Goal: Task Accomplishment & Management: Manage account settings

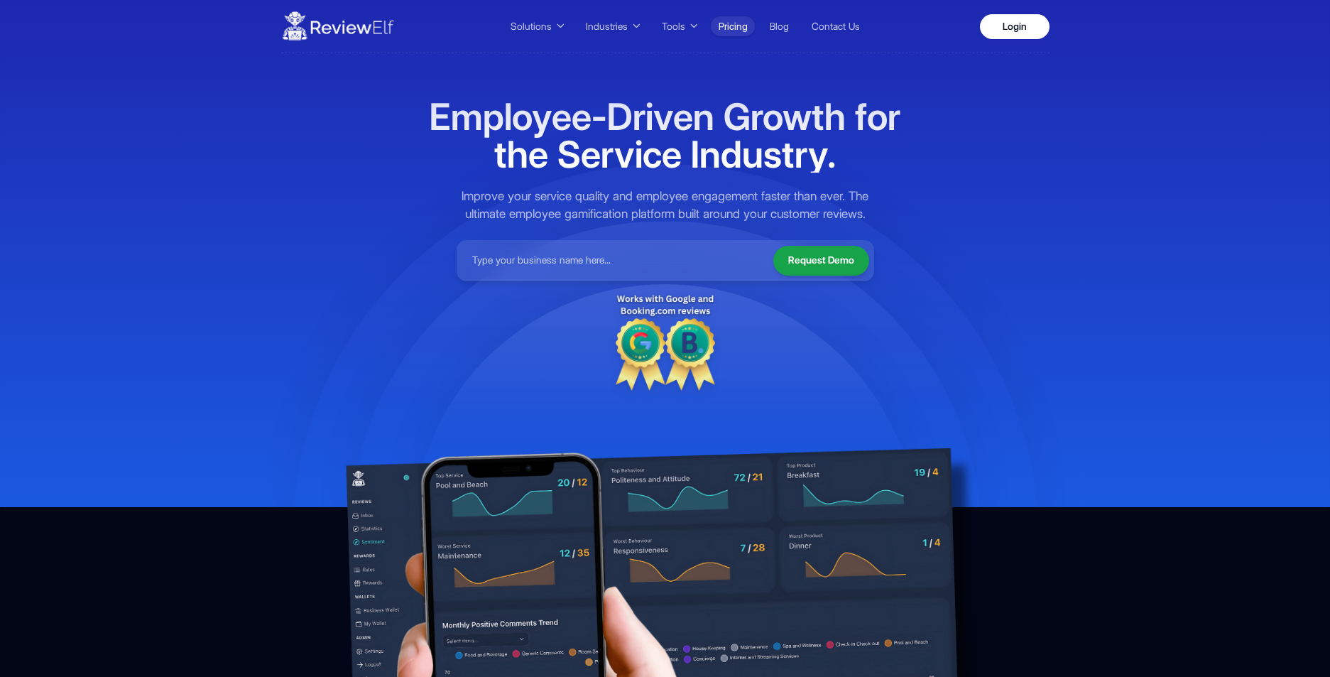
click at [737, 31] on link "Pricing" at bounding box center [733, 26] width 44 height 20
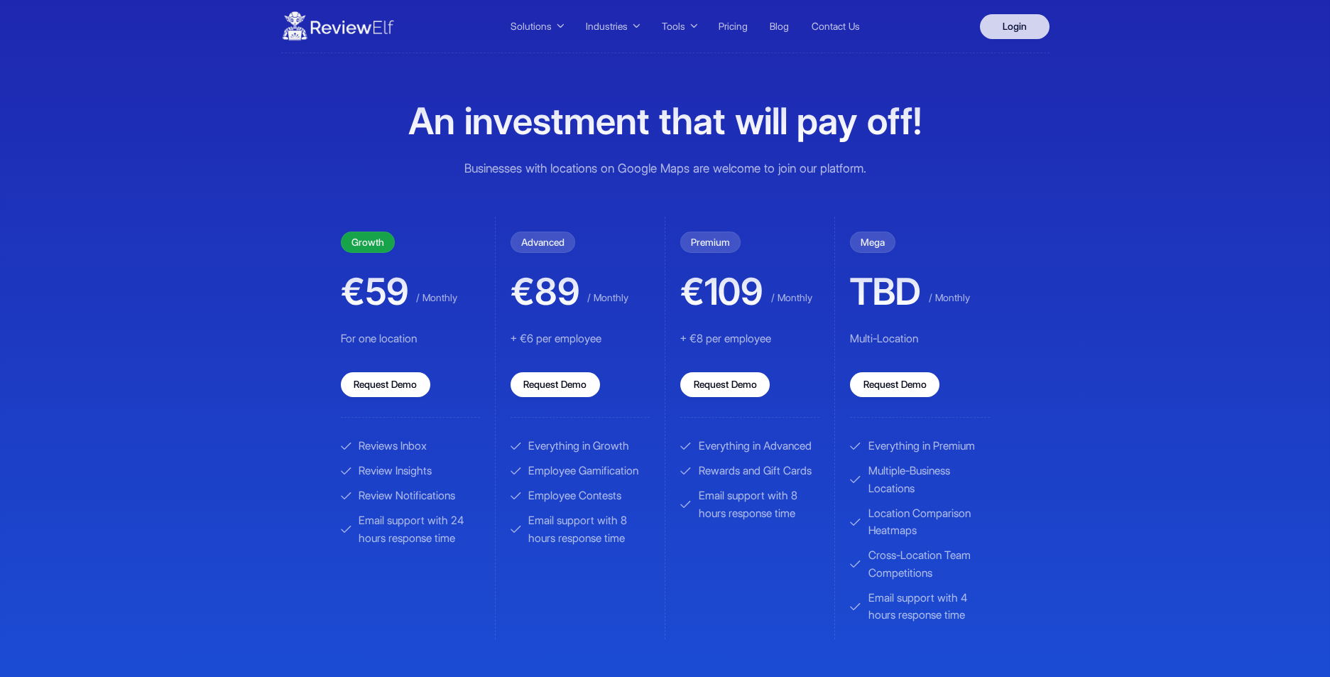
click at [1017, 28] on link "Login" at bounding box center [1015, 26] width 70 height 25
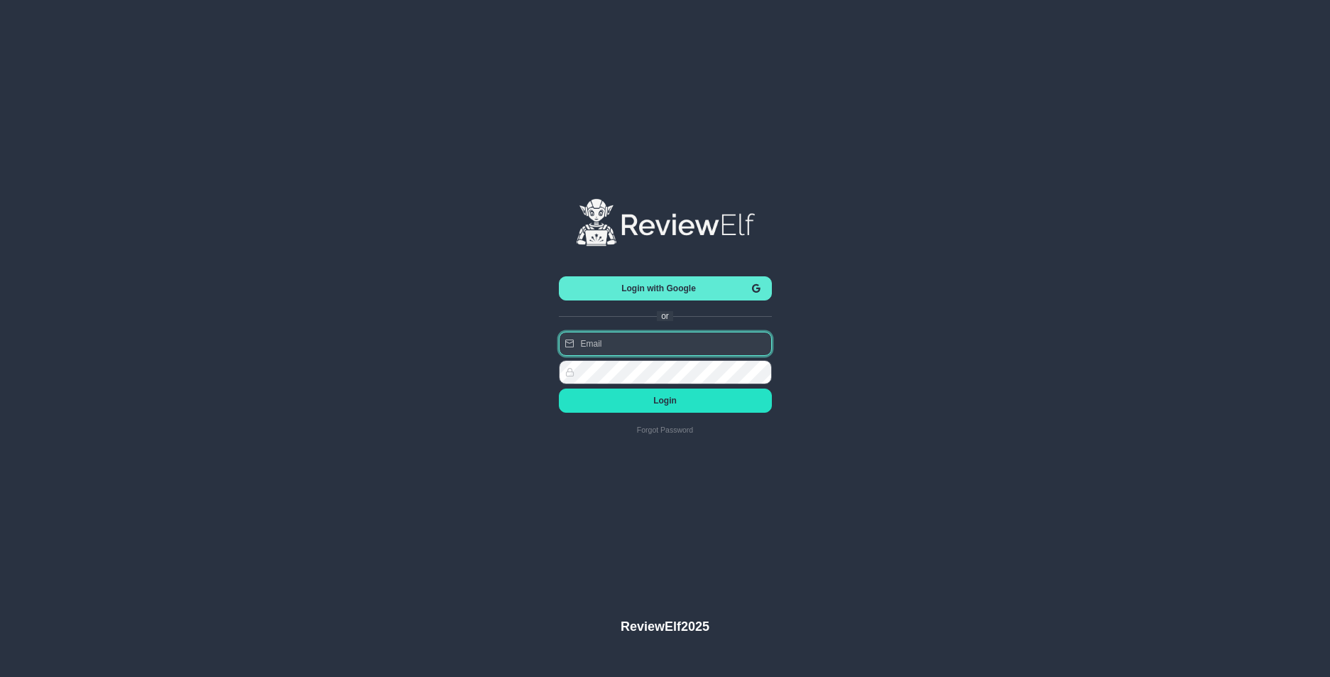
type input "[PERSON_NAME][EMAIL_ADDRESS][PERSON_NAME][DOMAIN_NAME]"
click at [667, 403] on span "Login" at bounding box center [665, 401] width 190 height 10
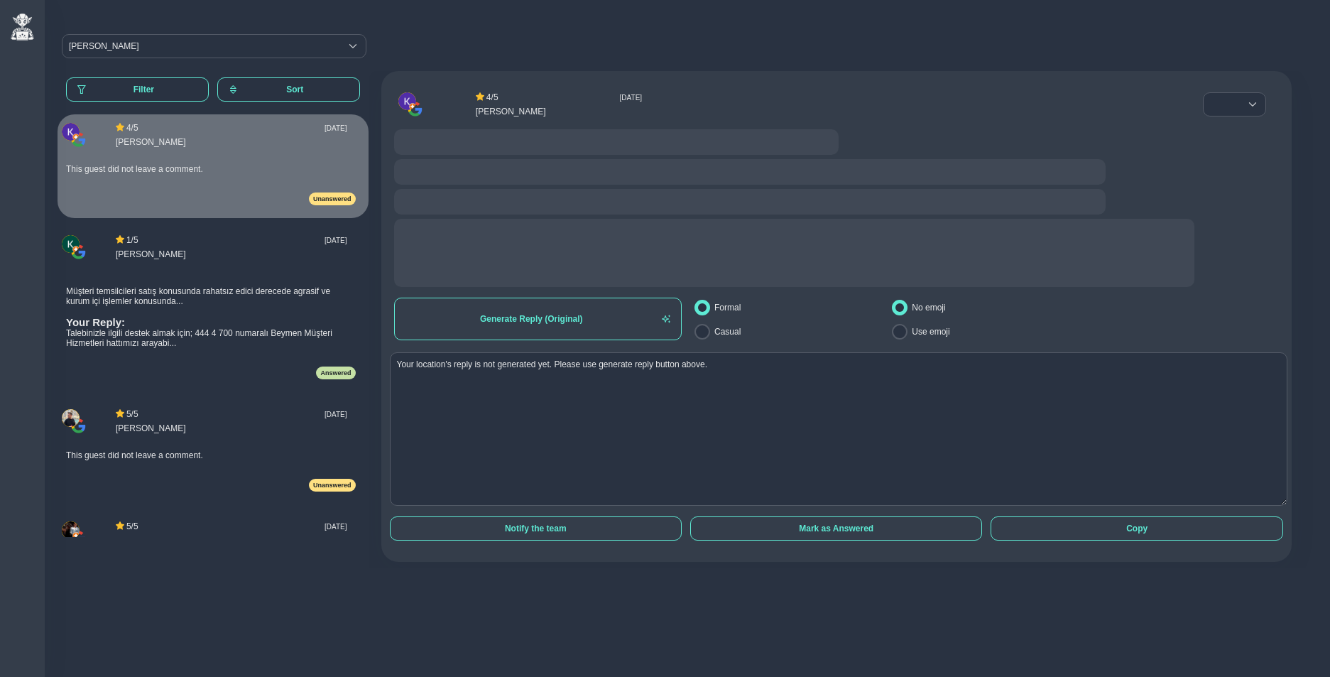
radio input "false"
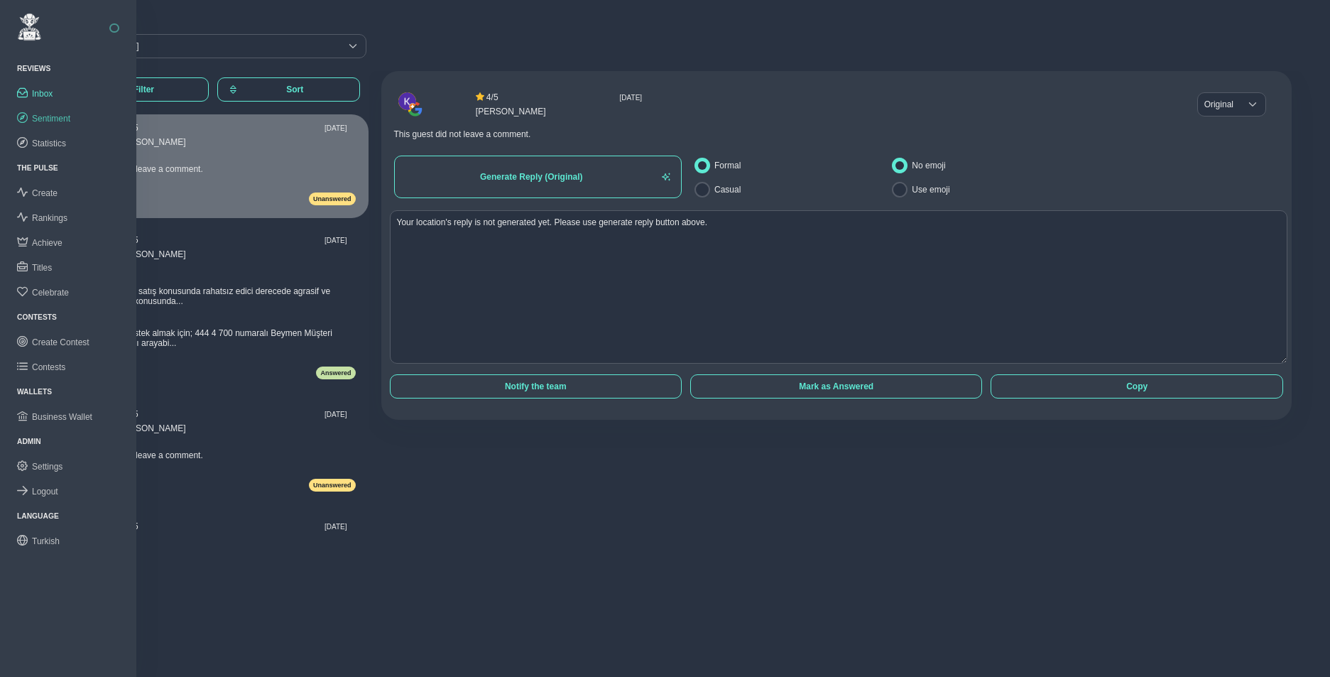
click at [58, 112] on link "Sentiment" at bounding box center [68, 118] width 136 height 25
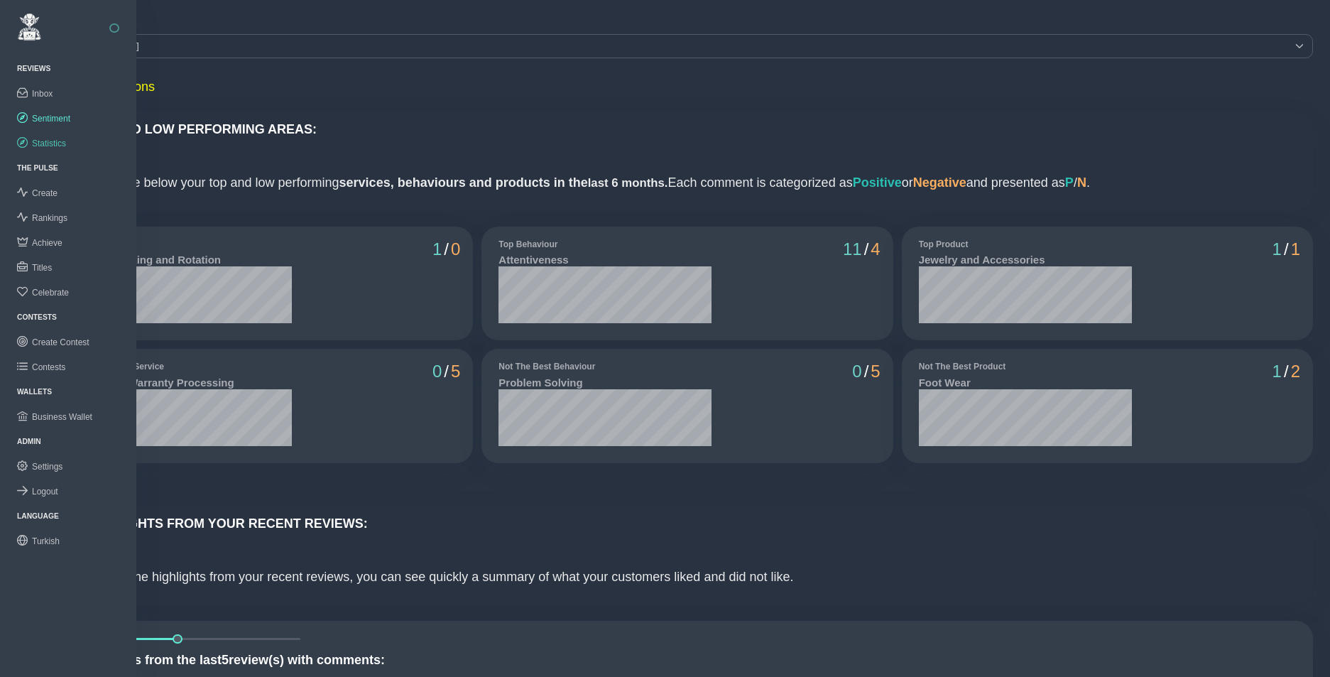
click at [55, 138] on span "Statistics" at bounding box center [49, 143] width 34 height 10
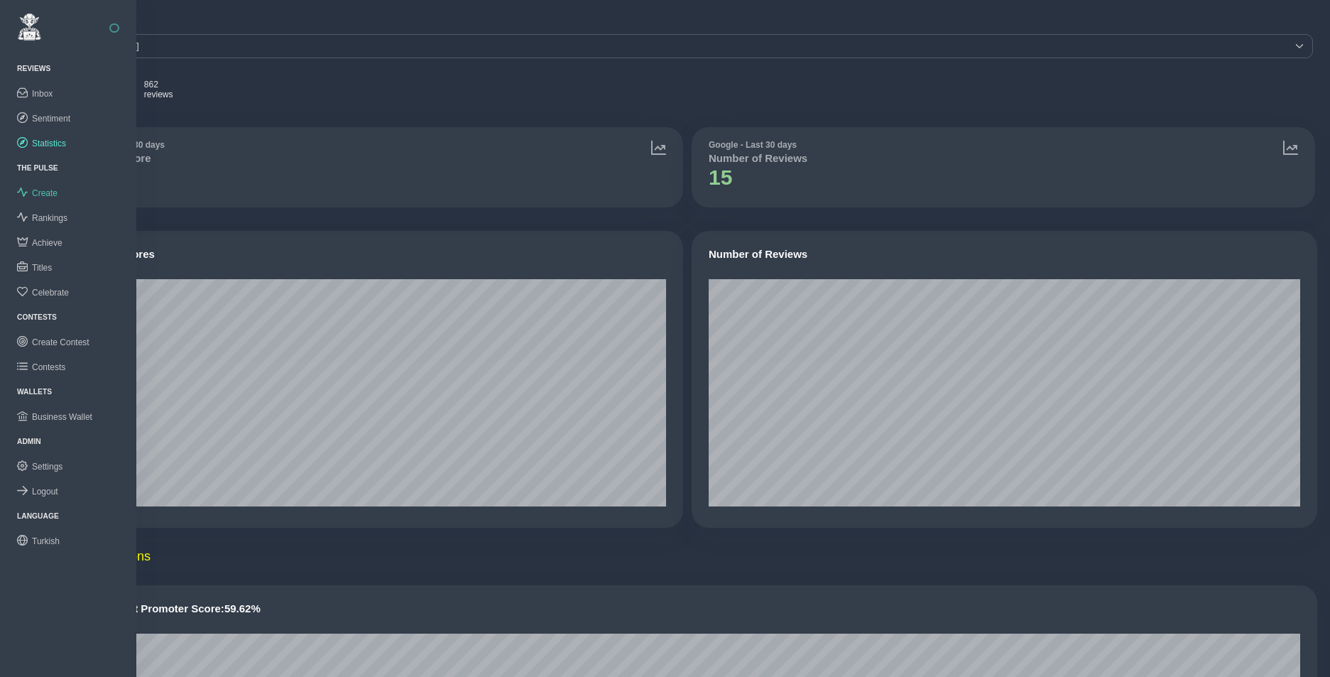
click at [50, 195] on span "Create" at bounding box center [45, 193] width 26 height 10
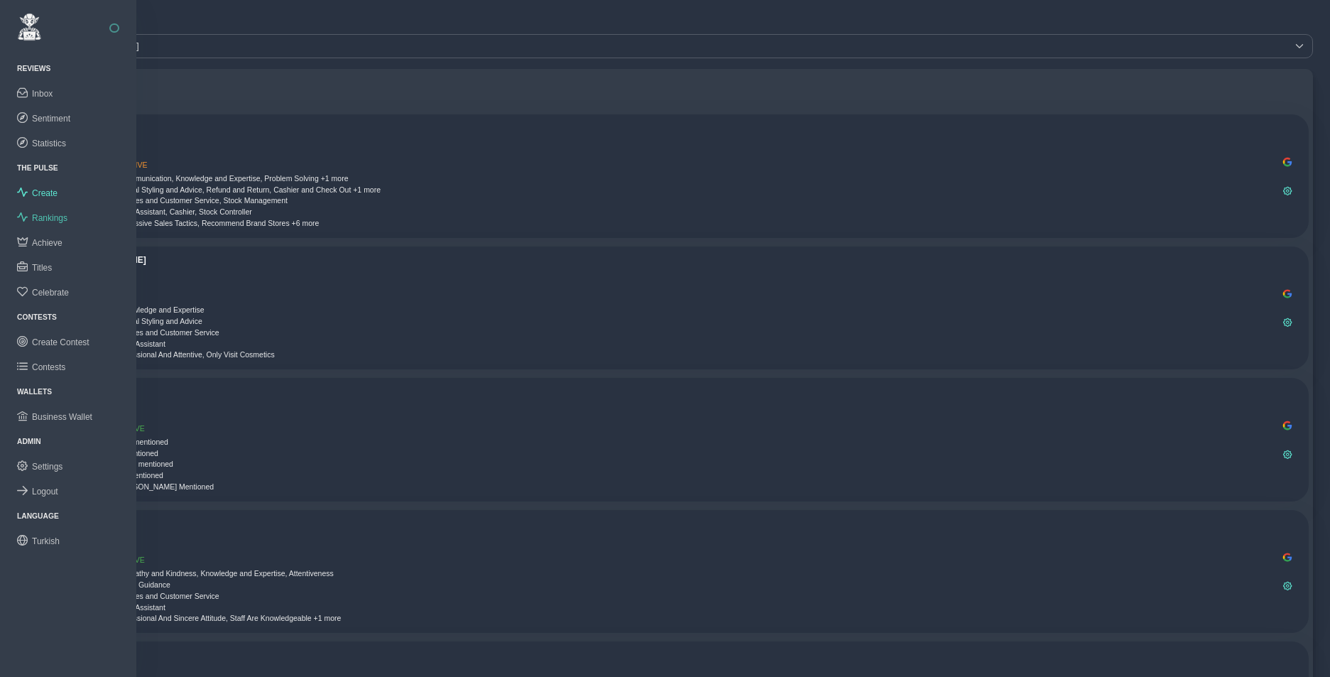
click at [52, 216] on span "Rankings" at bounding box center [50, 218] width 36 height 10
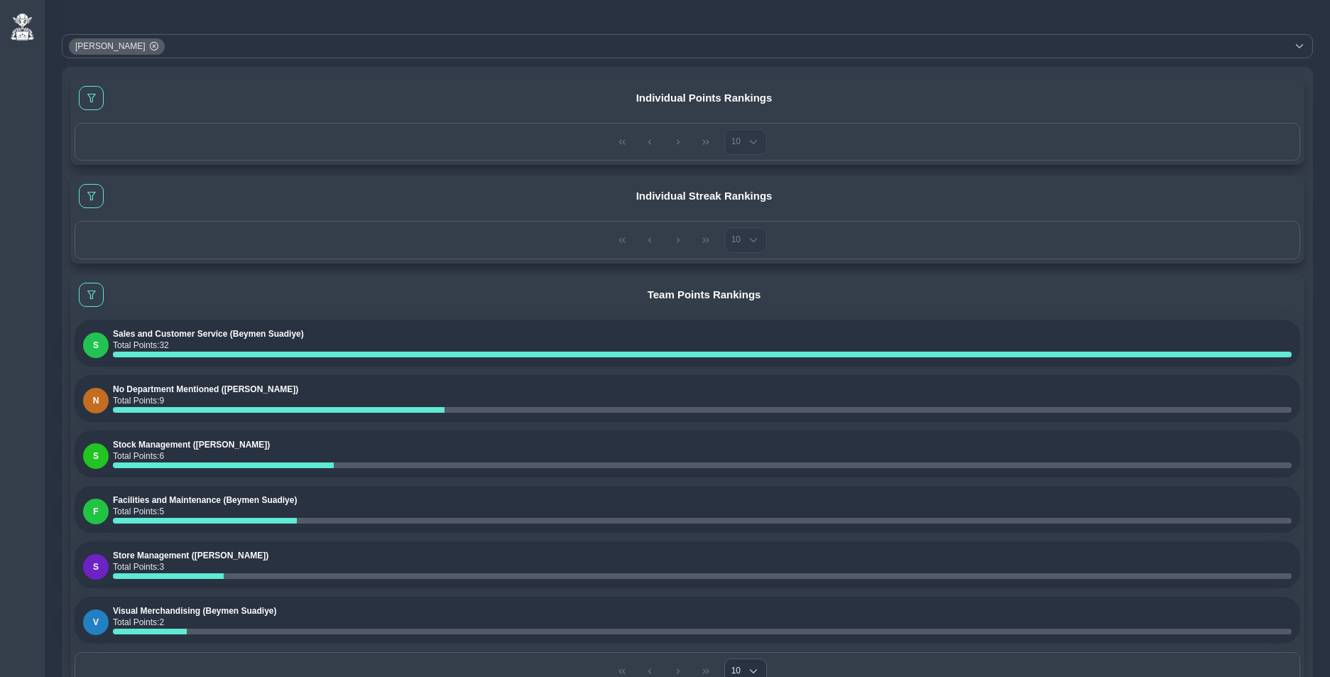
click at [272, 284] on div "Team Points Rankings" at bounding box center [704, 294] width 1193 height 21
click at [197, 45] on div "[PERSON_NAME]" at bounding box center [675, 46] width 1224 height 23
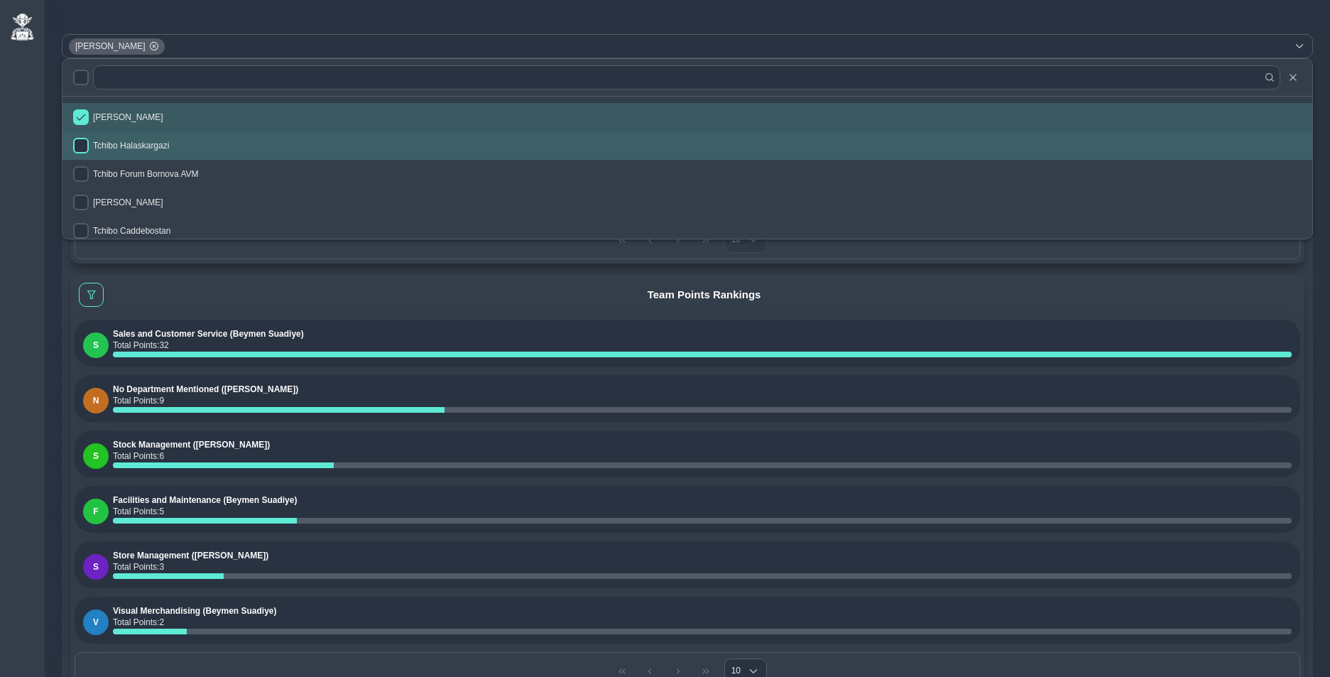
click at [82, 146] on input "checkbox" at bounding box center [81, 146] width 16 height 16
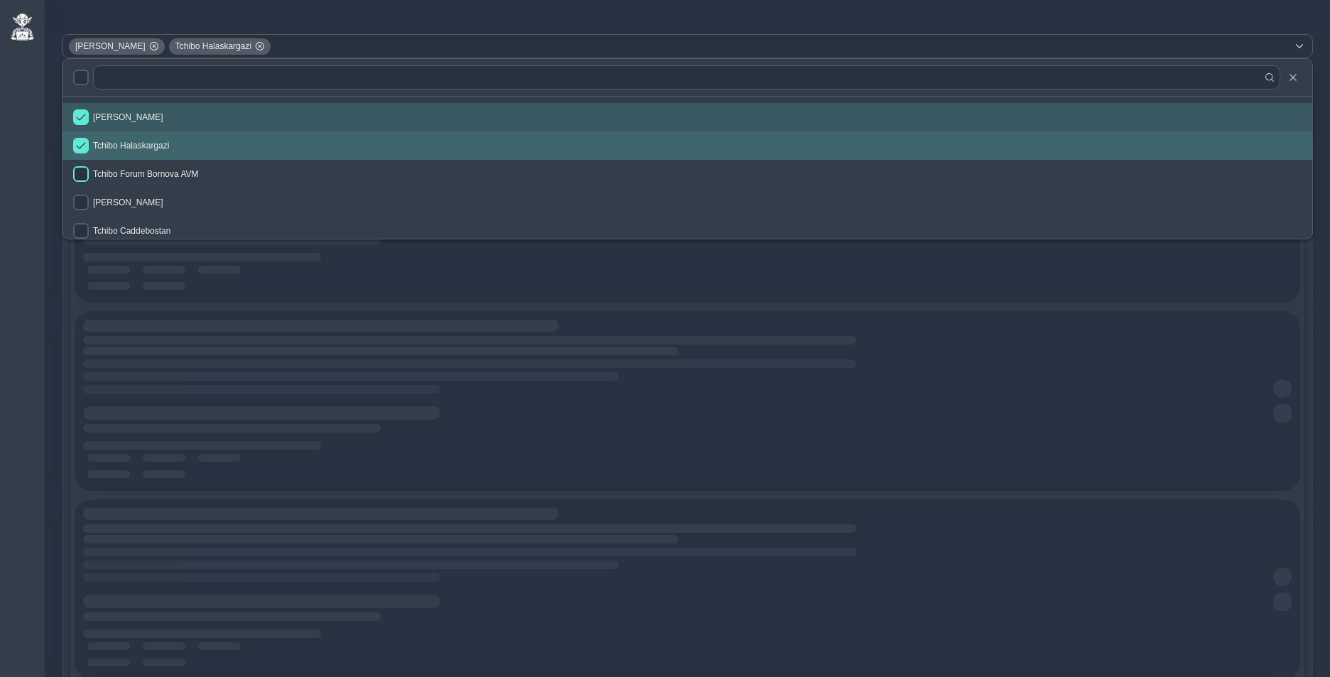
checkbox input "true"
click at [82, 167] on input "checkbox" at bounding box center [81, 174] width 16 height 16
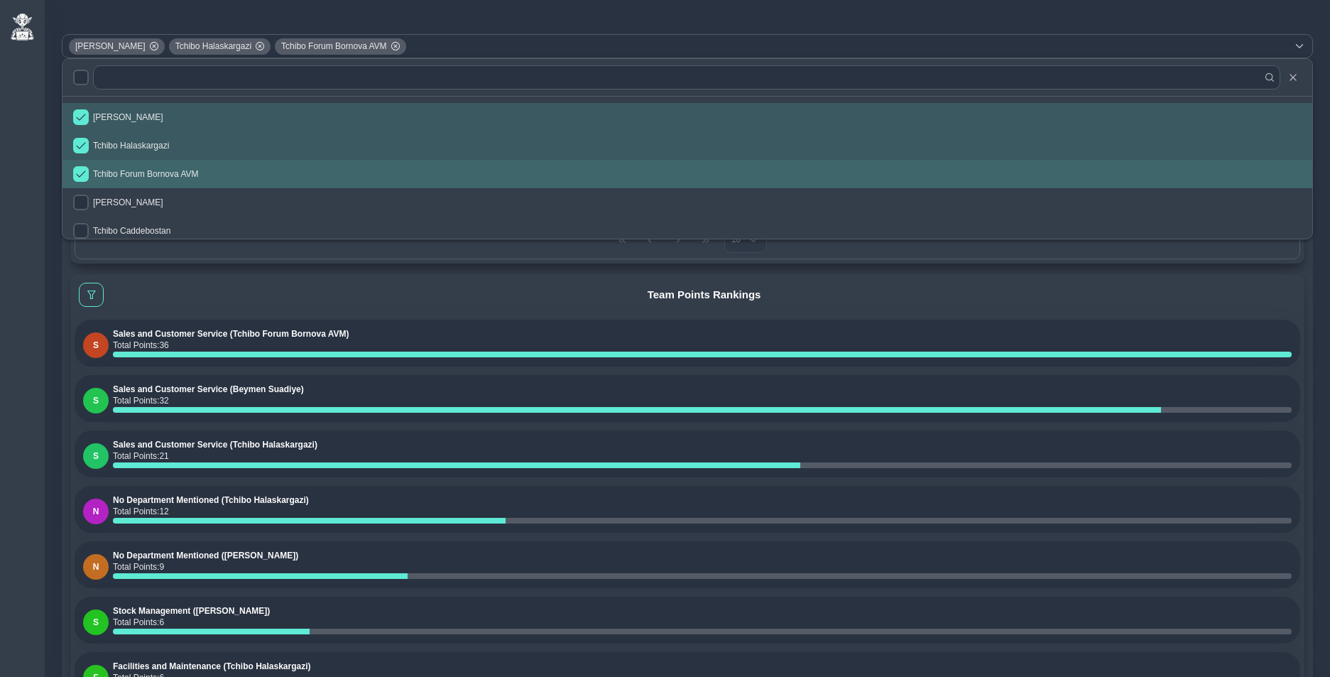
checkbox input "true"
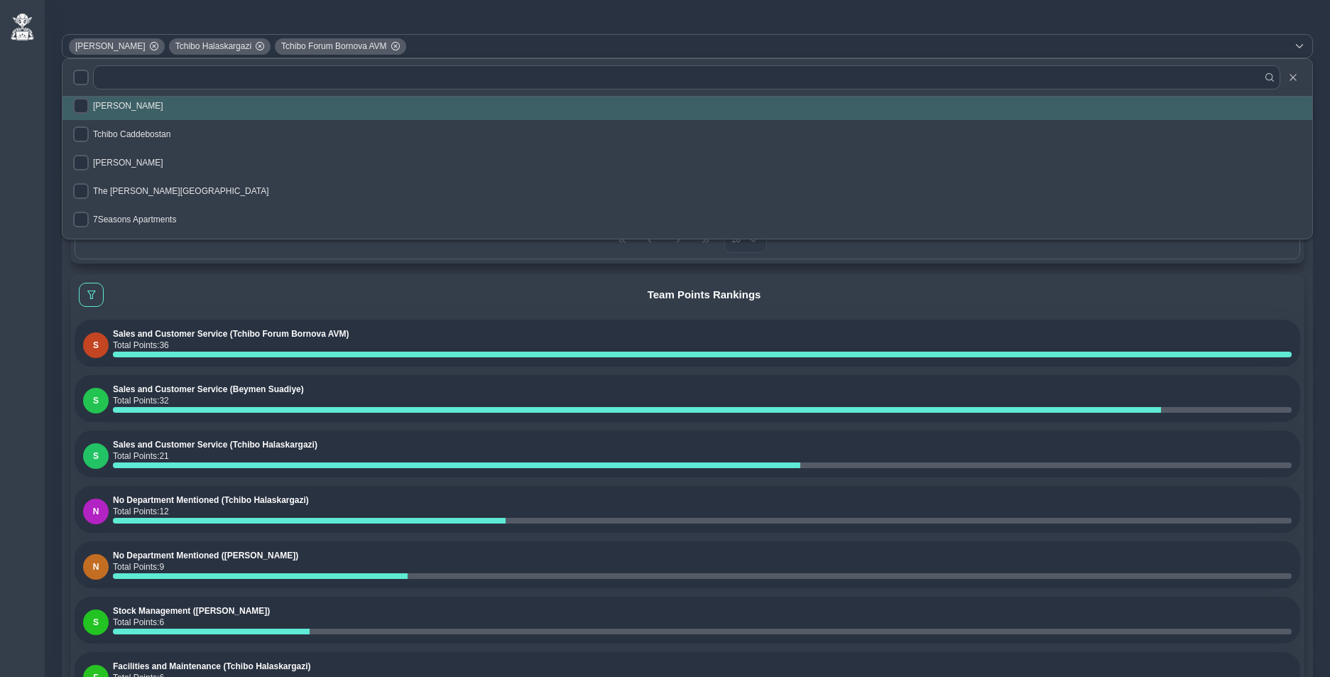
scroll to position [98, 0]
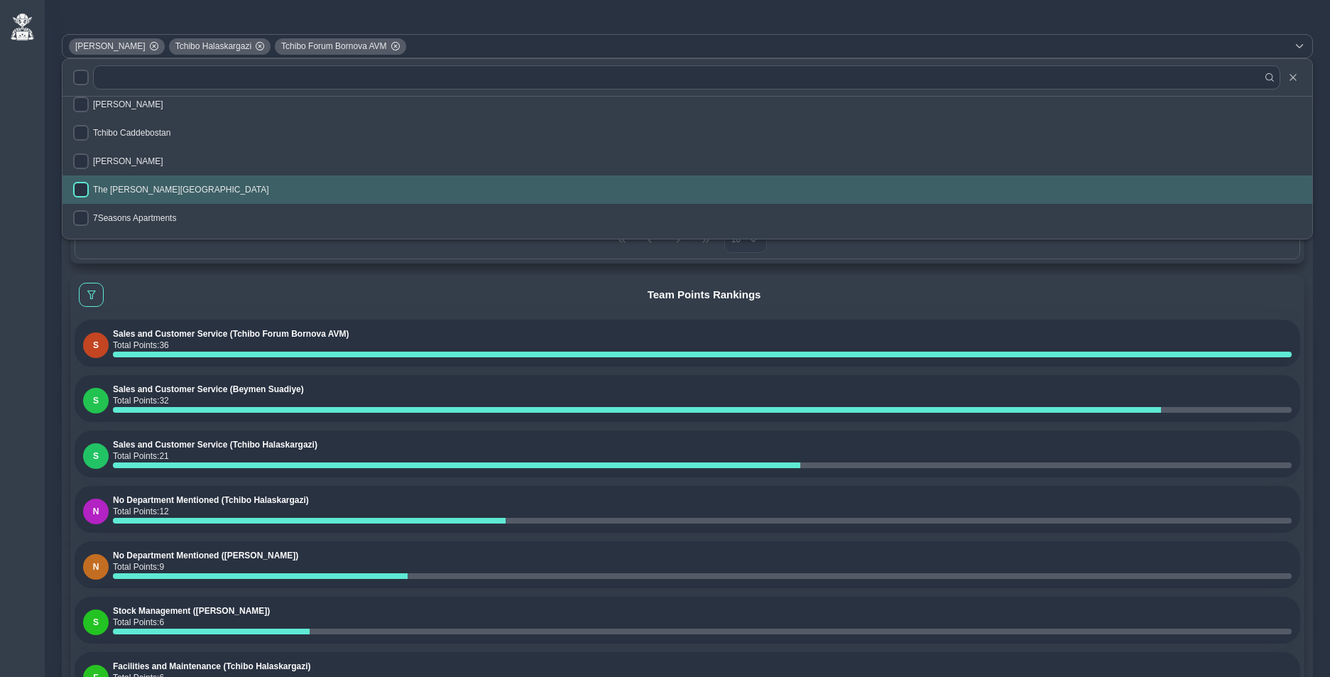
click at [78, 189] on input "checkbox" at bounding box center [81, 190] width 16 height 16
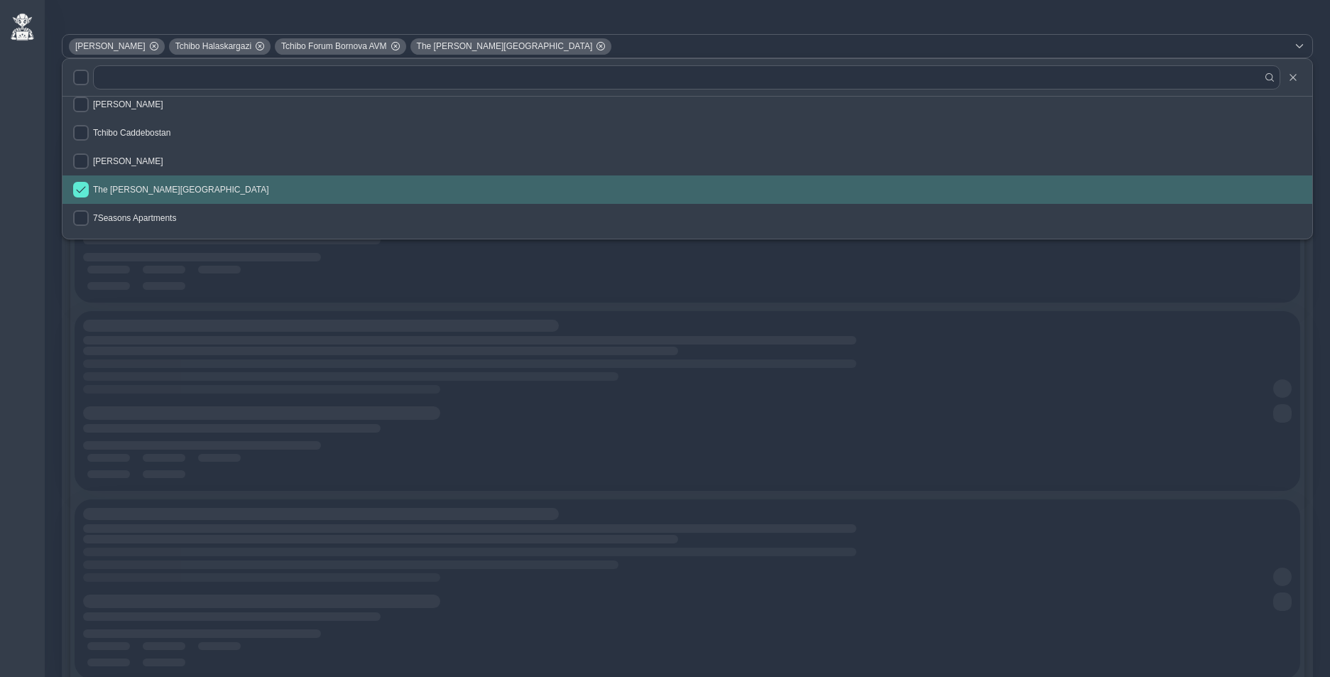
scroll to position [17, 0]
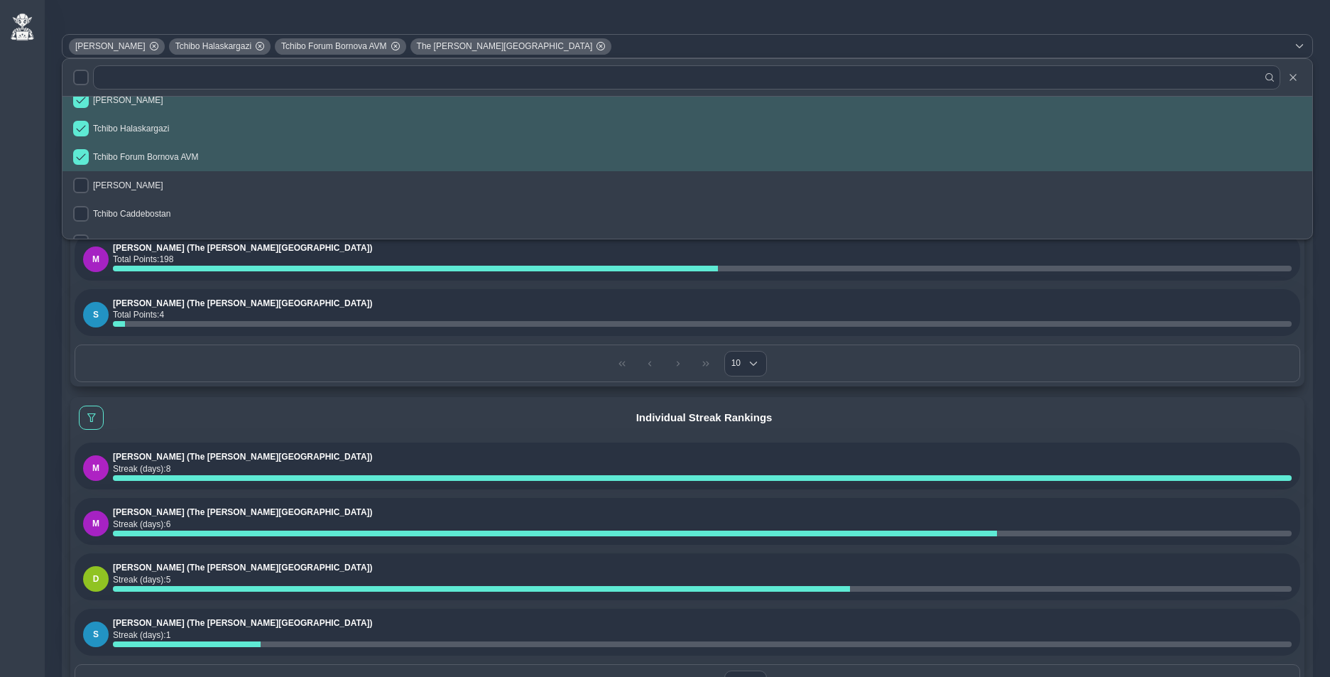
checkbox input "true"
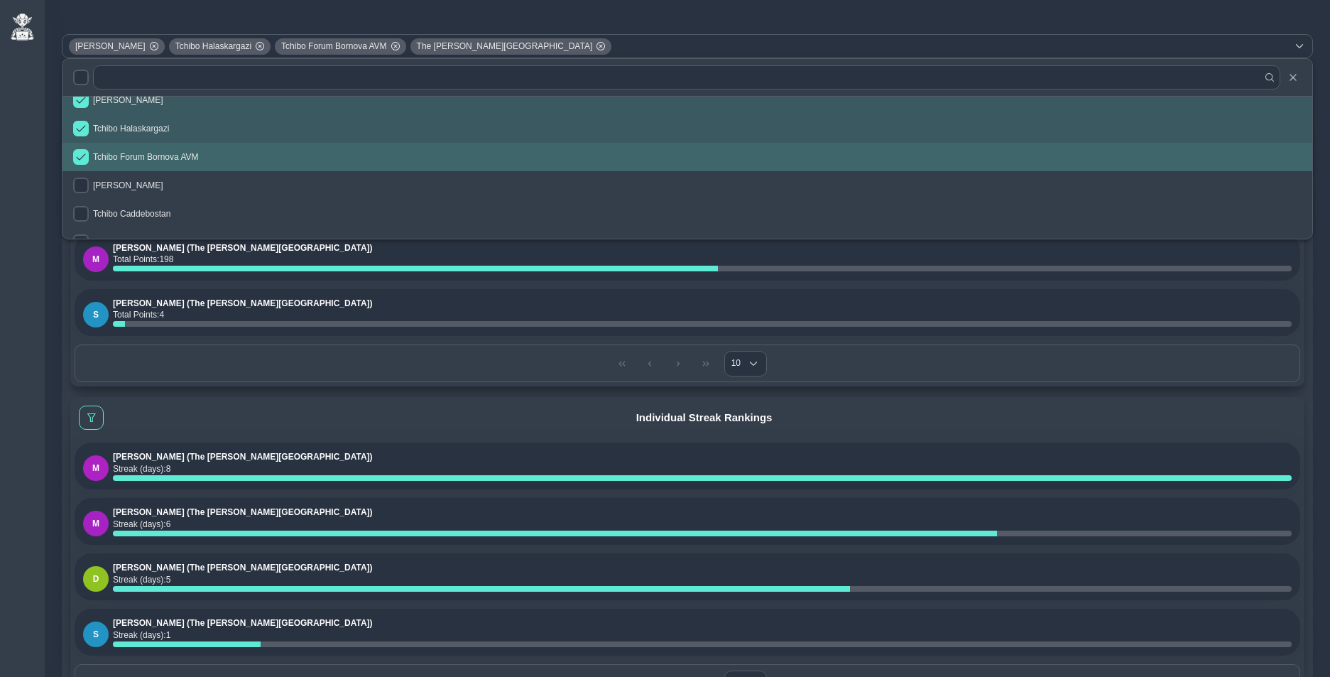
scroll to position [0, 0]
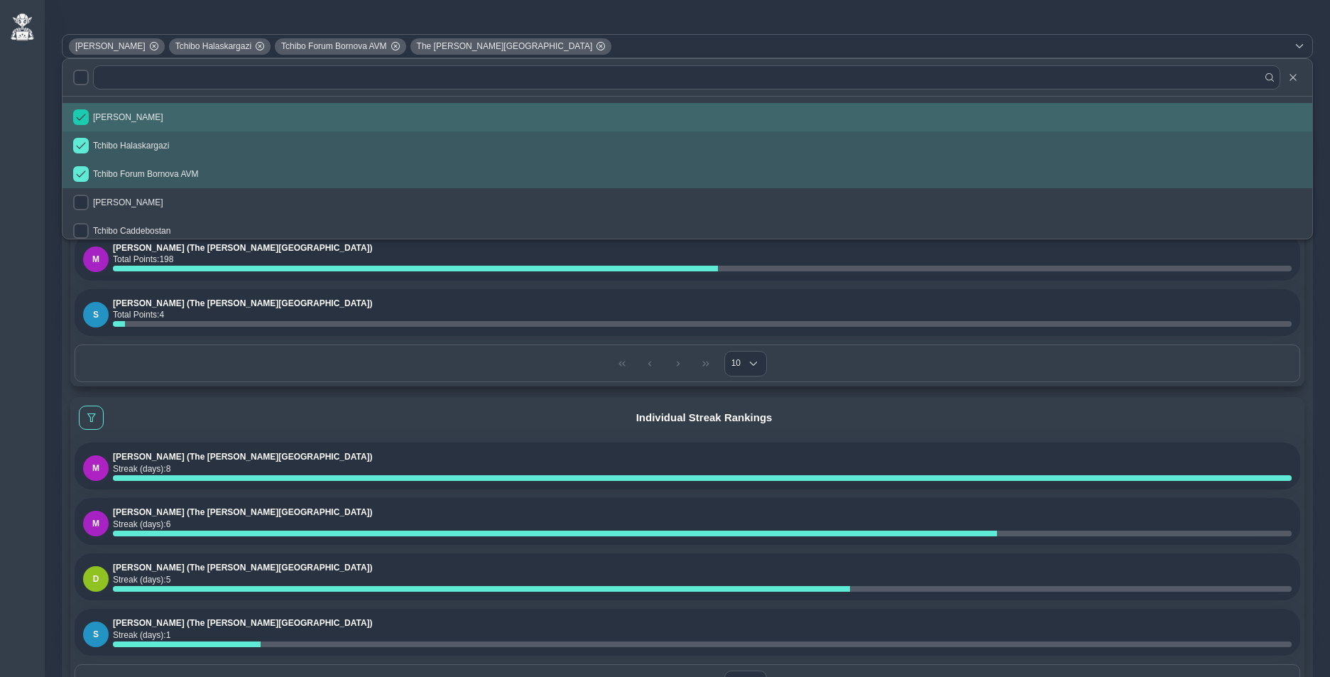
click at [82, 117] on input "checkbox" at bounding box center [81, 117] width 16 height 16
checkbox input "false"
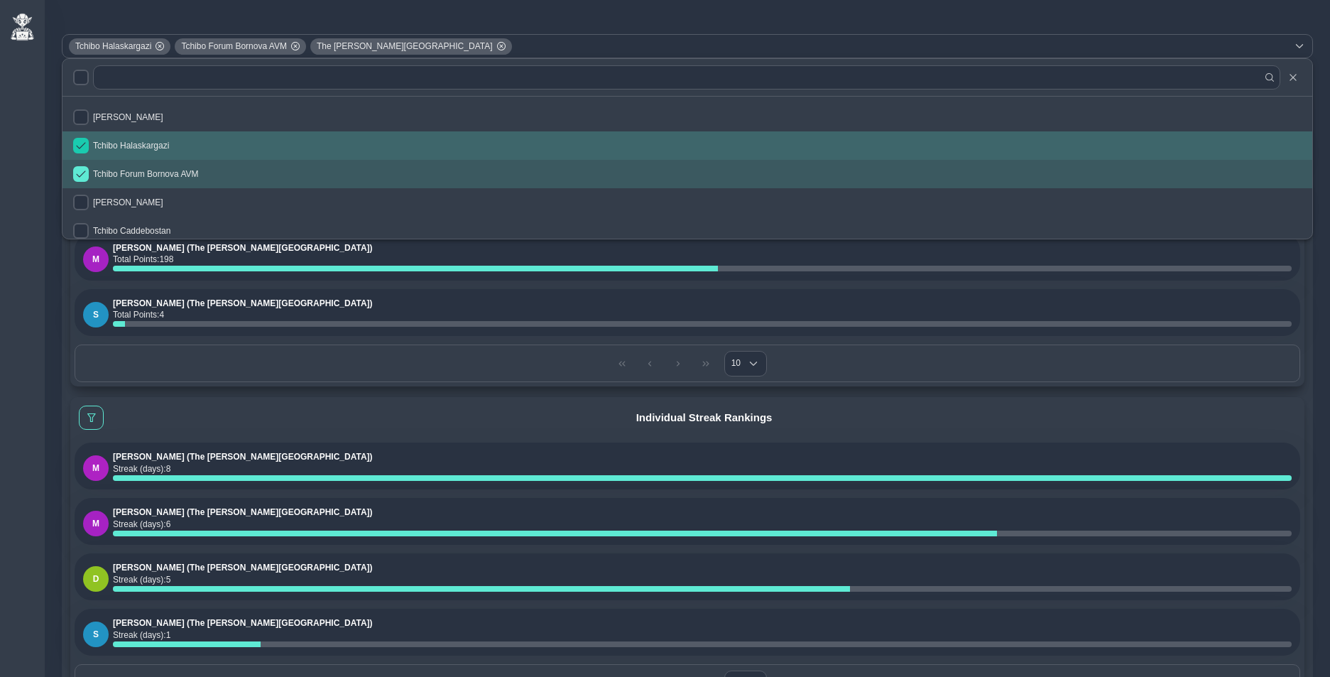
click at [85, 142] on input "checkbox" at bounding box center [81, 146] width 16 height 16
checkbox input "false"
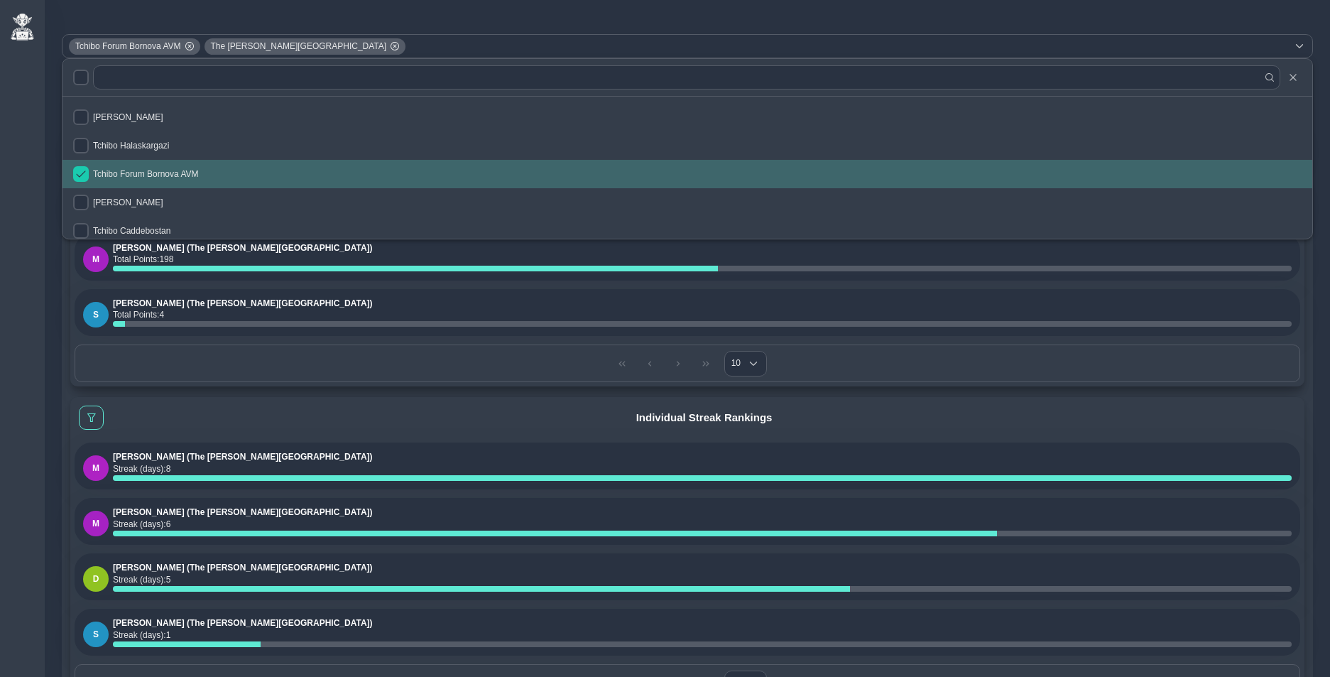
click at [82, 168] on input "checkbox" at bounding box center [81, 174] width 16 height 16
checkbox input "false"
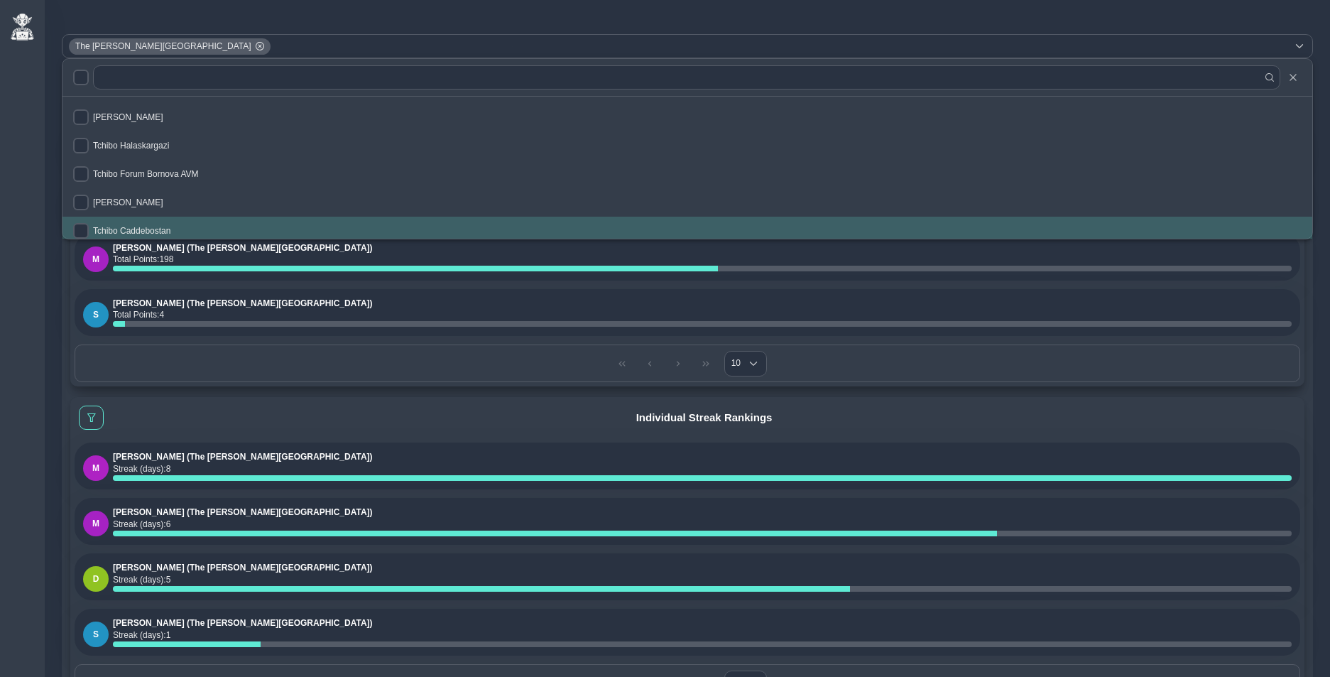
scroll to position [6, 0]
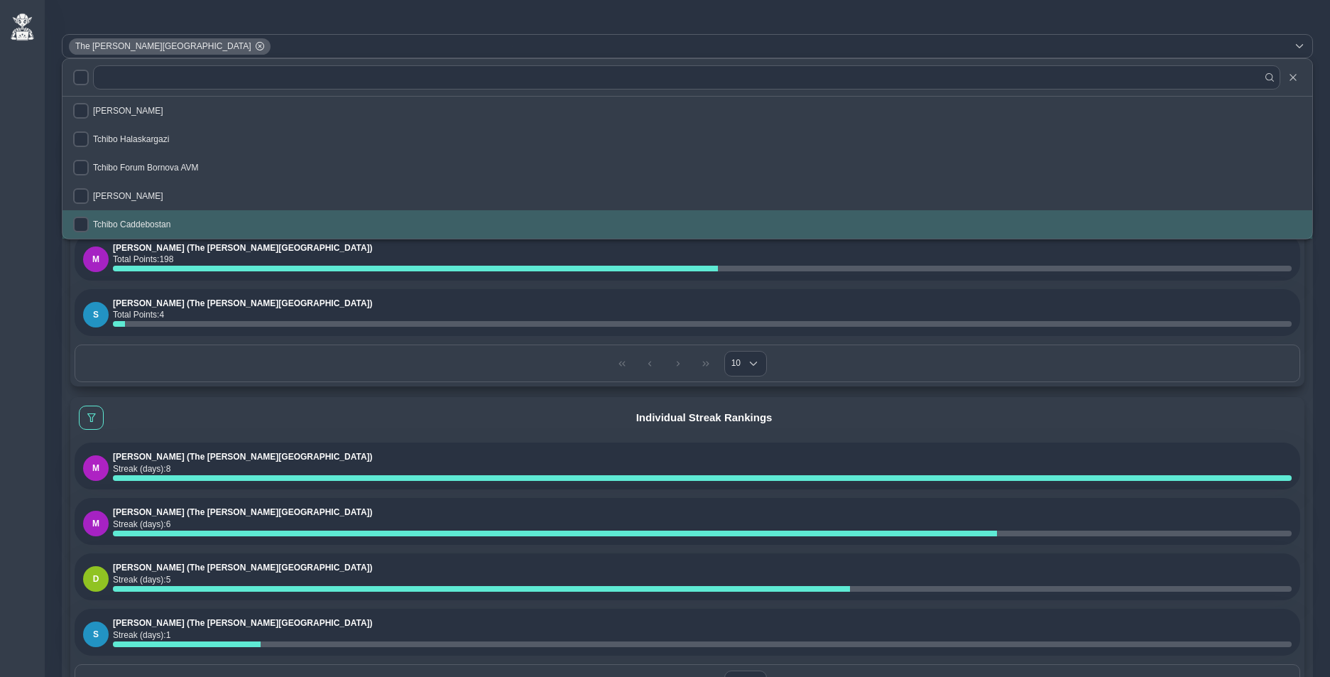
click at [293, 405] on div "Individual Streak Rankings" at bounding box center [688, 417] width 1226 height 33
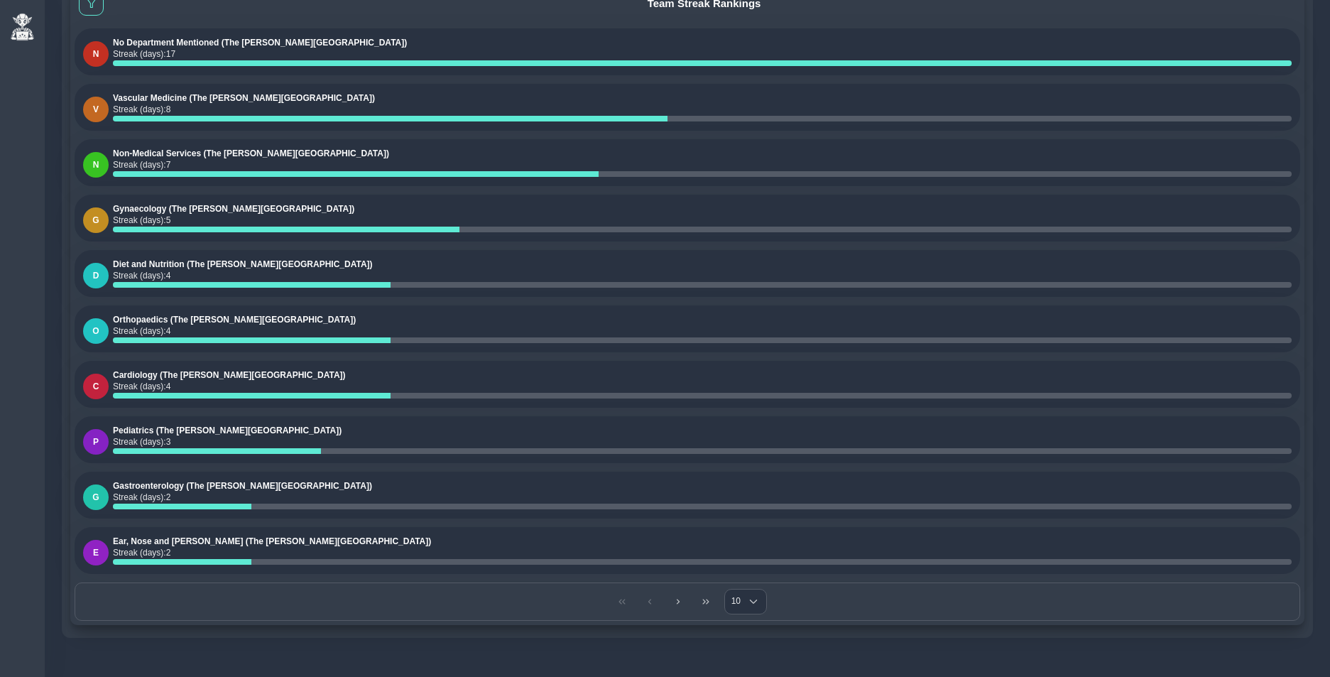
scroll to position [0, 0]
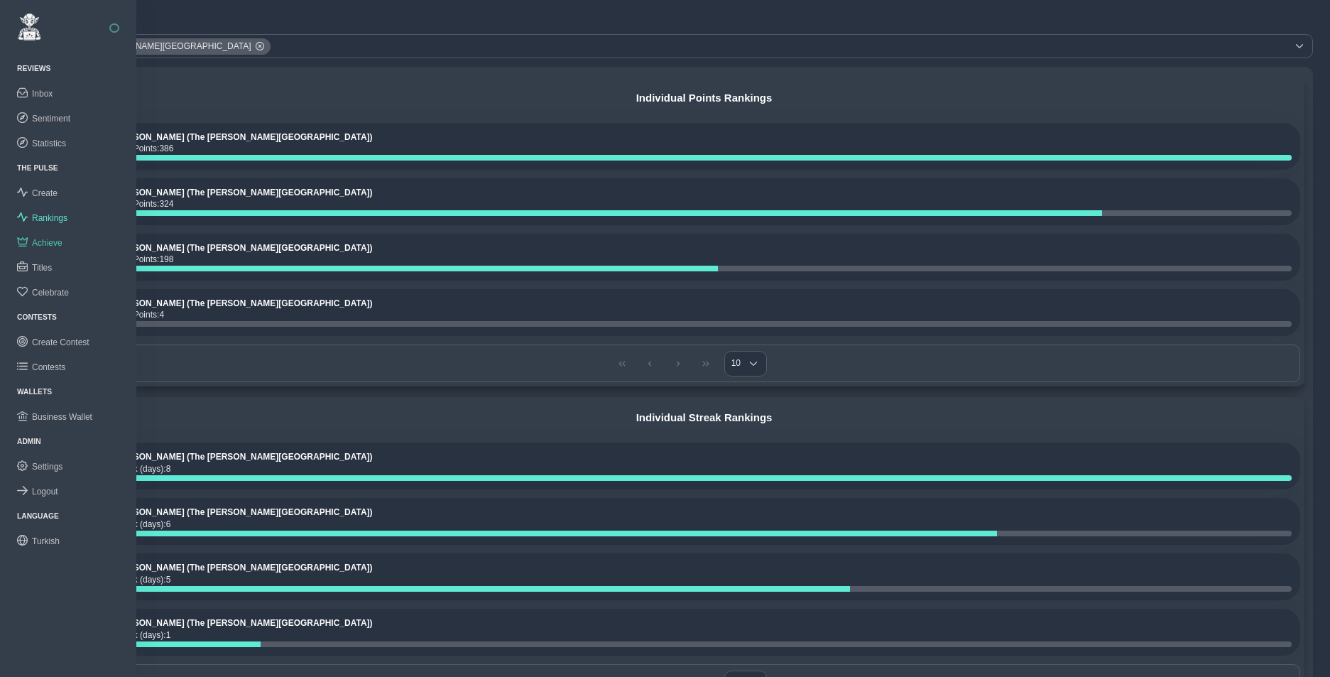
click at [45, 240] on span "Achieve" at bounding box center [47, 243] width 31 height 10
click at [48, 240] on span "Achieve" at bounding box center [47, 243] width 31 height 10
click at [48, 238] on span "Achieve" at bounding box center [47, 243] width 31 height 10
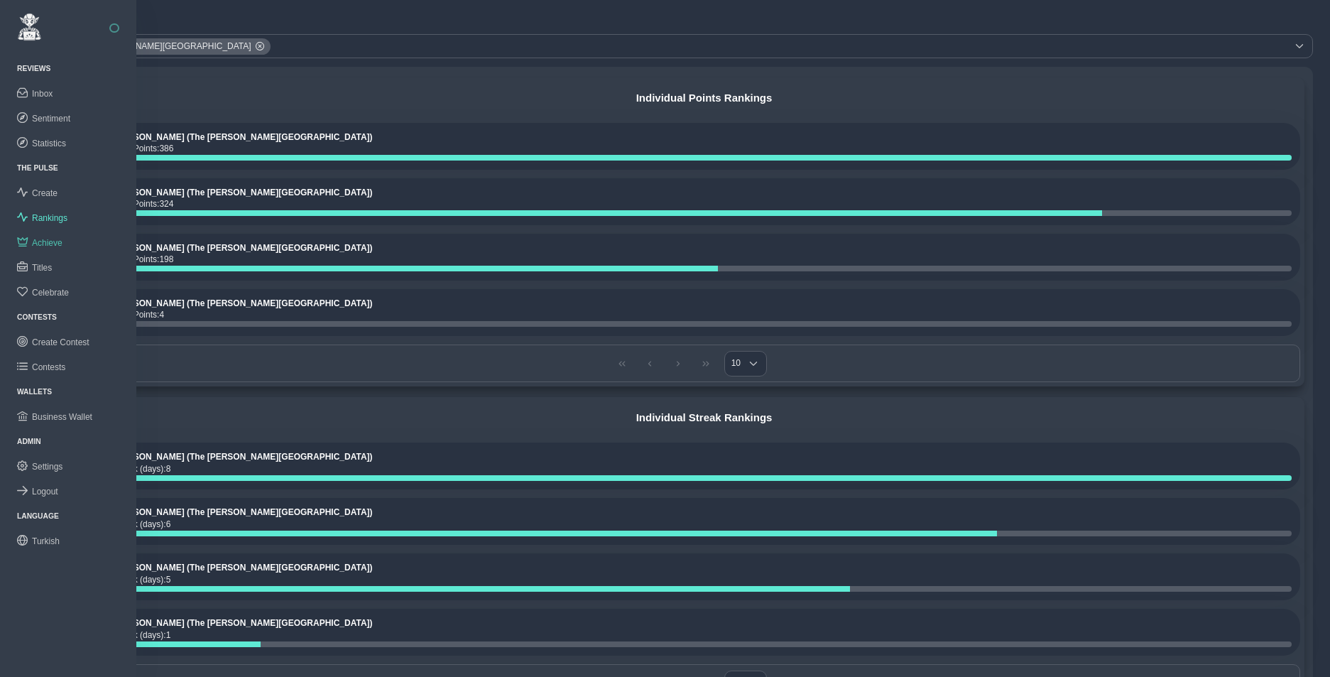
click at [44, 242] on span "Achieve" at bounding box center [47, 243] width 31 height 10
click at [47, 247] on link "Achieve" at bounding box center [68, 242] width 136 height 25
click at [47, 192] on span "Create" at bounding box center [45, 193] width 26 height 10
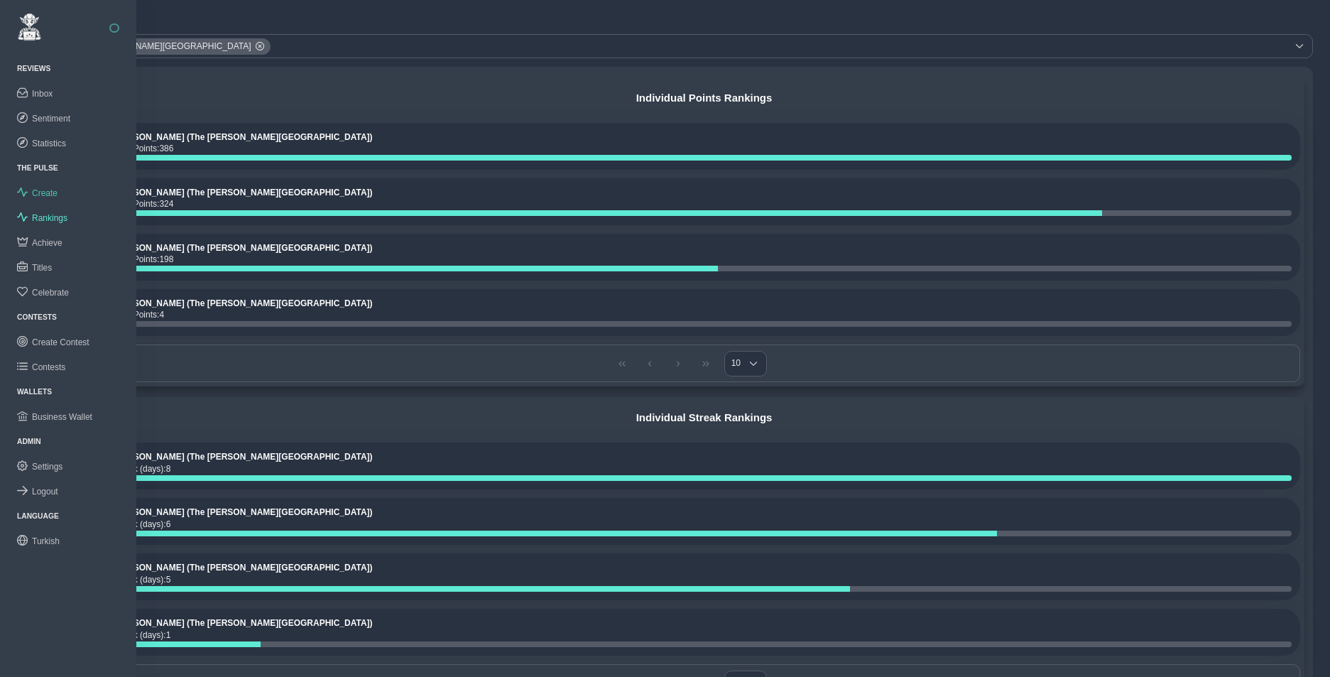
click at [47, 192] on span "Create" at bounding box center [45, 193] width 26 height 10
click at [53, 244] on span "Achieve" at bounding box center [47, 243] width 31 height 10
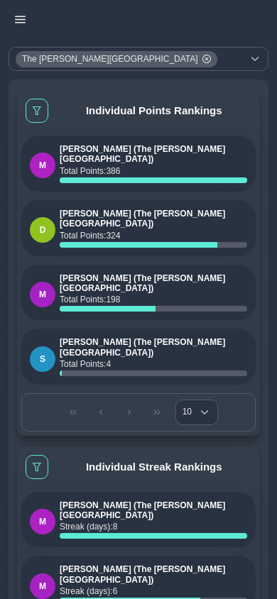
click at [22, 20] on icon "button" at bounding box center [20, 19] width 11 height 11
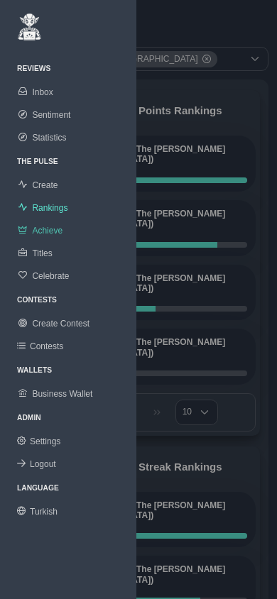
click at [51, 234] on span "Achieve" at bounding box center [47, 231] width 31 height 10
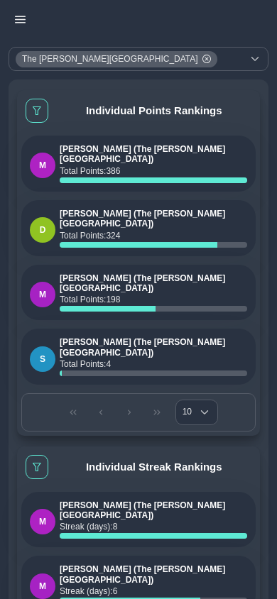
click at [22, 20] on icon "button" at bounding box center [20, 19] width 11 height 11
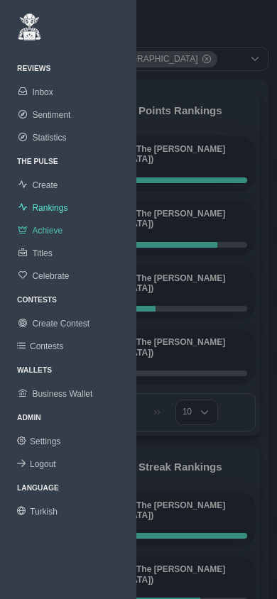
click at [45, 234] on span "Achieve" at bounding box center [47, 231] width 31 height 10
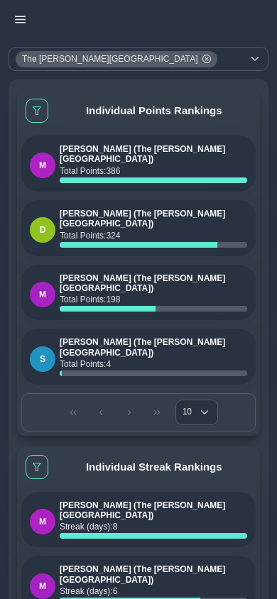
click at [18, 15] on icon "button" at bounding box center [20, 19] width 11 height 11
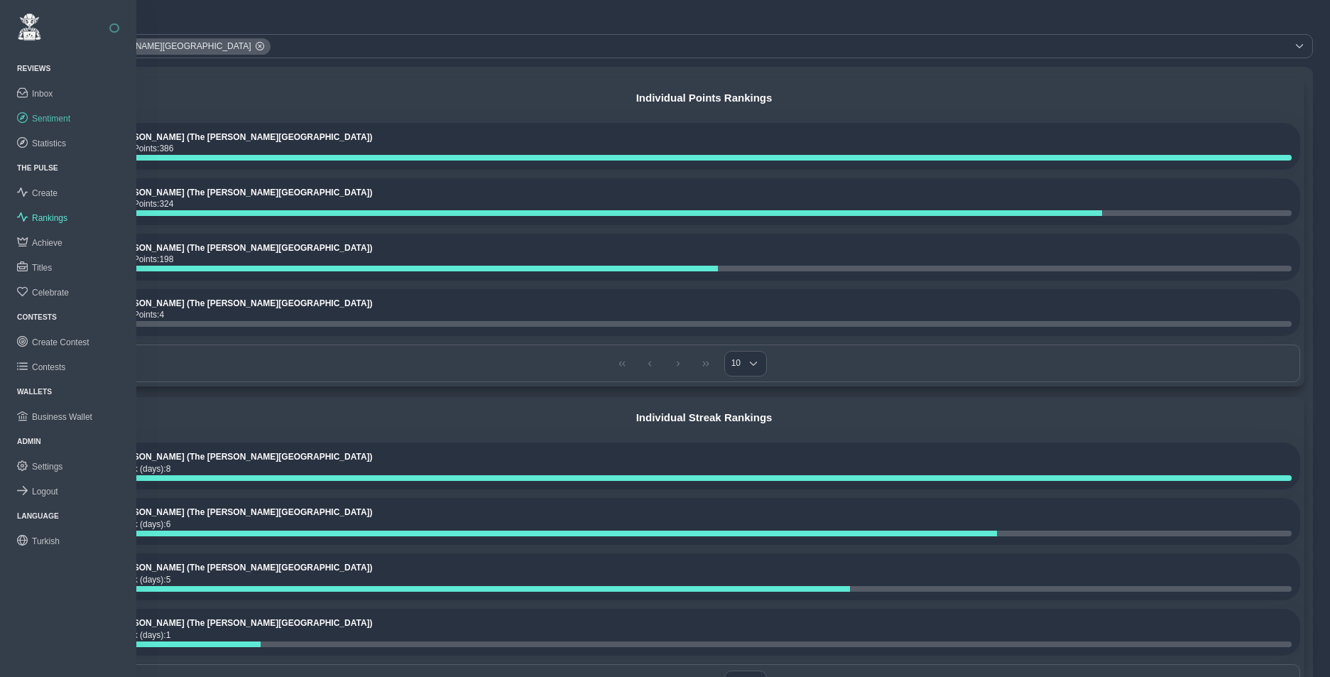
click at [48, 116] on span "Sentiment" at bounding box center [51, 119] width 38 height 10
click at [48, 93] on span "Inbox" at bounding box center [42, 94] width 21 height 10
click at [51, 190] on span "Create" at bounding box center [45, 193] width 26 height 10
click at [41, 193] on span "Create" at bounding box center [45, 193] width 26 height 10
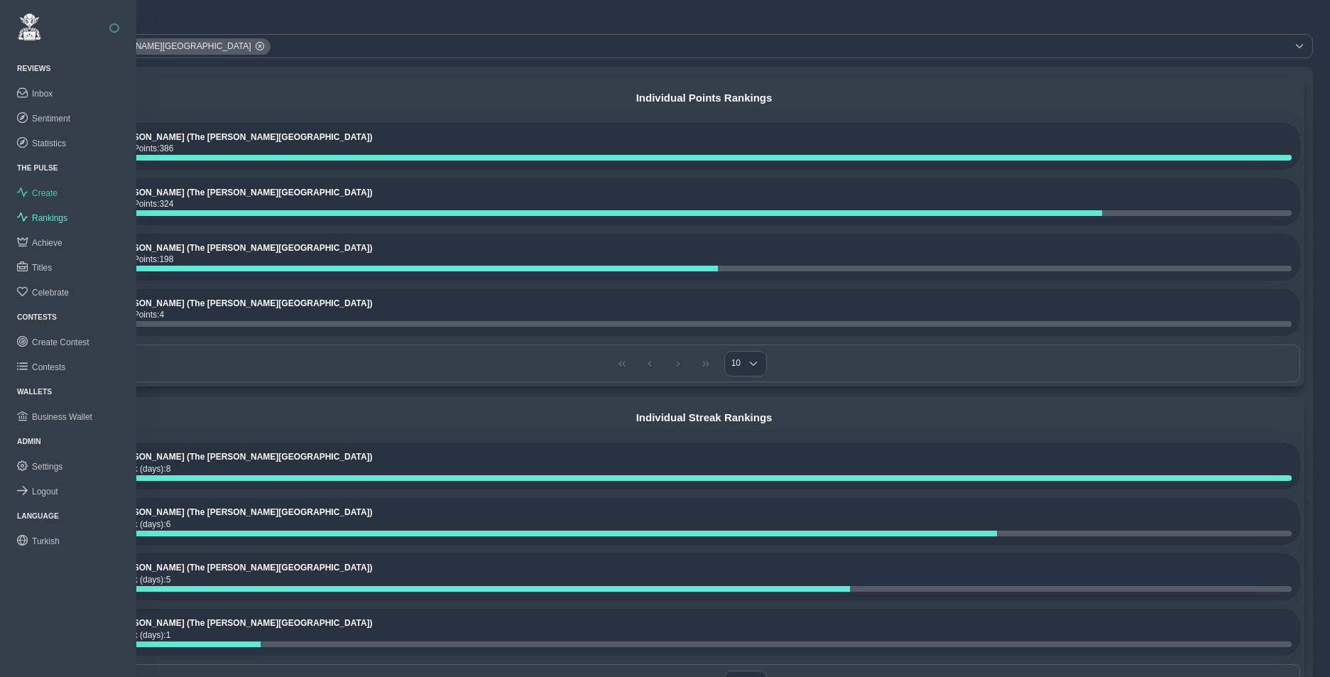
click at [40, 192] on span "Create" at bounding box center [45, 193] width 26 height 10
click at [41, 239] on span "Achieve" at bounding box center [47, 243] width 31 height 10
click at [40, 239] on span "Achieve" at bounding box center [47, 243] width 31 height 10
click at [43, 269] on span "Titles" at bounding box center [42, 268] width 20 height 10
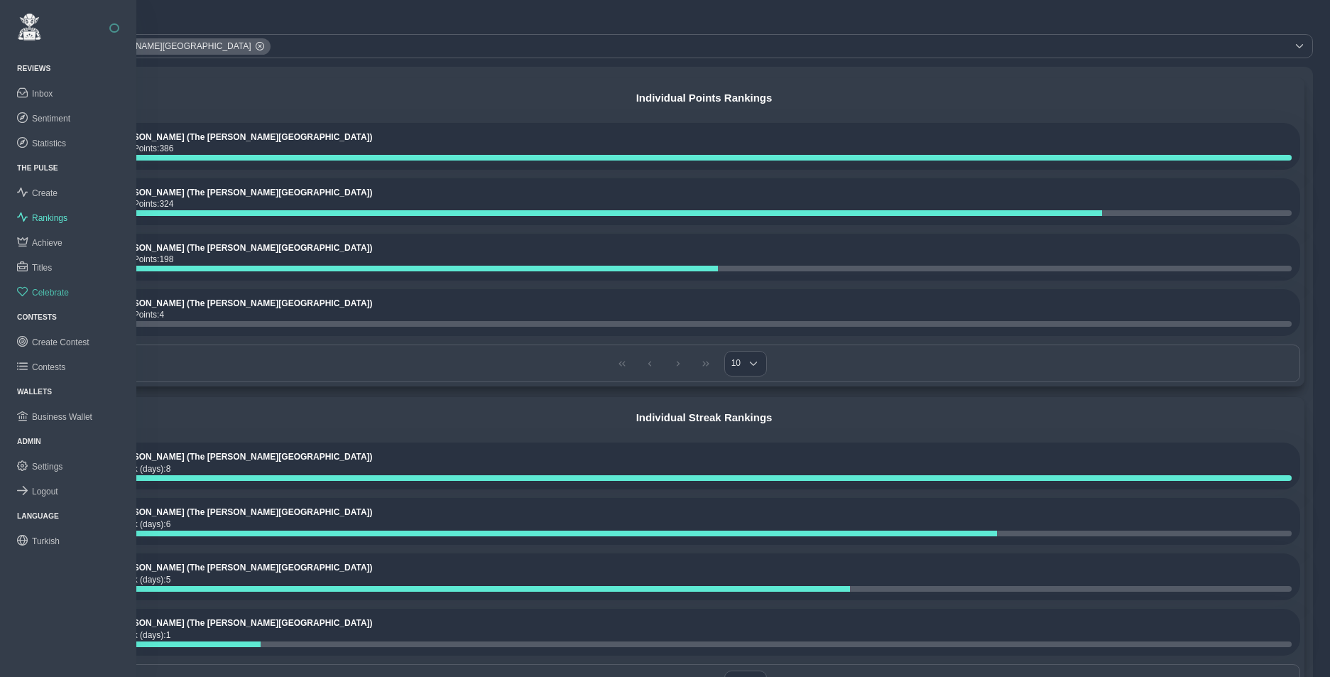
click at [56, 294] on span "Celebrate" at bounding box center [50, 293] width 37 height 10
click at [49, 217] on span "Rankings" at bounding box center [50, 218] width 36 height 10
click at [50, 190] on span "Create" at bounding box center [45, 193] width 26 height 10
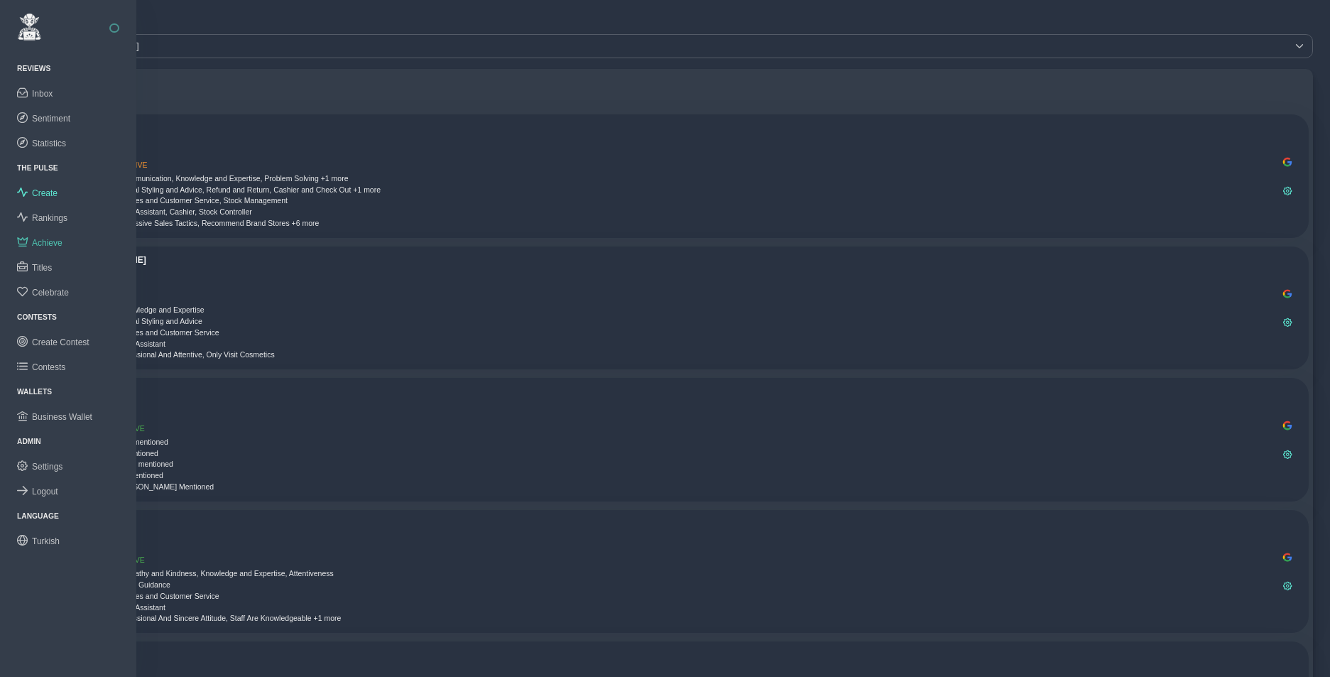
click at [49, 243] on span "Achieve" at bounding box center [47, 243] width 31 height 10
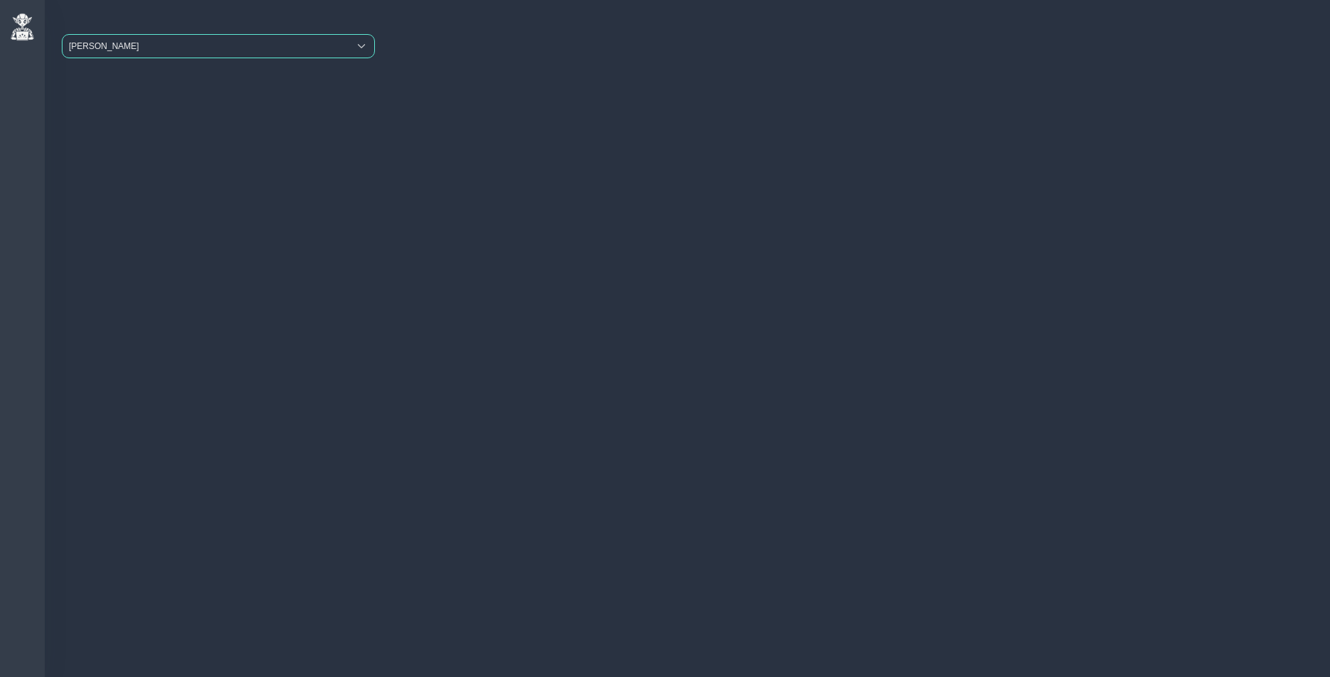
click at [204, 48] on span "[PERSON_NAME]" at bounding box center [206, 46] width 286 height 23
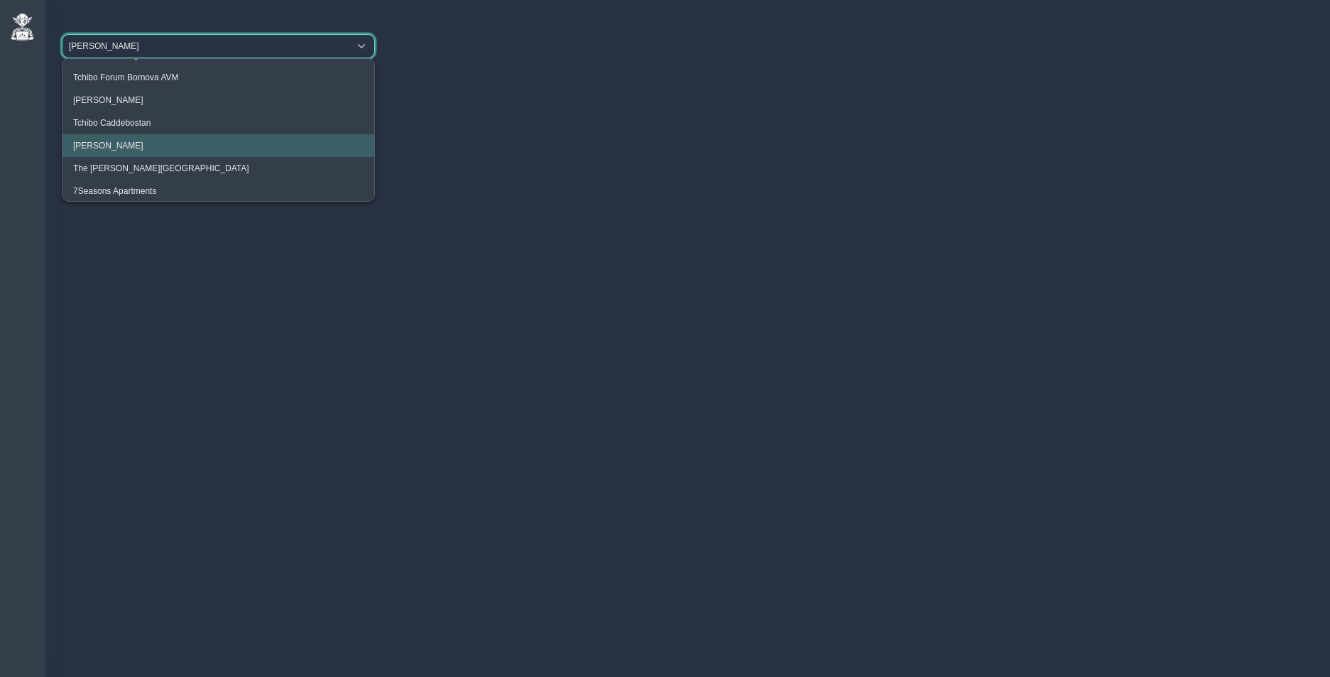
scroll to position [53, 0]
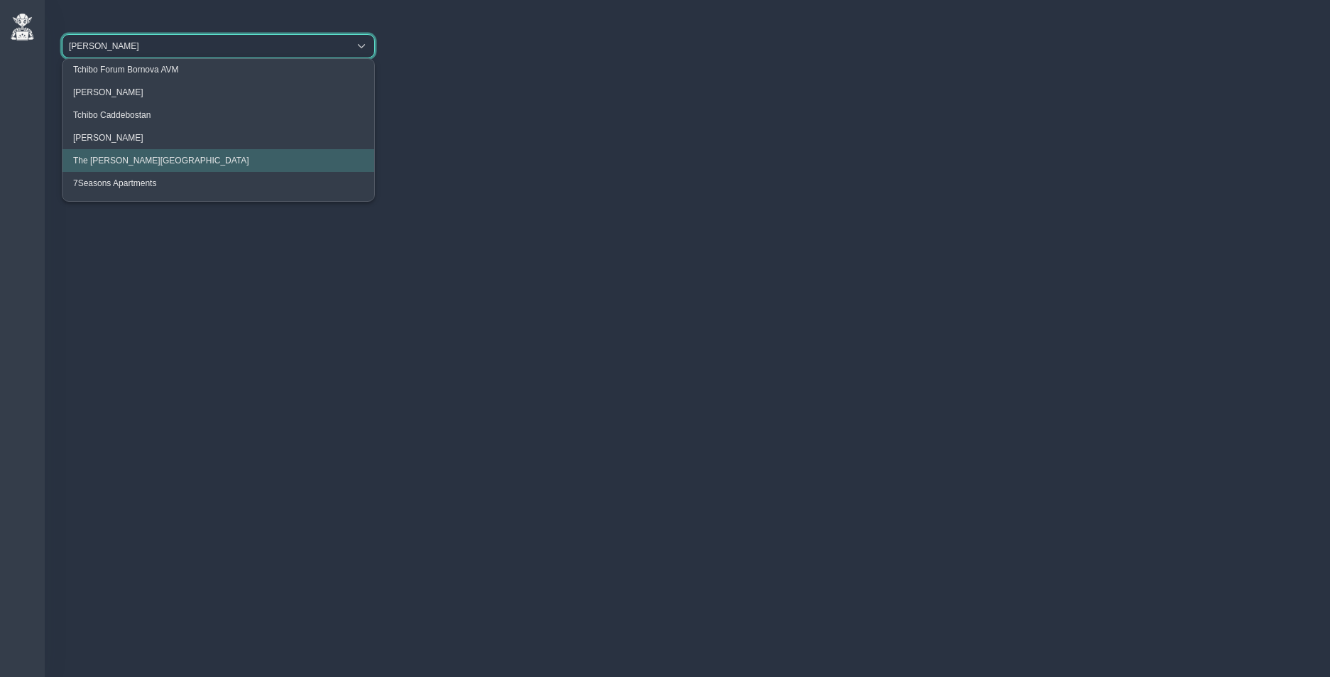
click at [141, 150] on li "The Clementine Churchill Hospital" at bounding box center [219, 160] width 312 height 23
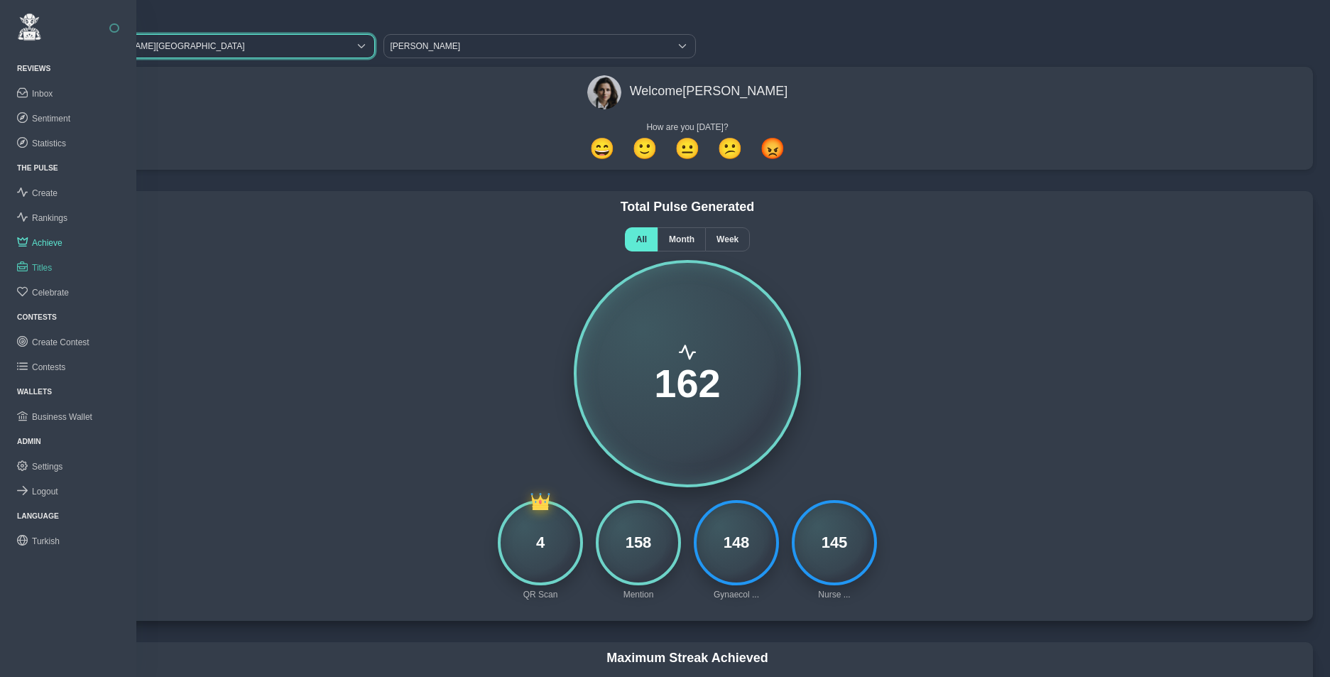
click at [44, 266] on span "Titles" at bounding box center [42, 268] width 20 height 10
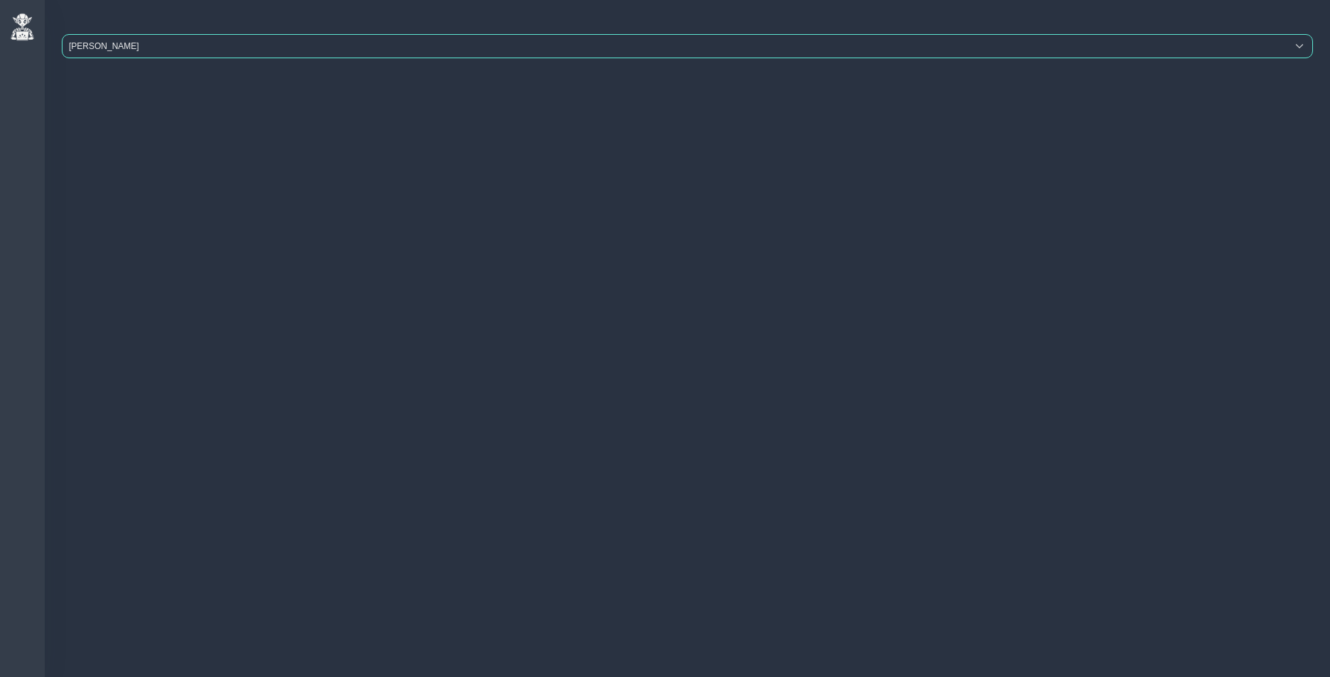
click at [187, 38] on span "[PERSON_NAME]" at bounding box center [675, 46] width 1224 height 23
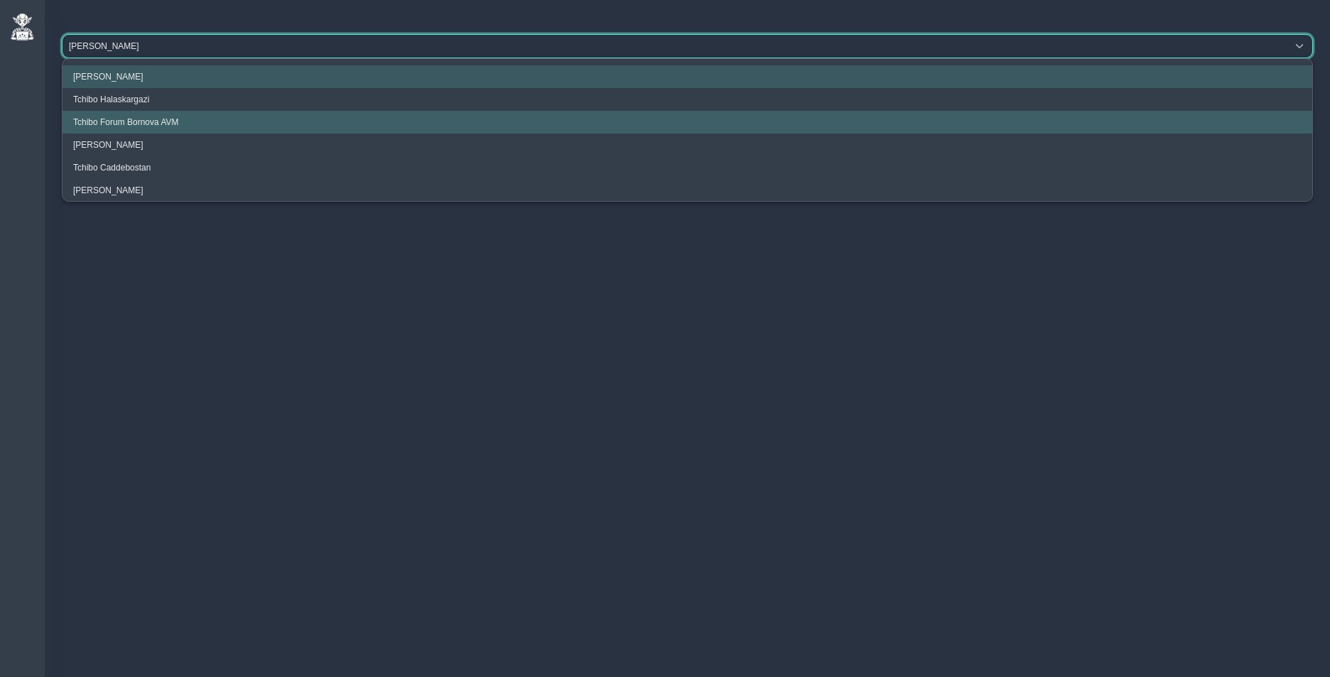
scroll to position [53, 0]
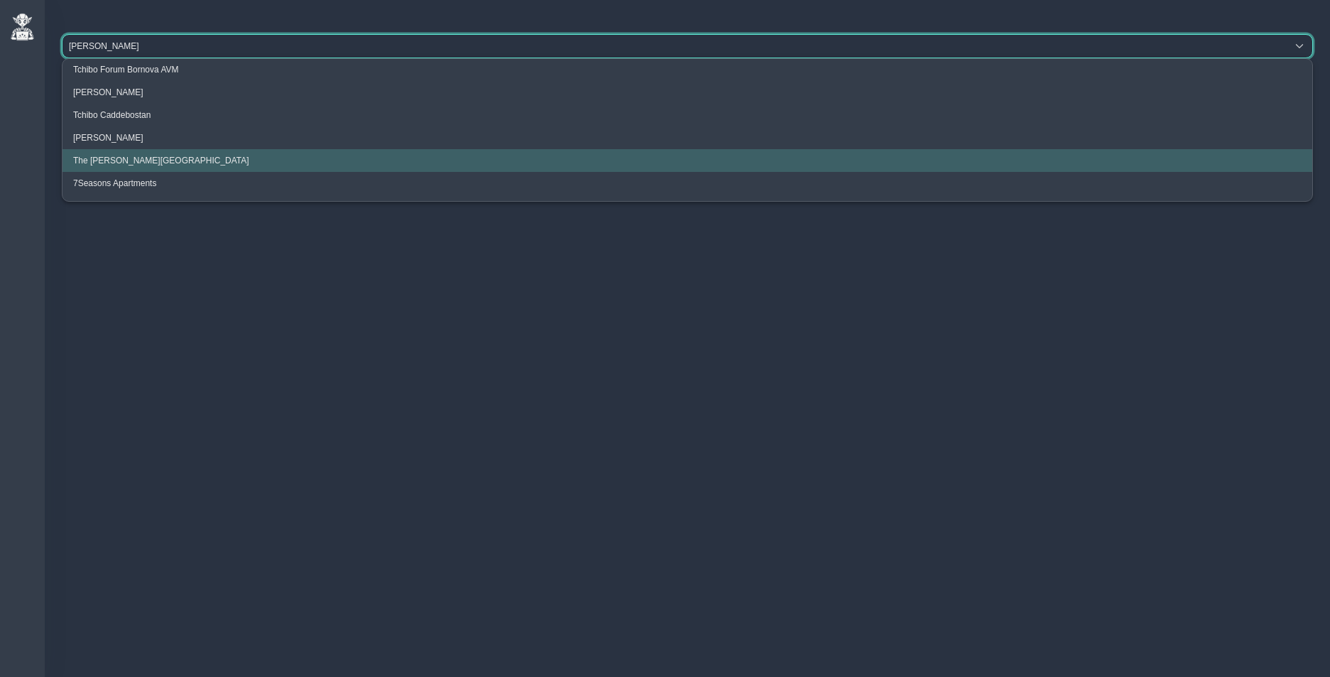
click at [124, 153] on li "The Clementine Churchill Hospital" at bounding box center [688, 160] width 1250 height 23
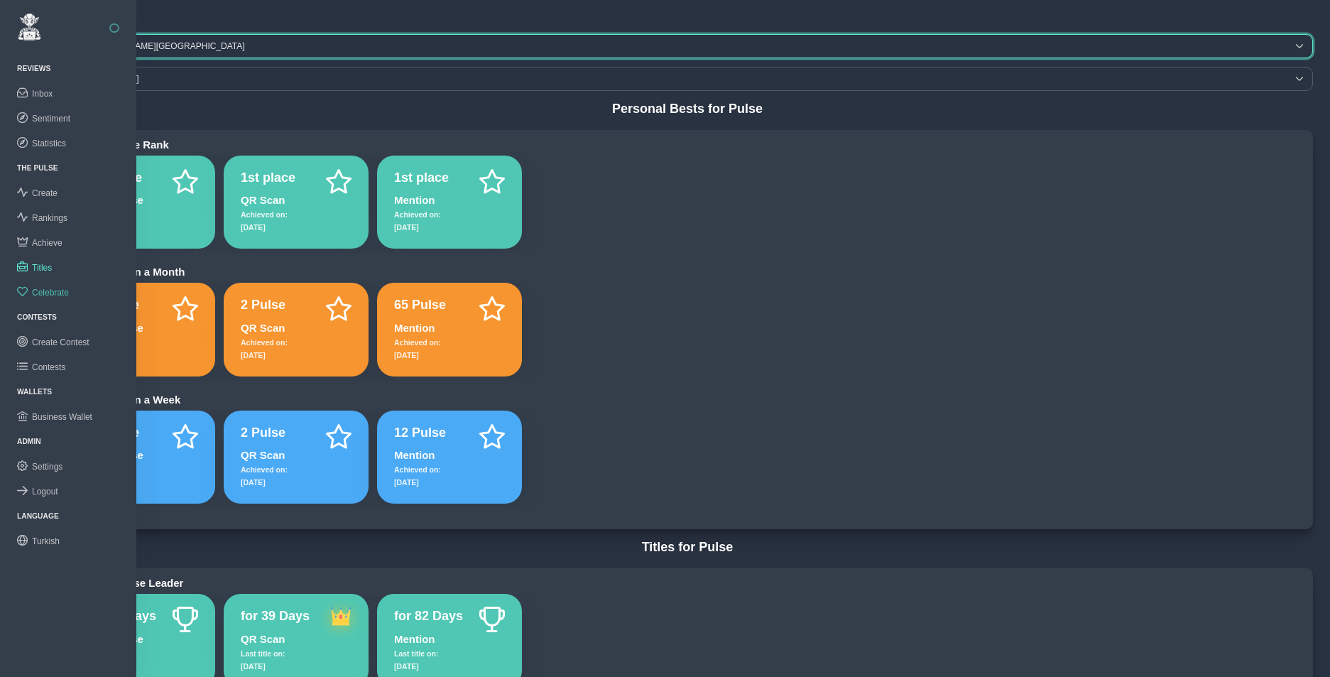
click at [53, 289] on span "Celebrate" at bounding box center [50, 293] width 37 height 10
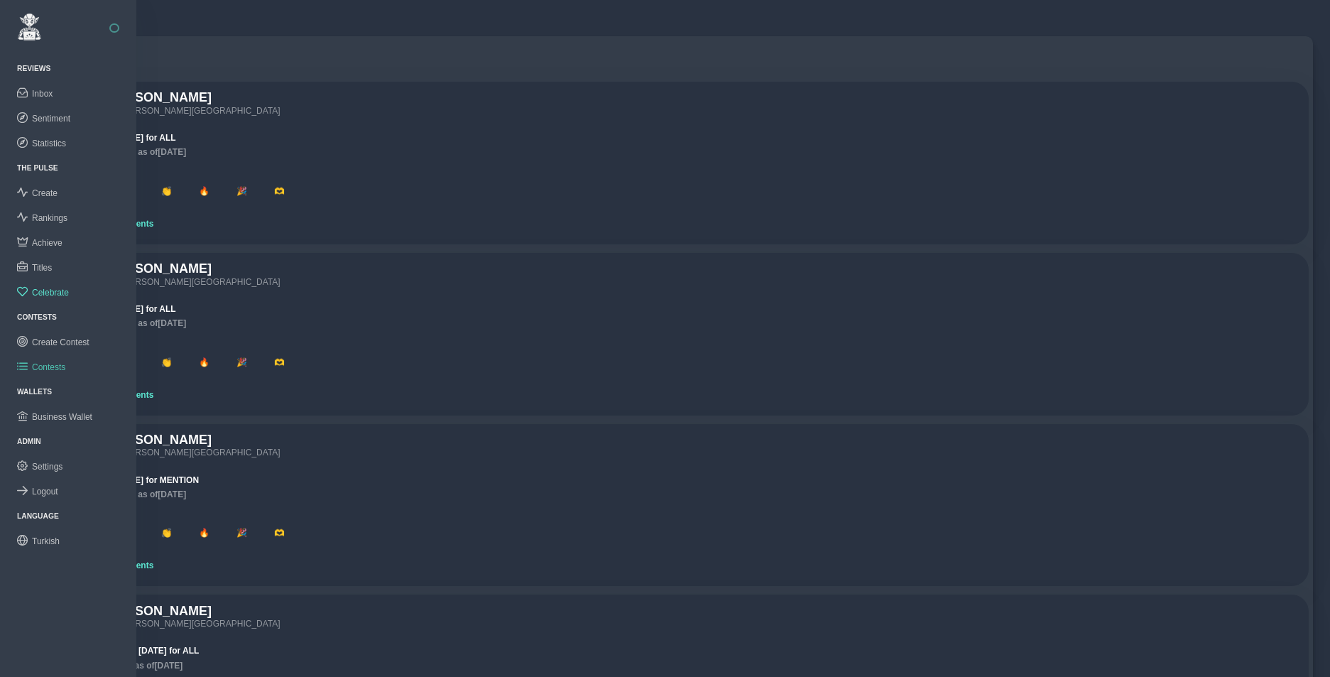
click at [55, 362] on span "Contests" at bounding box center [48, 367] width 33 height 10
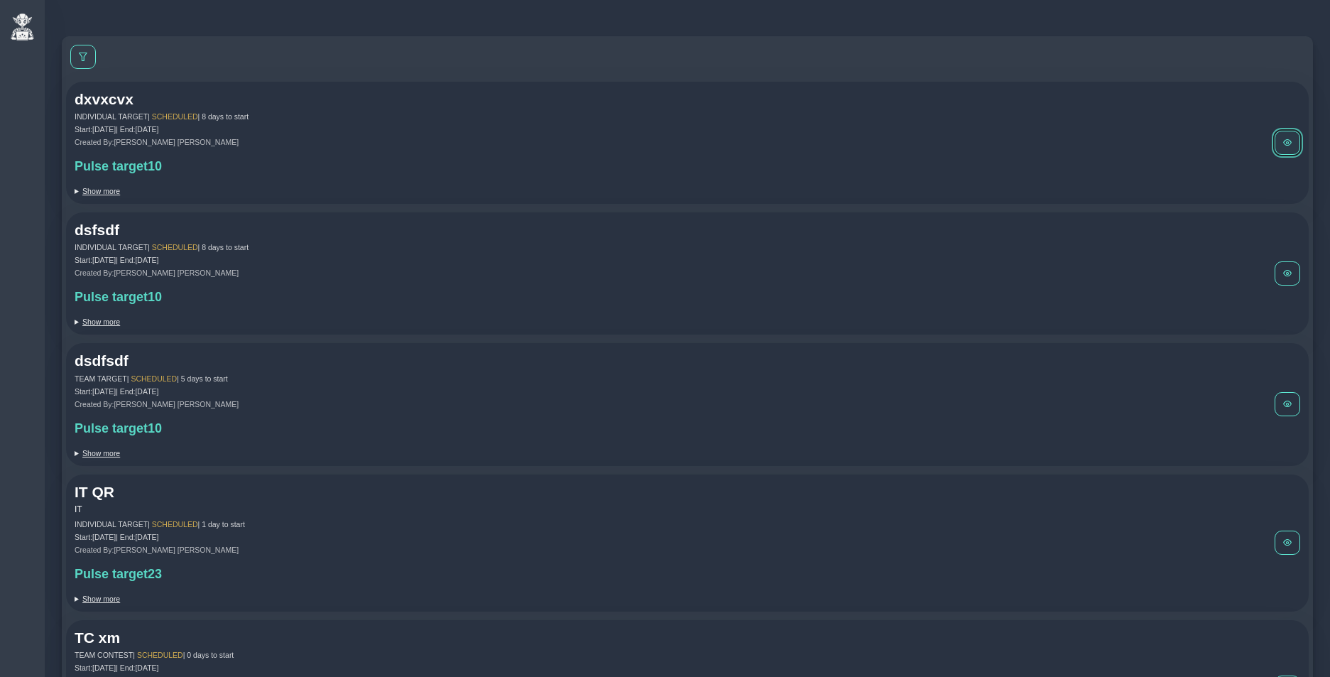
click at [1291, 143] on span at bounding box center [1287, 142] width 9 height 9
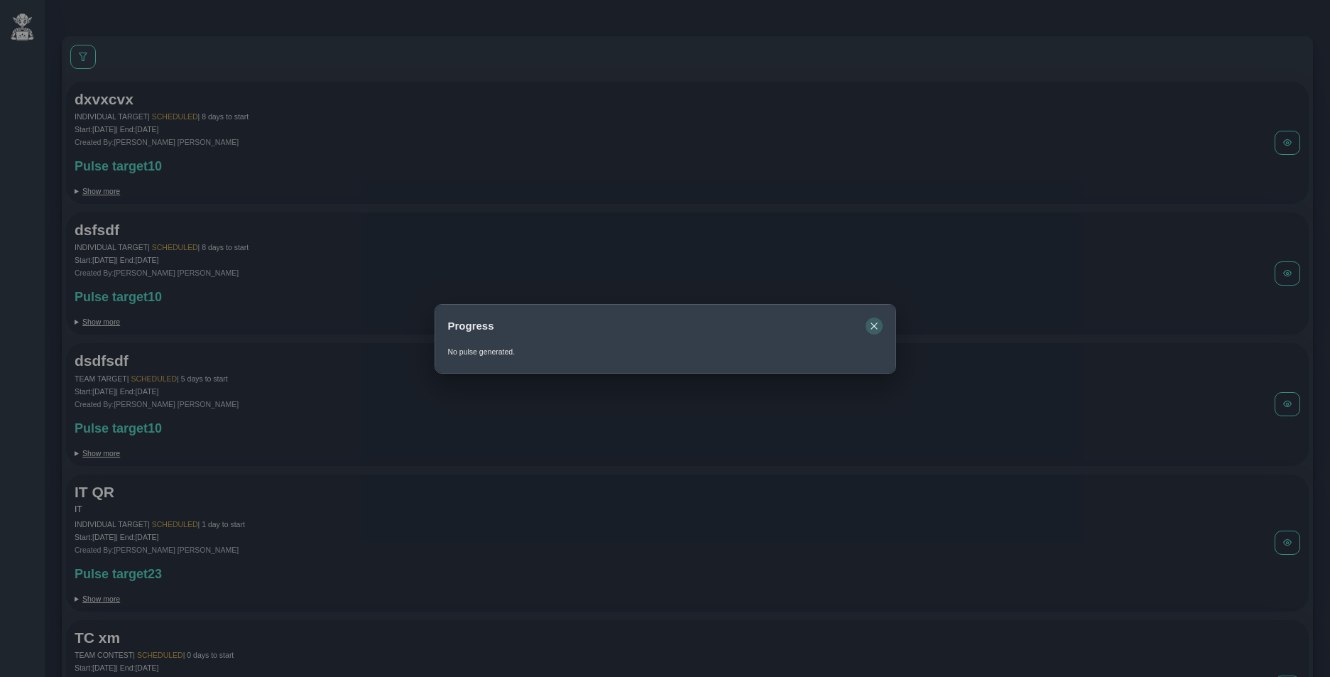
click at [875, 326] on icon "button" at bounding box center [874, 326] width 9 height 9
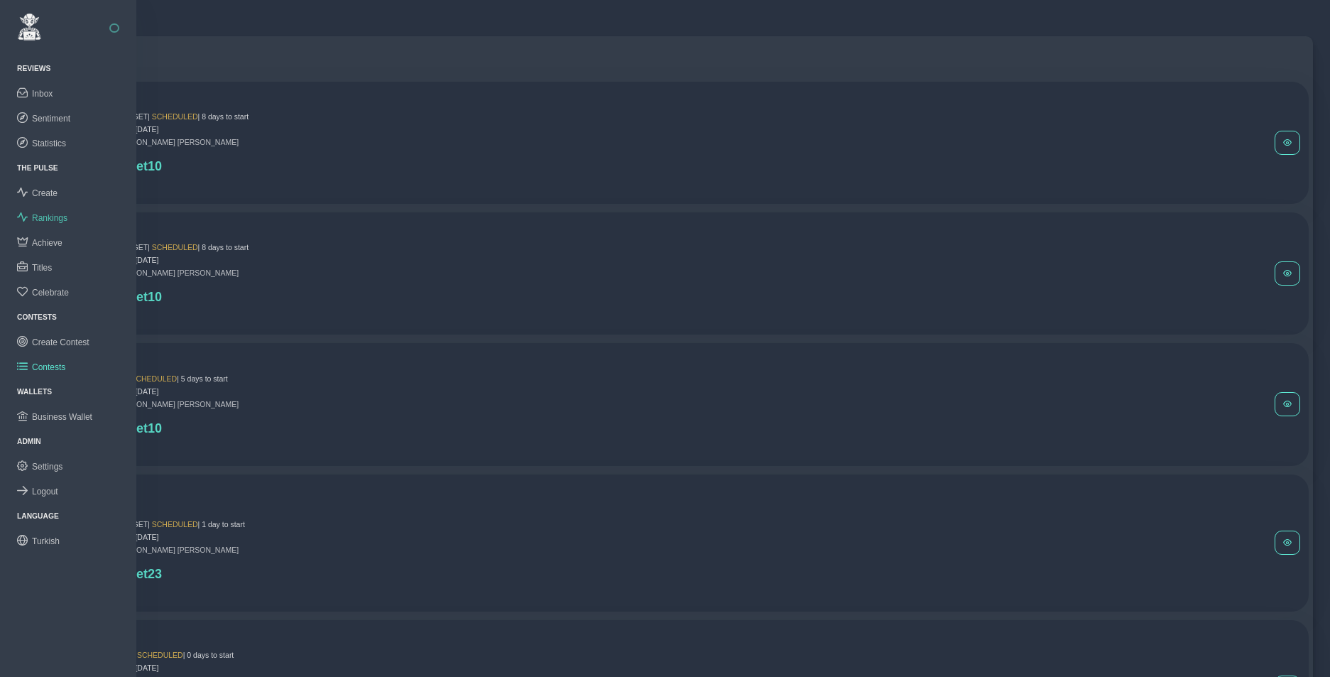
click at [49, 218] on span "Rankings" at bounding box center [50, 218] width 36 height 10
click at [51, 216] on span "Rankings" at bounding box center [50, 218] width 36 height 10
click at [48, 217] on span "Rankings" at bounding box center [50, 218] width 36 height 10
click at [48, 192] on span "Create" at bounding box center [45, 193] width 26 height 10
click at [45, 217] on span "Rankings" at bounding box center [50, 218] width 36 height 10
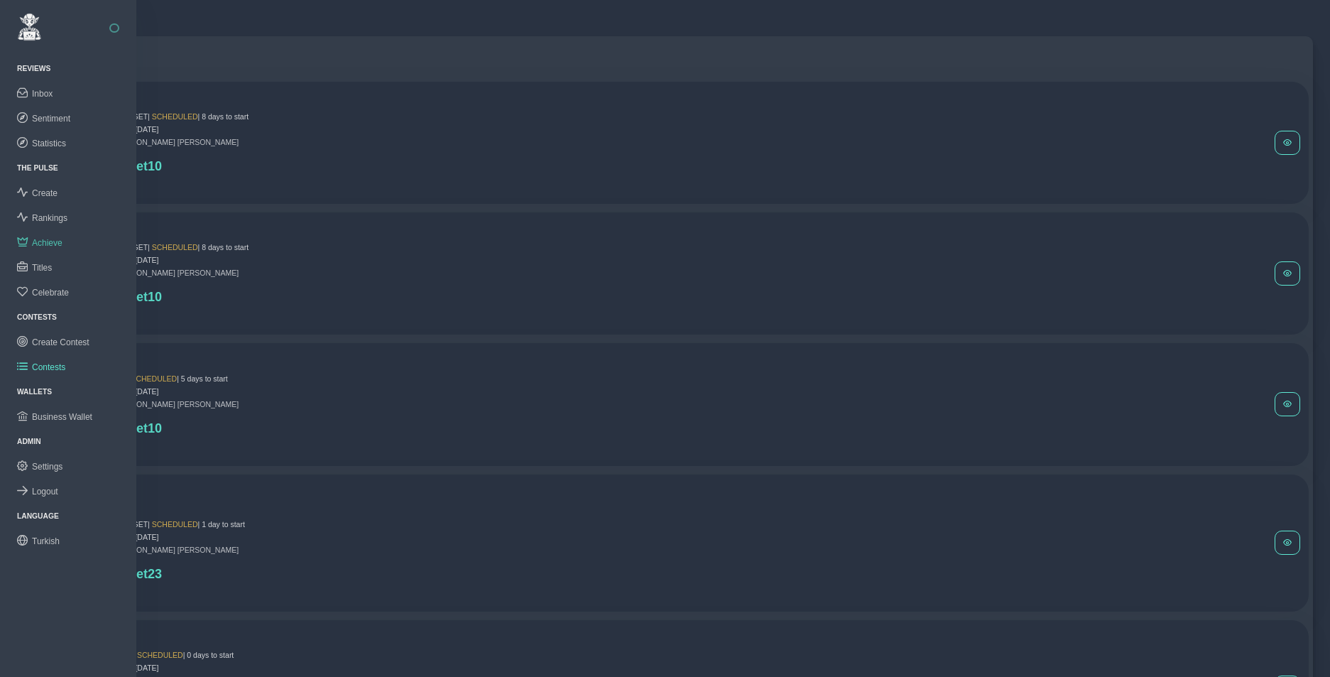
click at [46, 243] on span "Achieve" at bounding box center [47, 243] width 31 height 10
click at [43, 264] on span "Titles" at bounding box center [42, 268] width 20 height 10
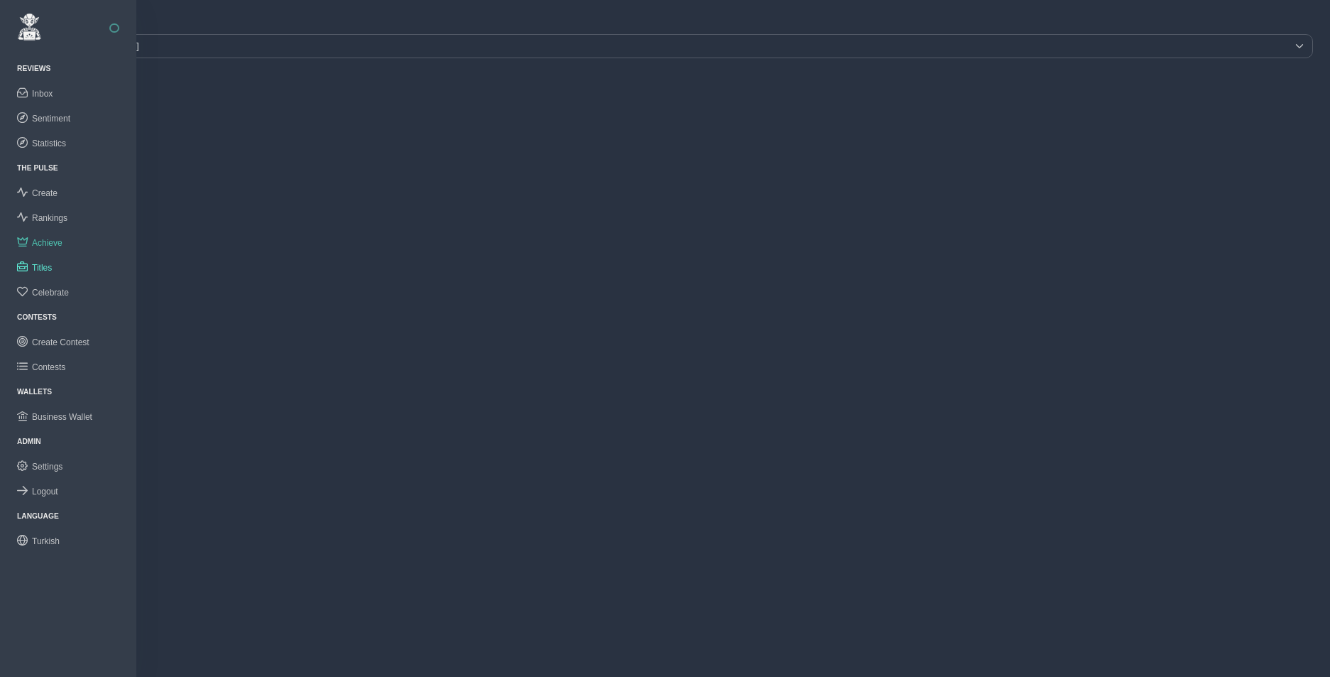
click at [45, 245] on span "Achieve" at bounding box center [47, 243] width 31 height 10
click at [48, 192] on span "Create" at bounding box center [45, 193] width 26 height 10
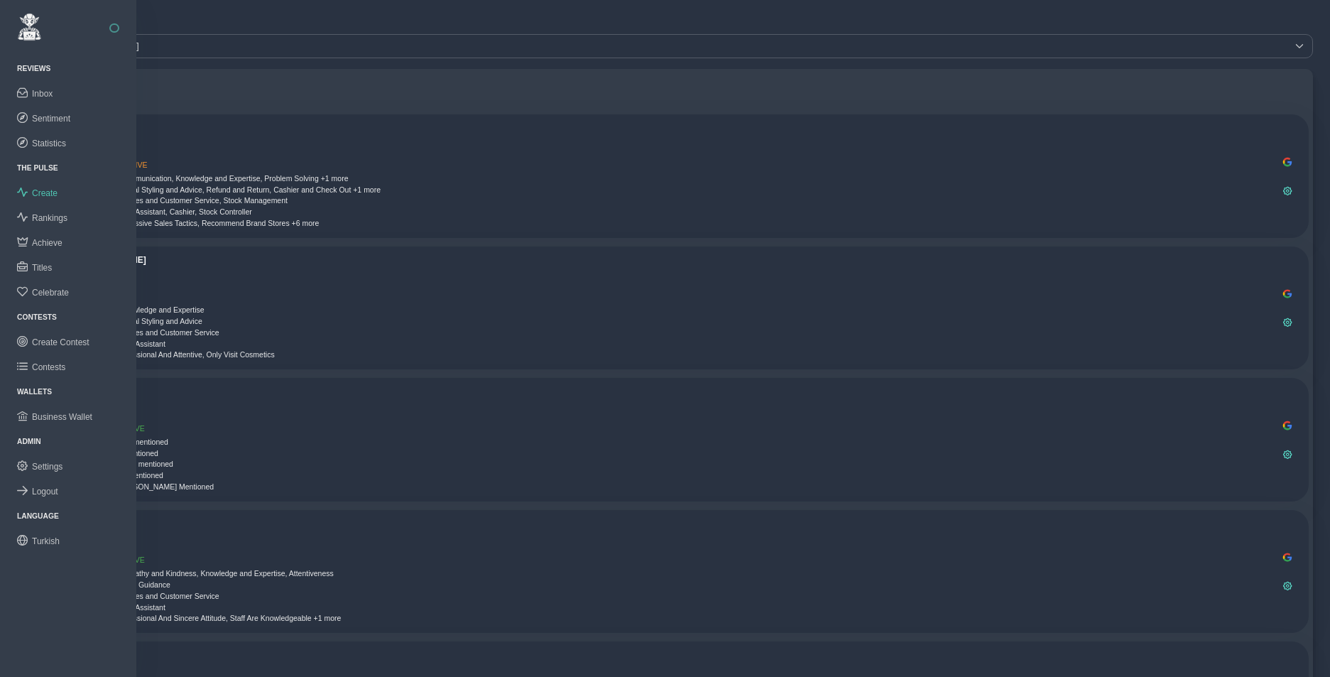
click at [45, 193] on span "Create" at bounding box center [45, 193] width 26 height 10
click at [50, 241] on span "Achieve" at bounding box center [47, 243] width 31 height 10
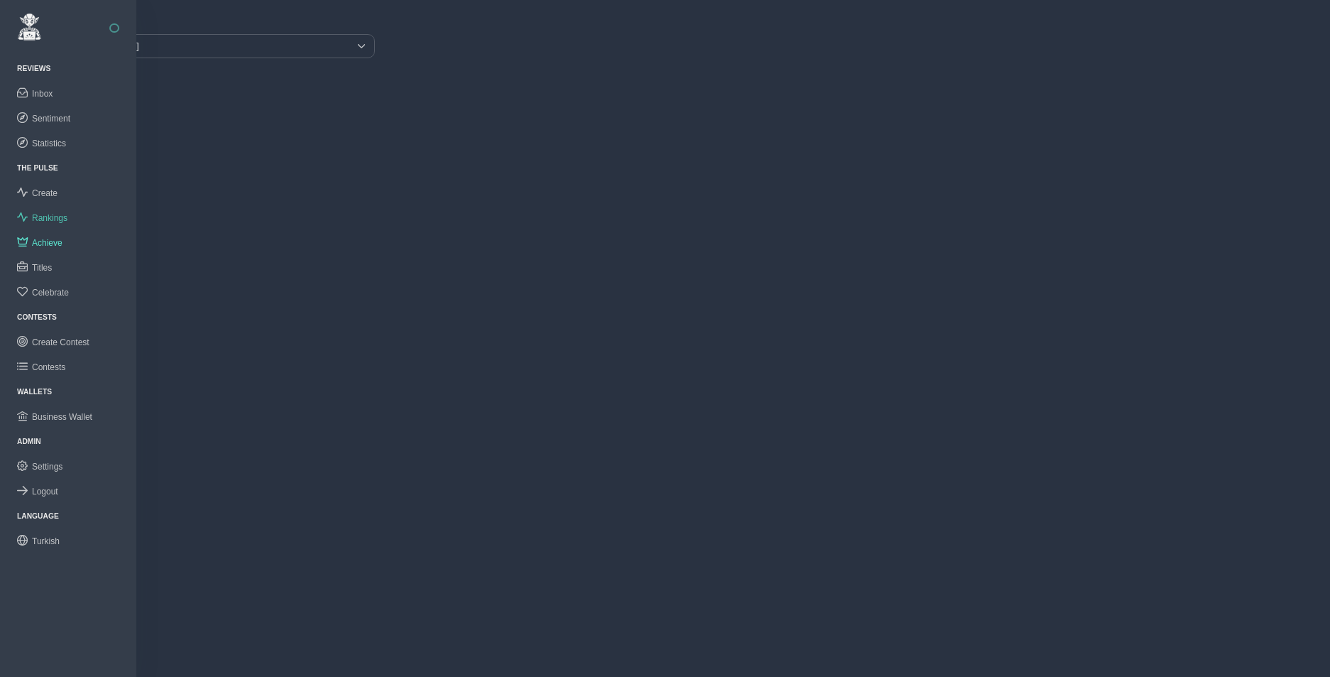
click at [50, 216] on span "Rankings" at bounding box center [50, 218] width 36 height 10
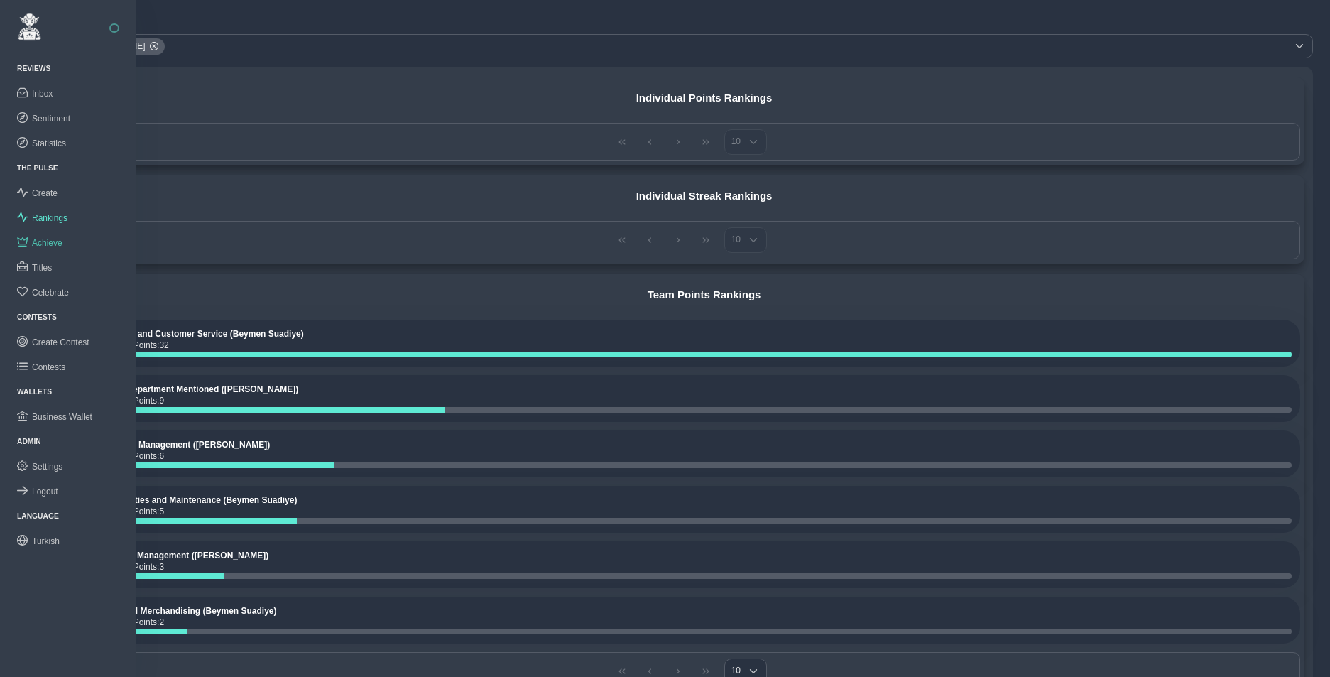
click at [48, 240] on span "Achieve" at bounding box center [47, 243] width 31 height 10
click at [46, 268] on span "Titles" at bounding box center [42, 268] width 20 height 10
click at [53, 292] on span "Celebrate" at bounding box center [50, 293] width 37 height 10
click at [47, 266] on span "Titles" at bounding box center [42, 268] width 20 height 10
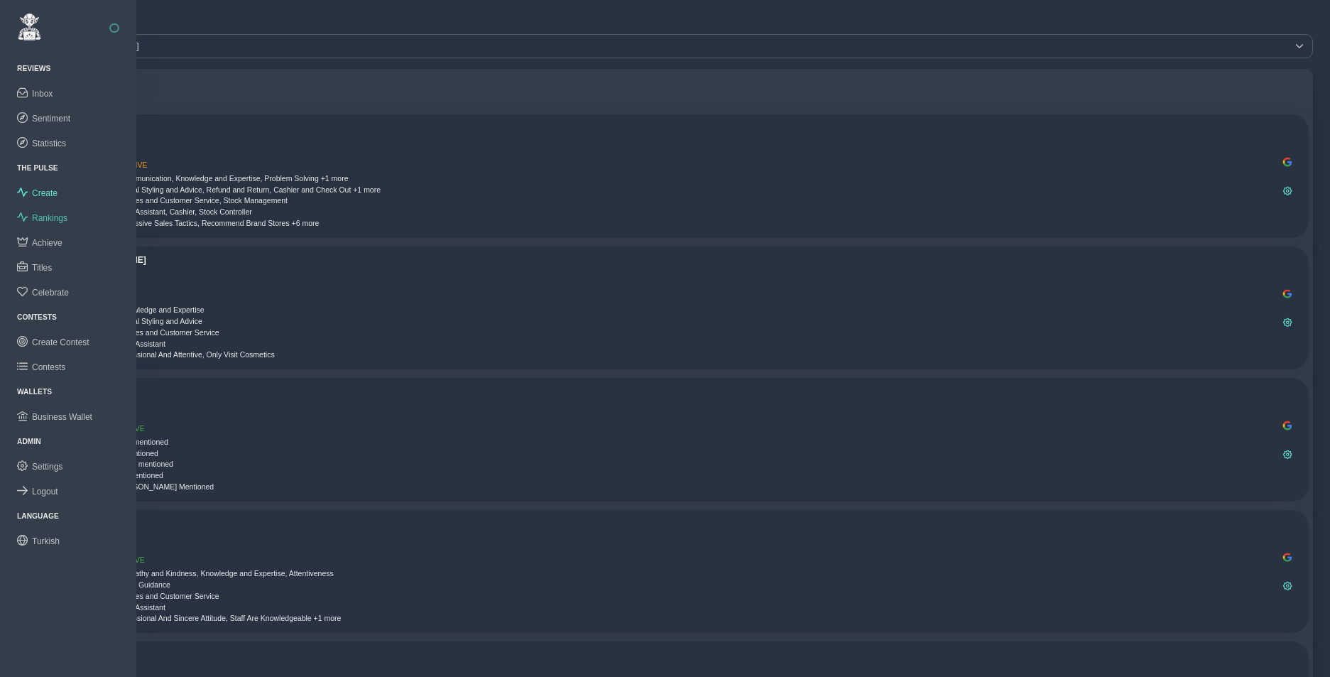
click at [46, 214] on span "Rankings" at bounding box center [50, 218] width 36 height 10
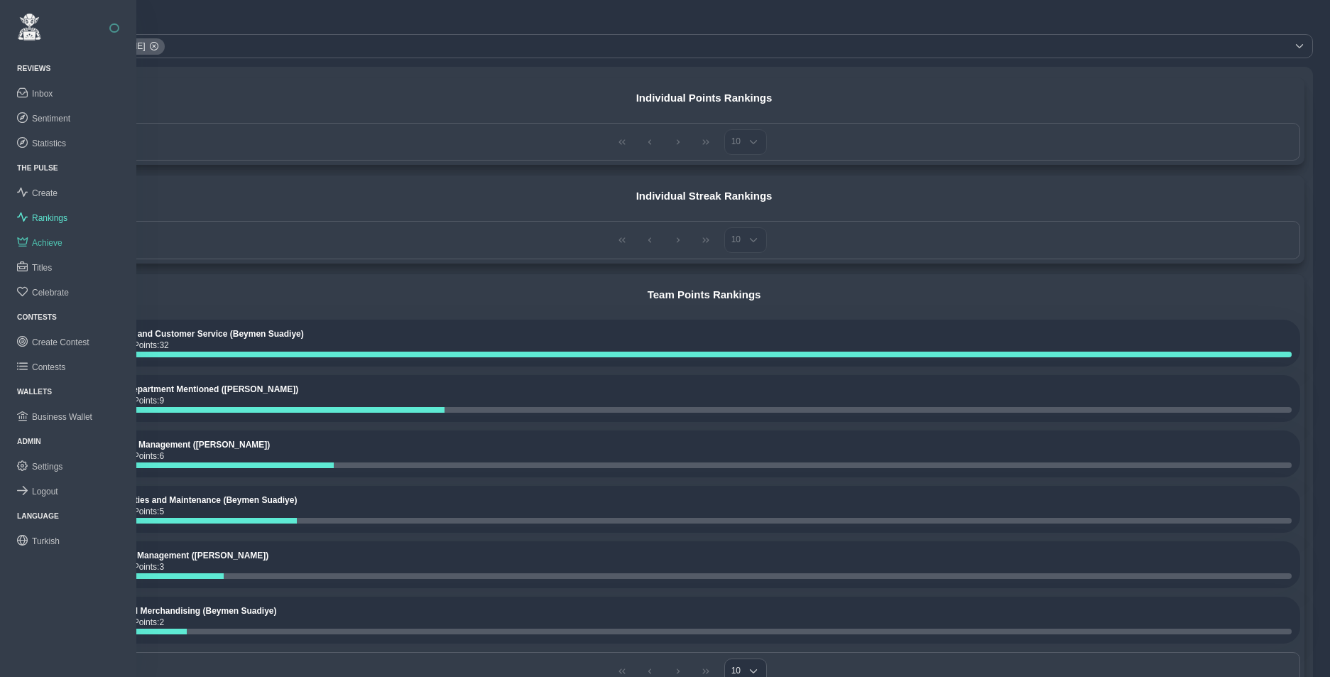
click at [51, 241] on span "Achieve" at bounding box center [47, 243] width 31 height 10
click at [49, 242] on span "Achieve" at bounding box center [47, 243] width 31 height 10
click at [49, 266] on span "Titles" at bounding box center [42, 268] width 20 height 10
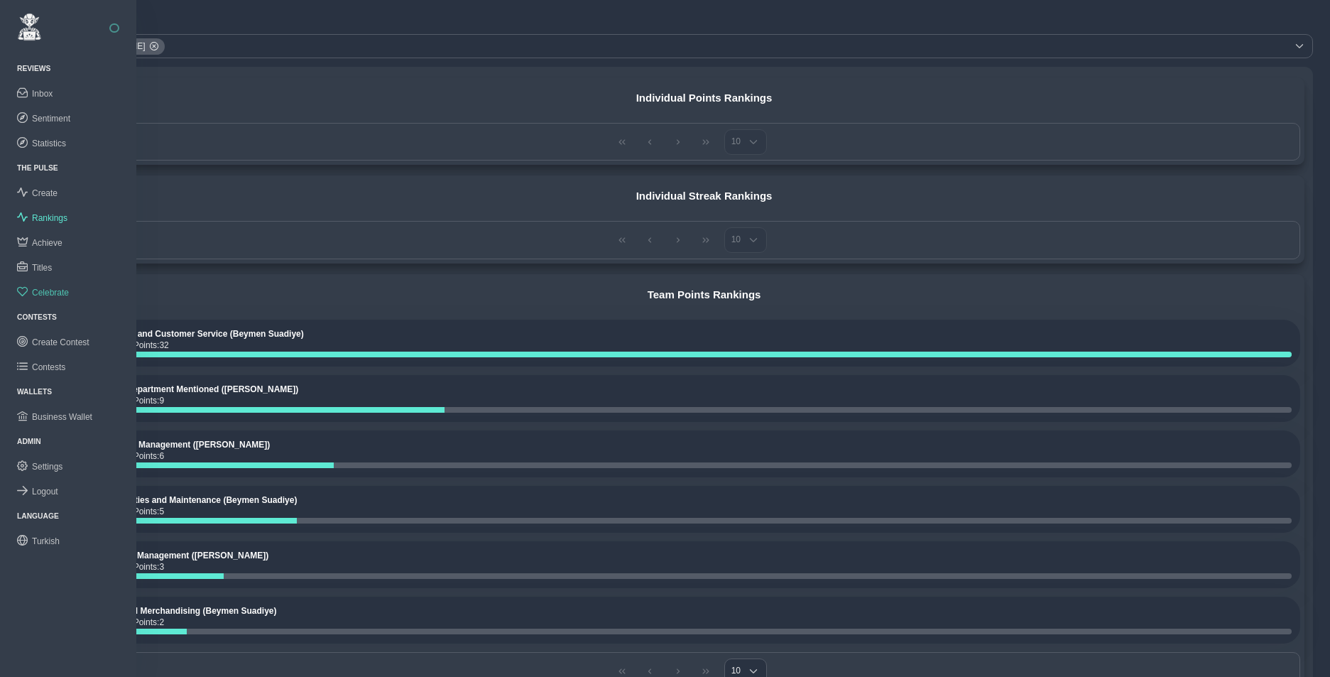
click at [56, 290] on span "Celebrate" at bounding box center [50, 293] width 37 height 10
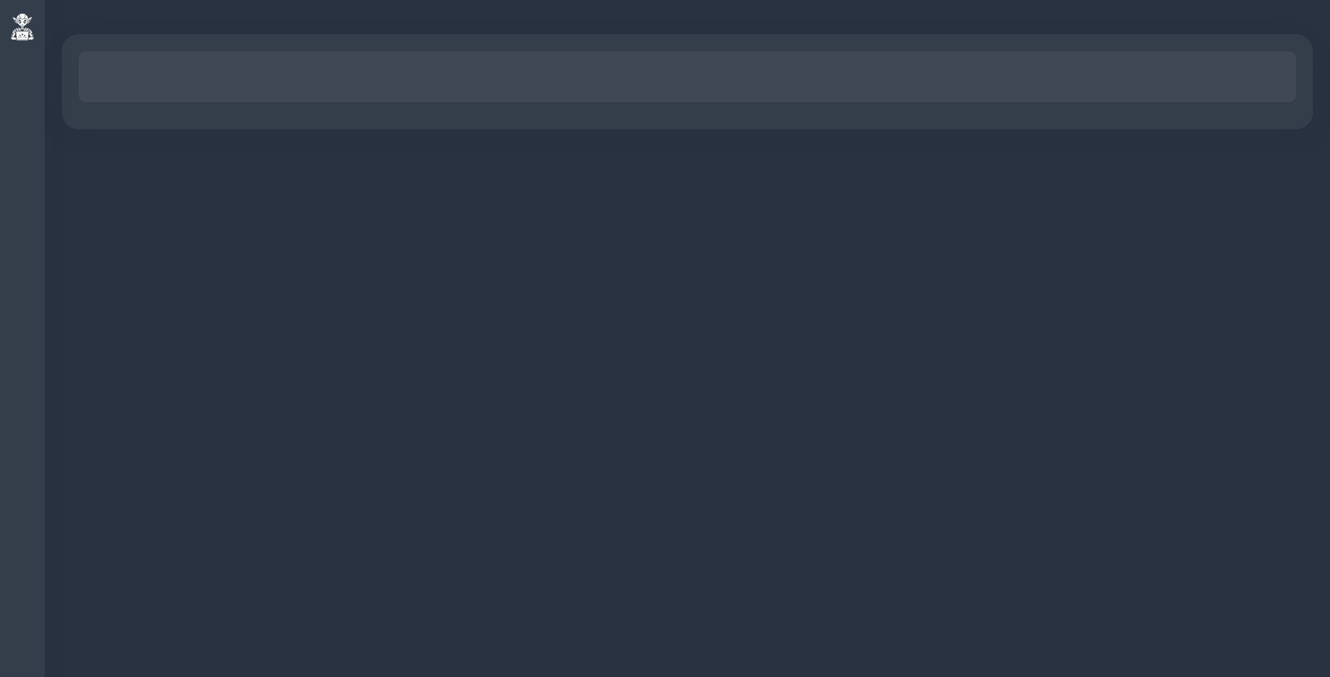
scroll to position [10, 0]
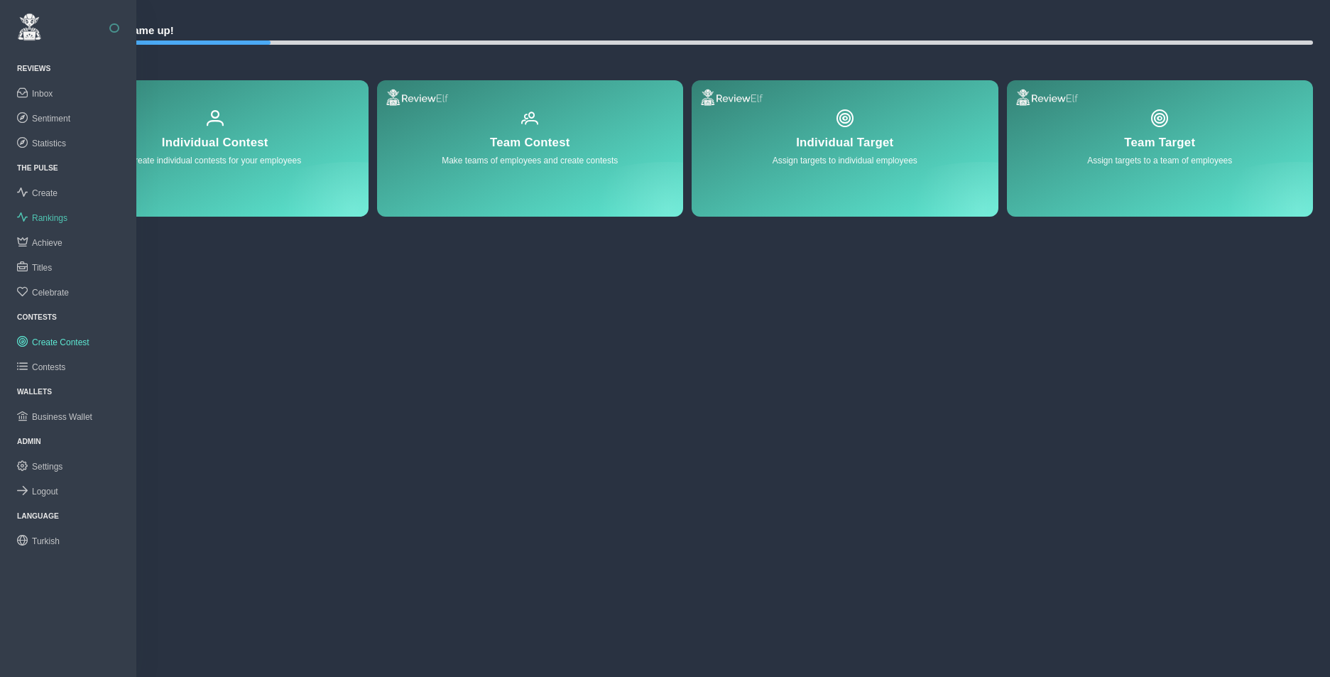
click at [53, 217] on span "Rankings" at bounding box center [50, 218] width 36 height 10
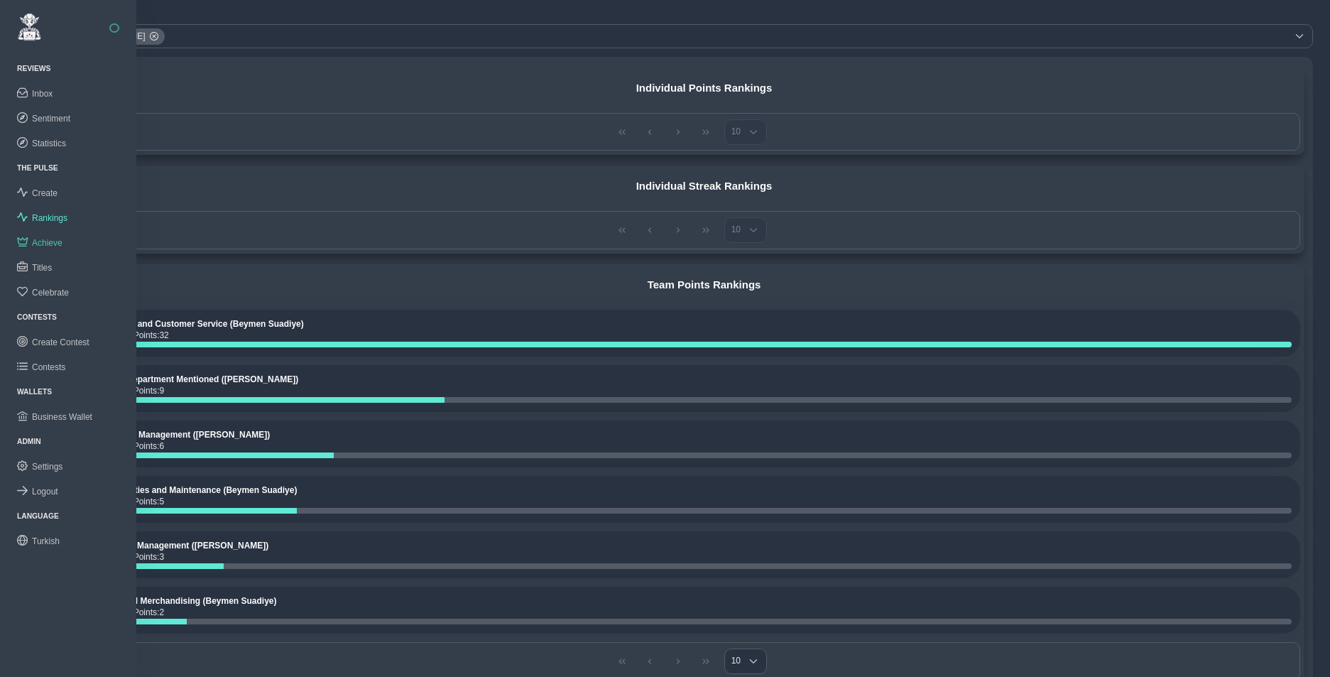
click at [46, 239] on span "Achieve" at bounding box center [47, 243] width 31 height 10
click at [40, 190] on span "Create" at bounding box center [45, 193] width 26 height 10
click at [46, 223] on link "Rankings" at bounding box center [68, 217] width 136 height 25
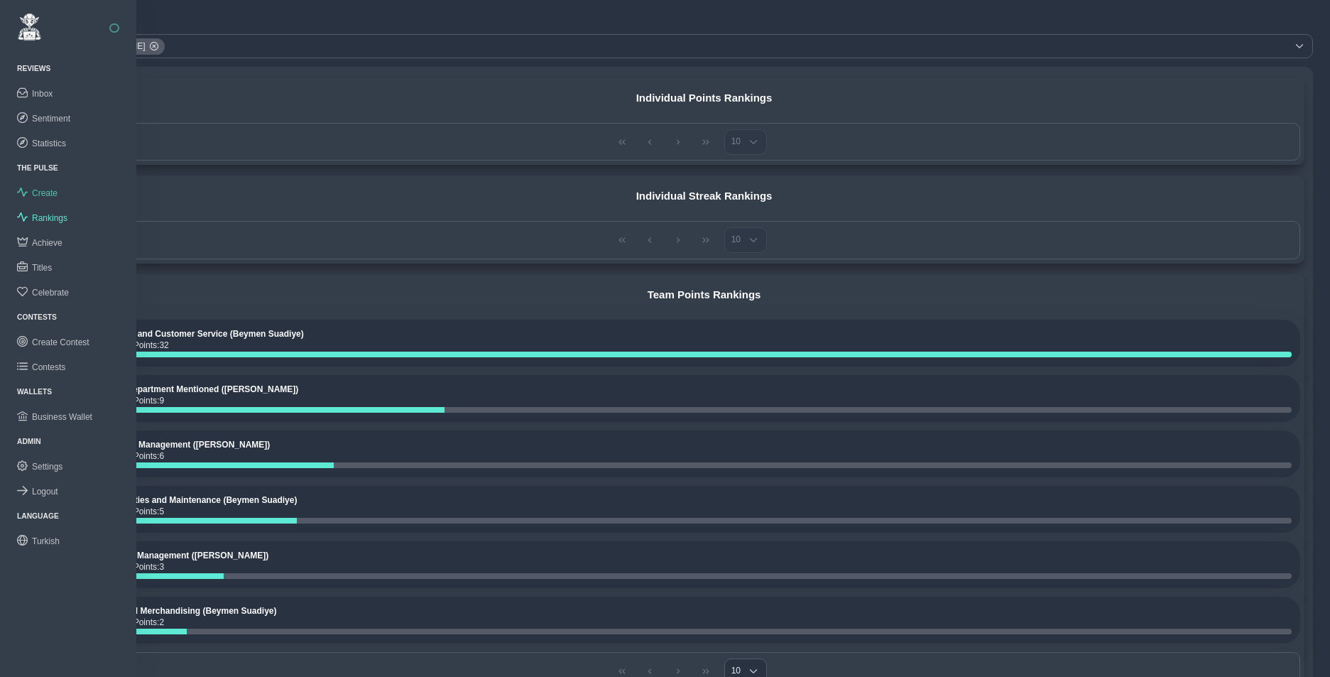
click at [50, 195] on span "Create" at bounding box center [45, 193] width 26 height 10
click at [48, 188] on span "Create" at bounding box center [45, 193] width 26 height 10
click at [50, 193] on span "Create" at bounding box center [45, 193] width 26 height 10
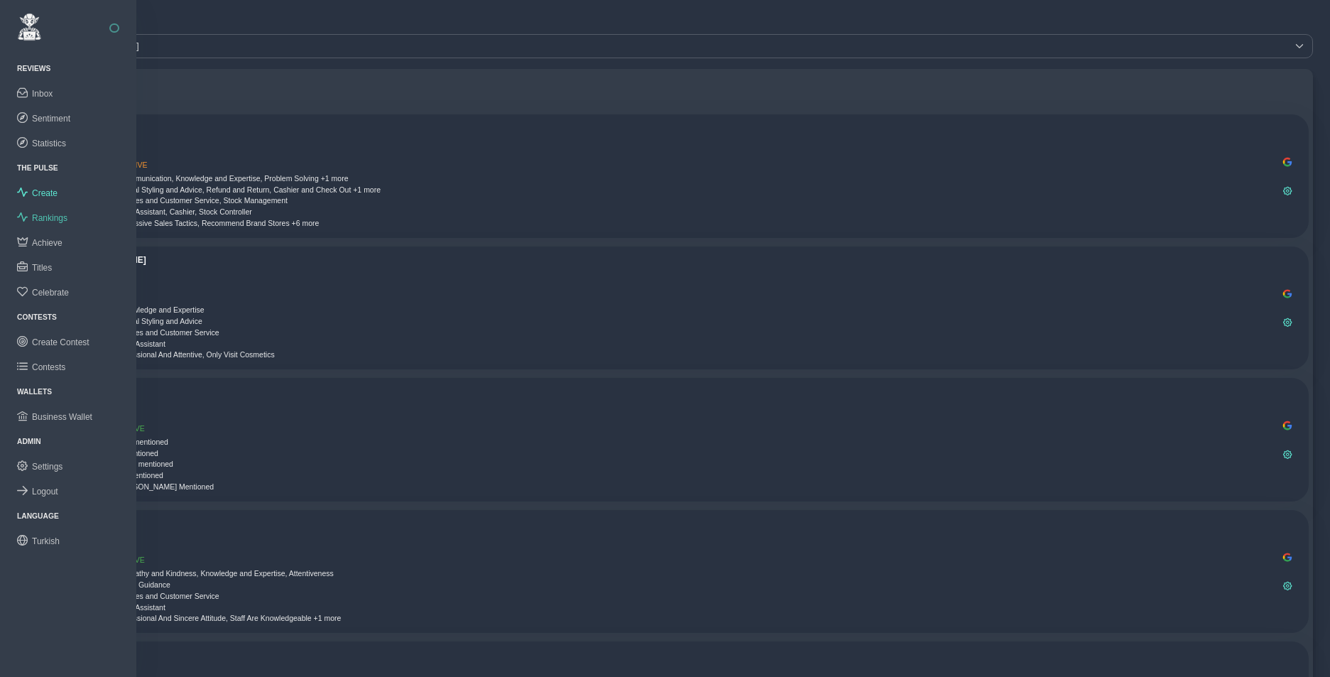
click at [51, 217] on span "Rankings" at bounding box center [50, 218] width 36 height 10
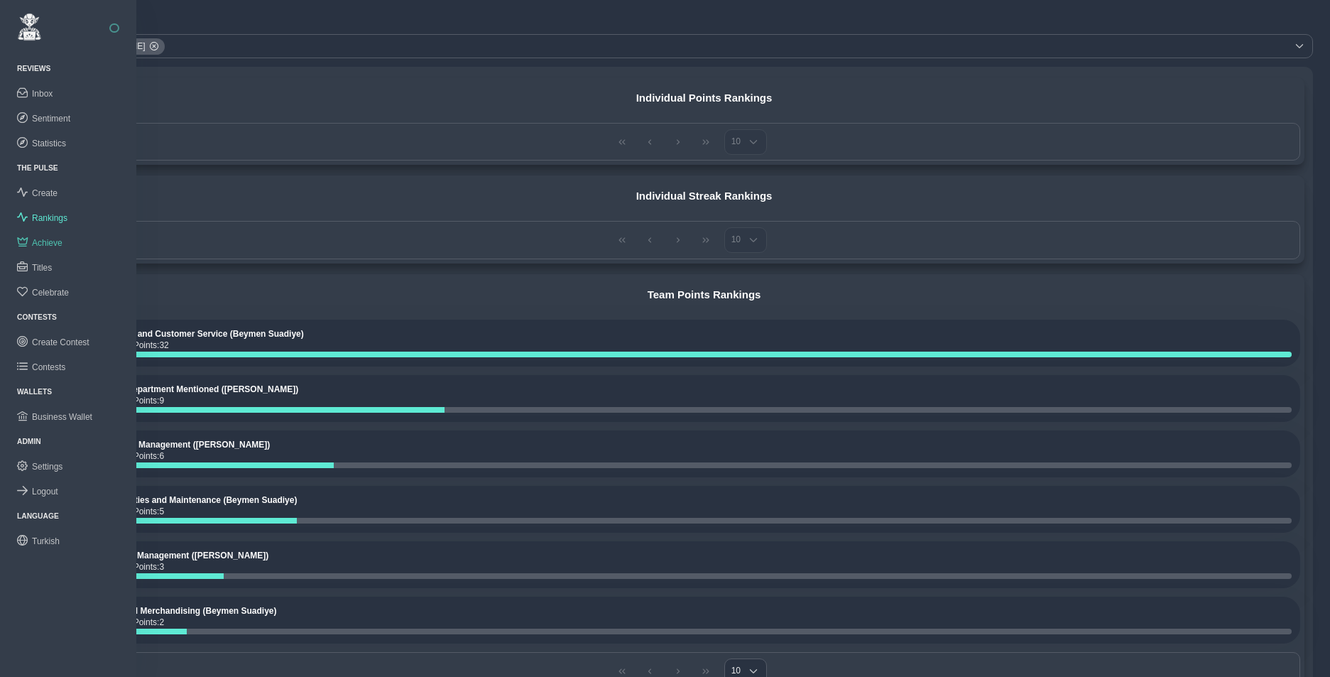
click at [52, 241] on span "Achieve" at bounding box center [47, 243] width 31 height 10
click at [58, 243] on span "Achieve" at bounding box center [47, 243] width 31 height 10
click at [43, 263] on span "Titles" at bounding box center [42, 268] width 20 height 10
click at [47, 238] on span "Achieve" at bounding box center [47, 243] width 31 height 10
click at [46, 266] on span "Titles" at bounding box center [42, 268] width 20 height 10
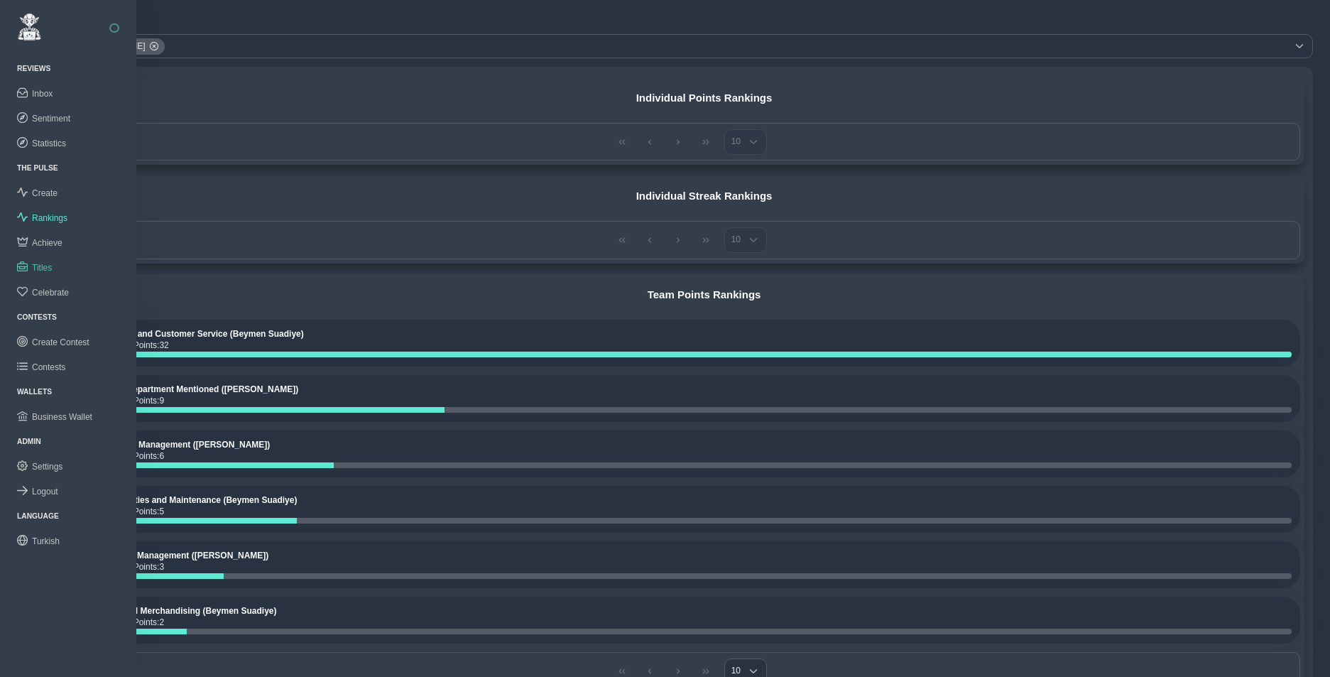
click at [50, 266] on span "Titles" at bounding box center [42, 268] width 20 height 10
click at [51, 244] on span "Achieve" at bounding box center [47, 243] width 31 height 10
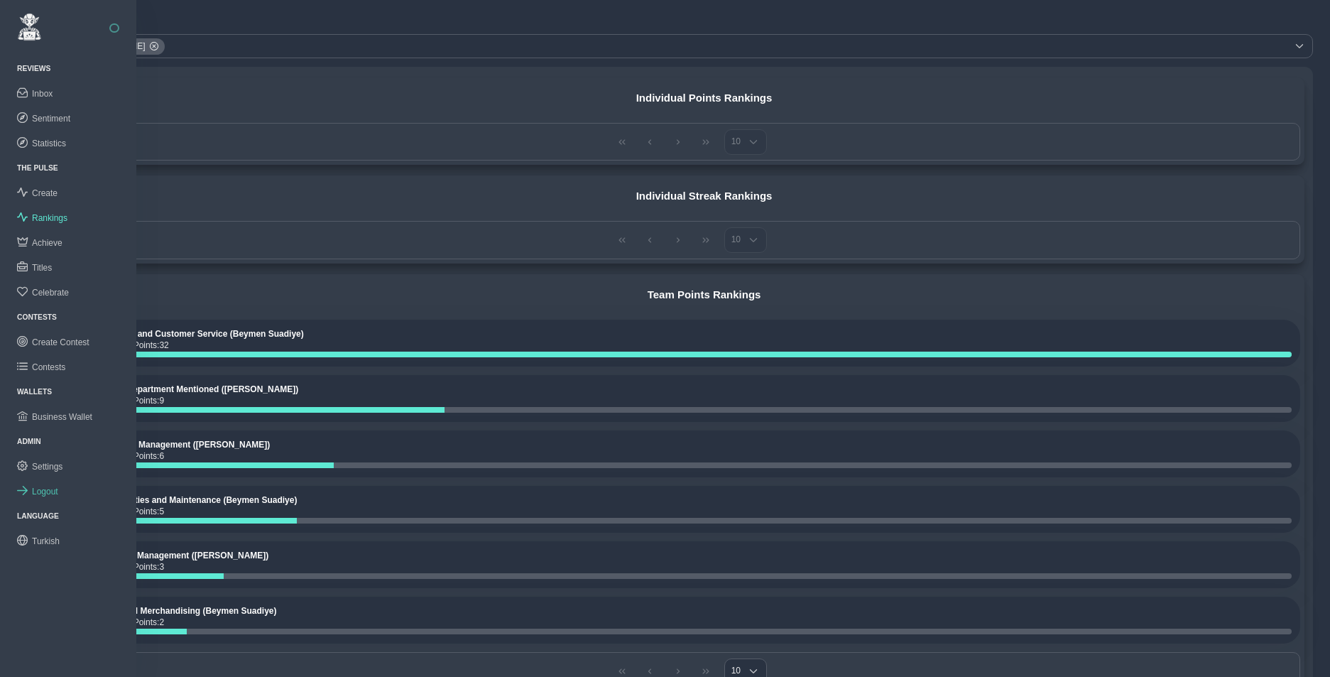
click at [49, 490] on span "Logout" at bounding box center [45, 492] width 26 height 10
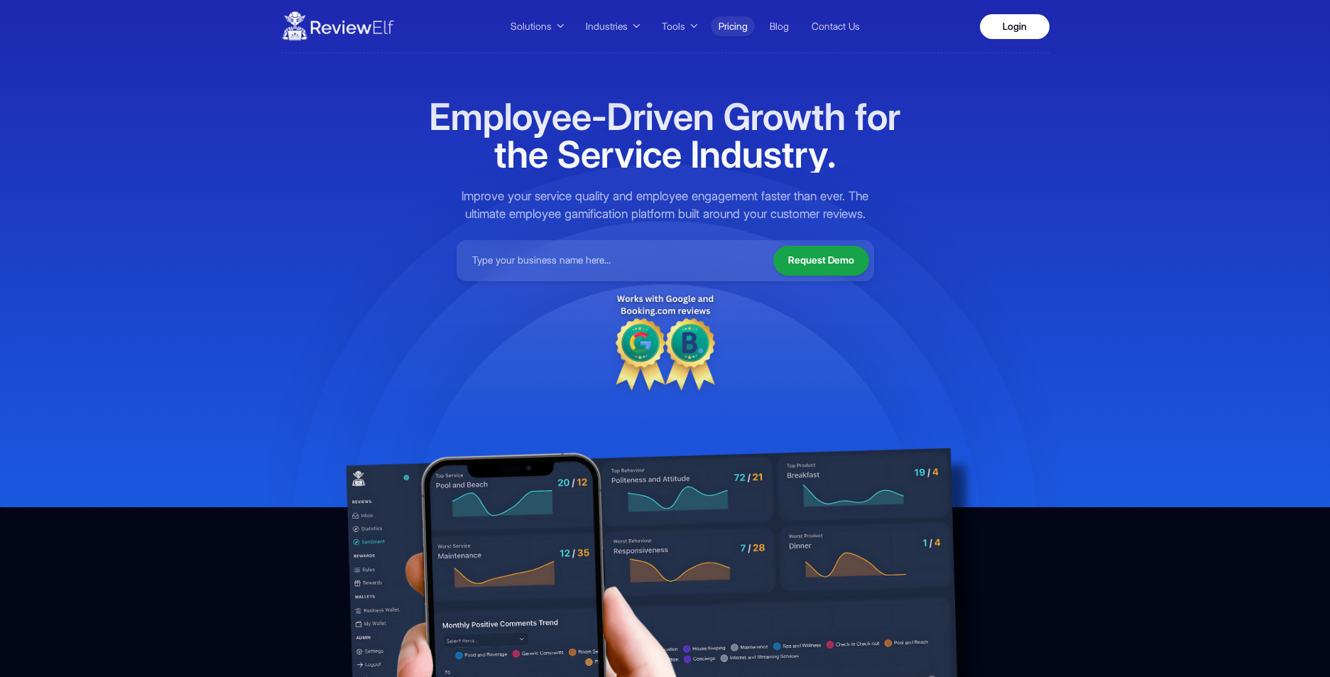
click at [730, 24] on link "Pricing" at bounding box center [733, 26] width 44 height 20
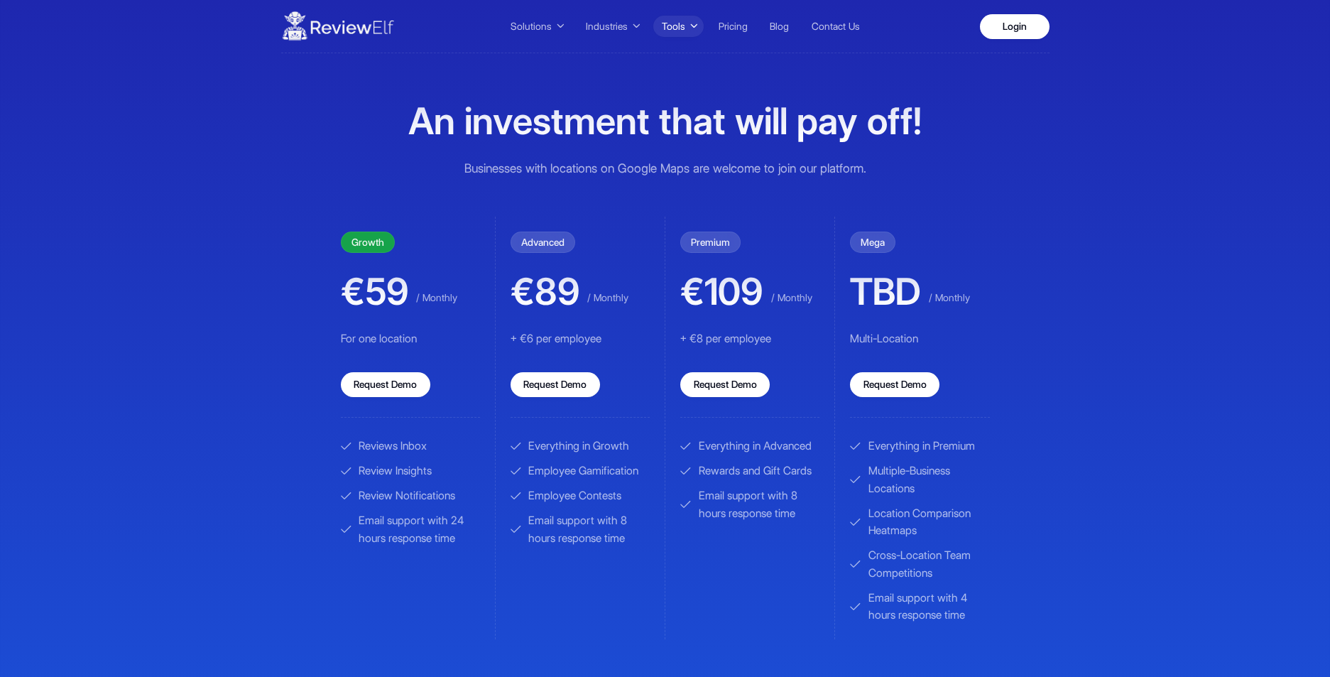
click at [675, 28] on span "Tools" at bounding box center [673, 26] width 23 height 15
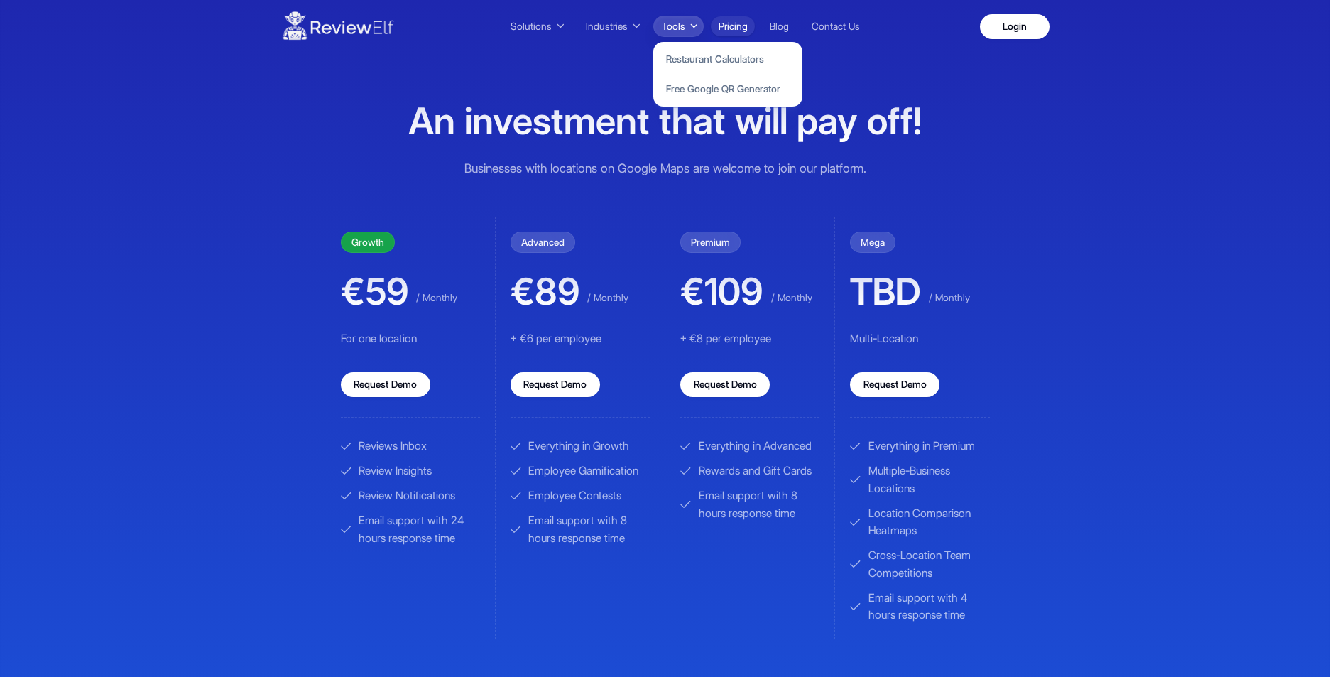
click at [739, 26] on link "Pricing" at bounding box center [733, 26] width 44 height 20
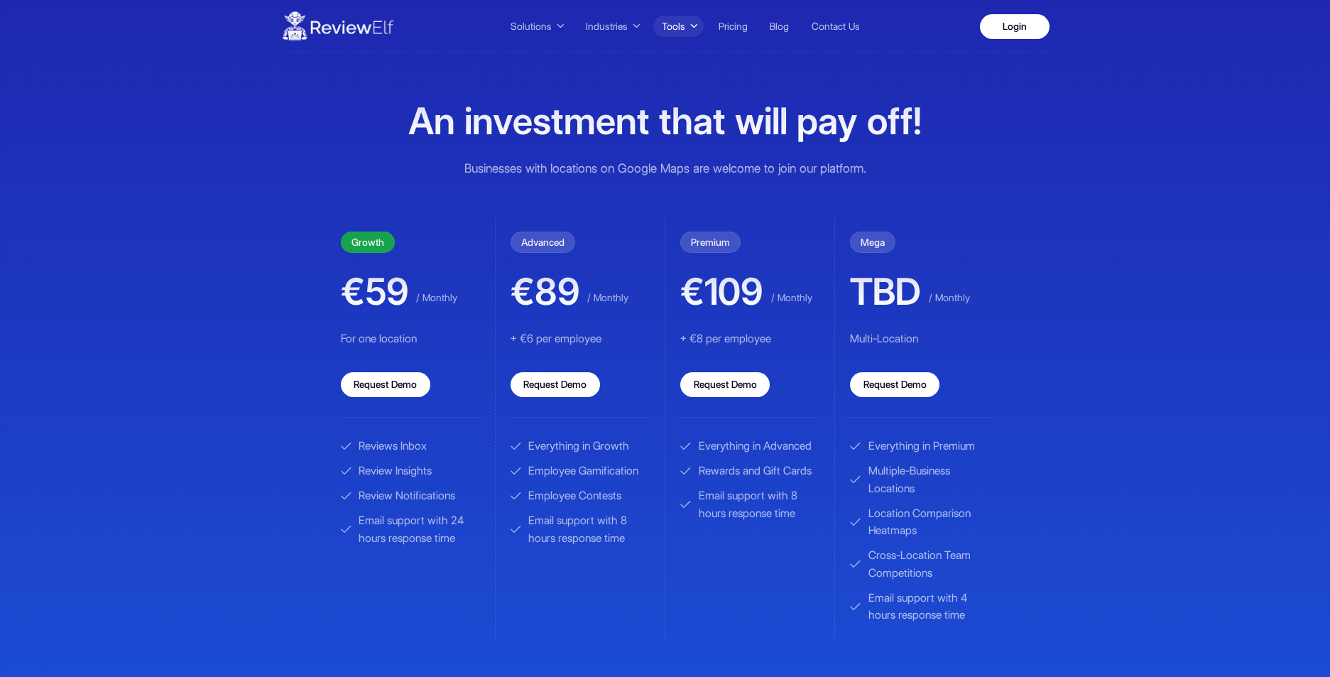
click at [684, 25] on button "Tools" at bounding box center [678, 26] width 50 height 21
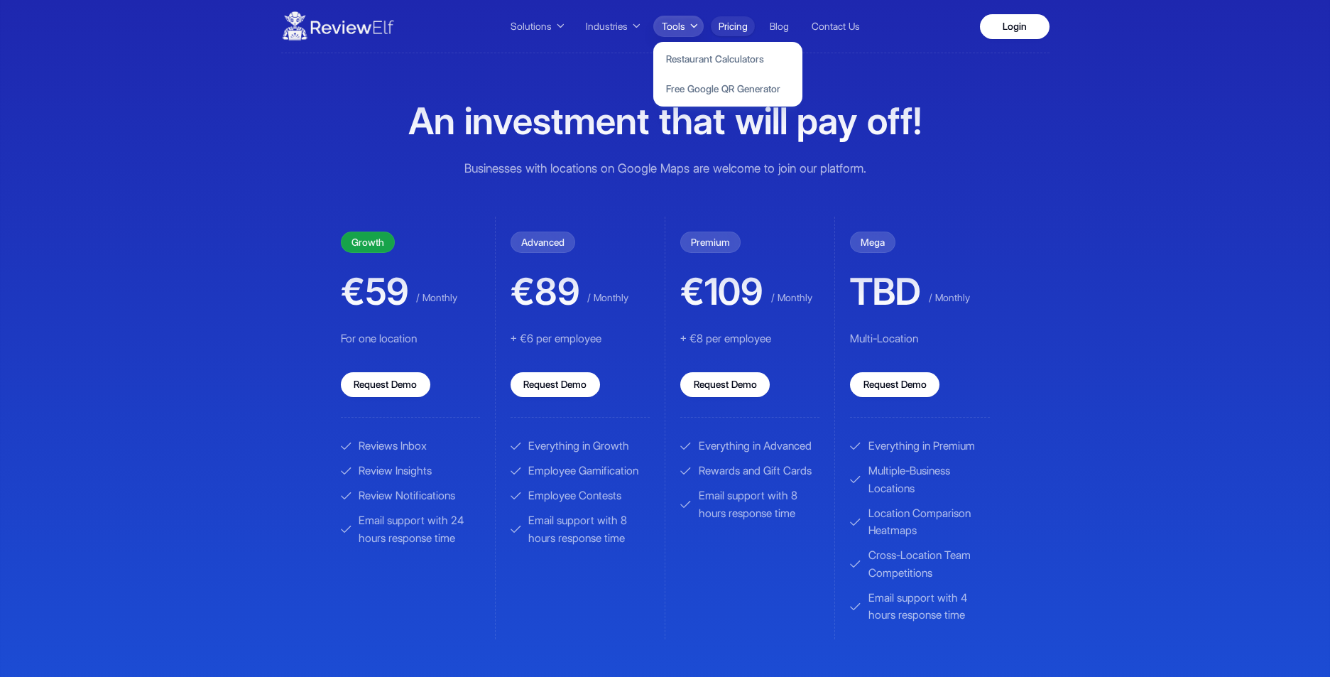
click at [734, 23] on link "Pricing" at bounding box center [733, 26] width 44 height 20
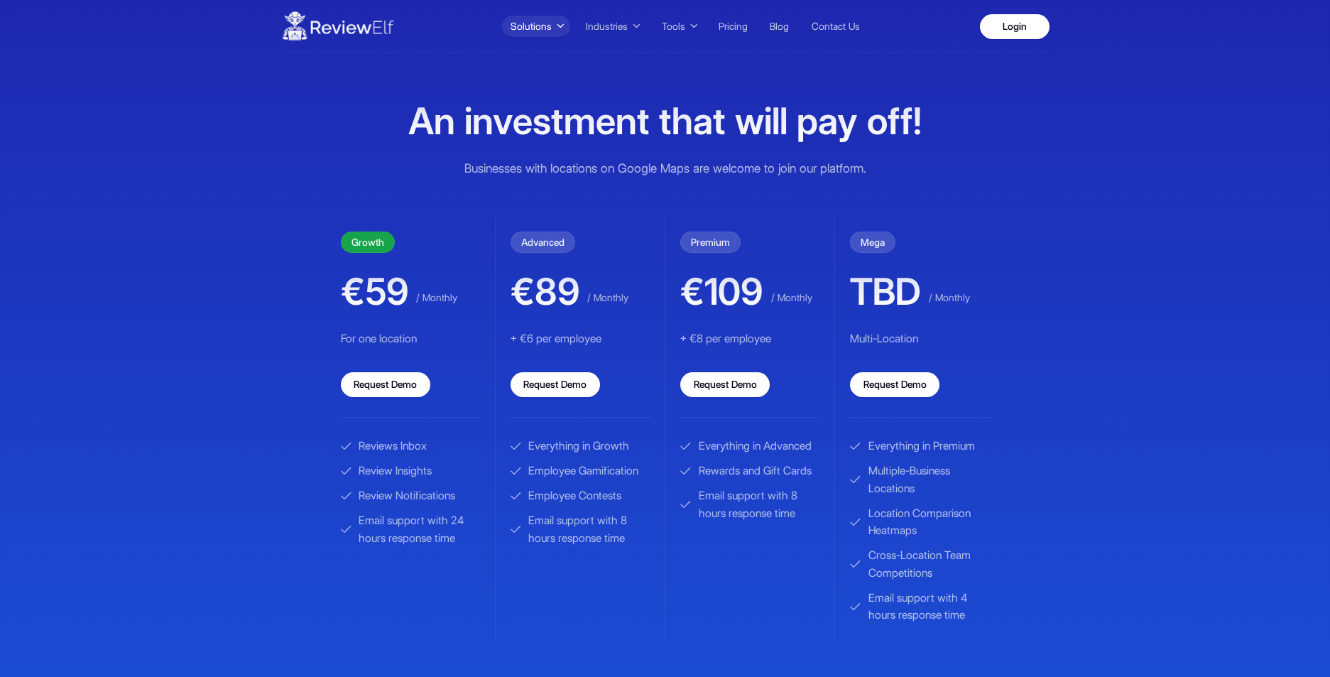
click at [541, 31] on span "Solutions" at bounding box center [531, 26] width 41 height 15
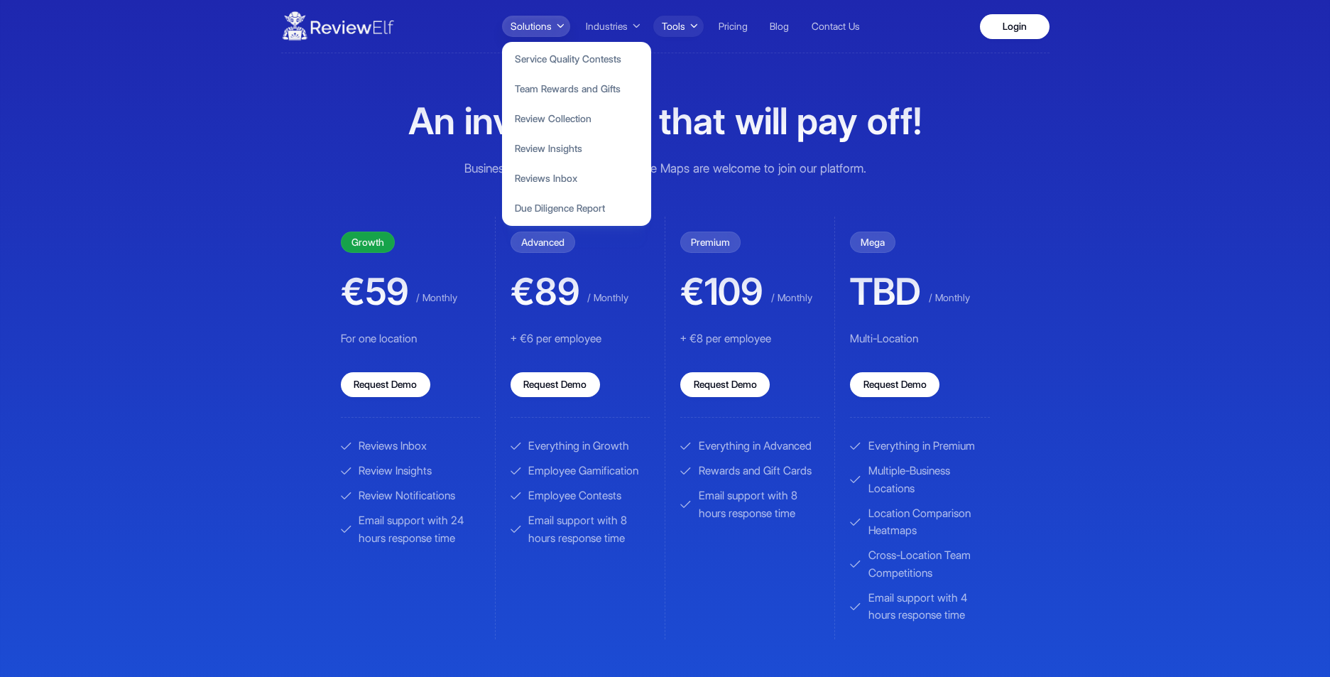
click at [678, 25] on span "Tools" at bounding box center [673, 26] width 23 height 15
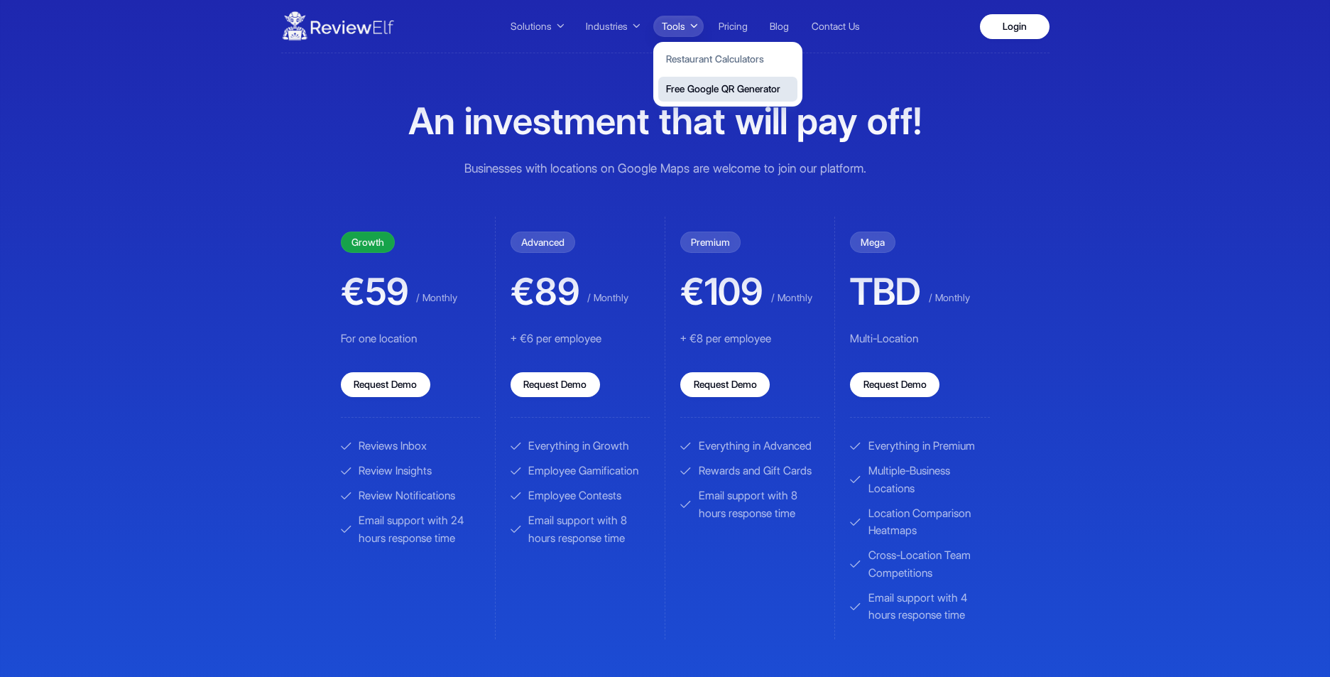
click at [691, 88] on button "Free Google QR Generator" at bounding box center [727, 89] width 139 height 25
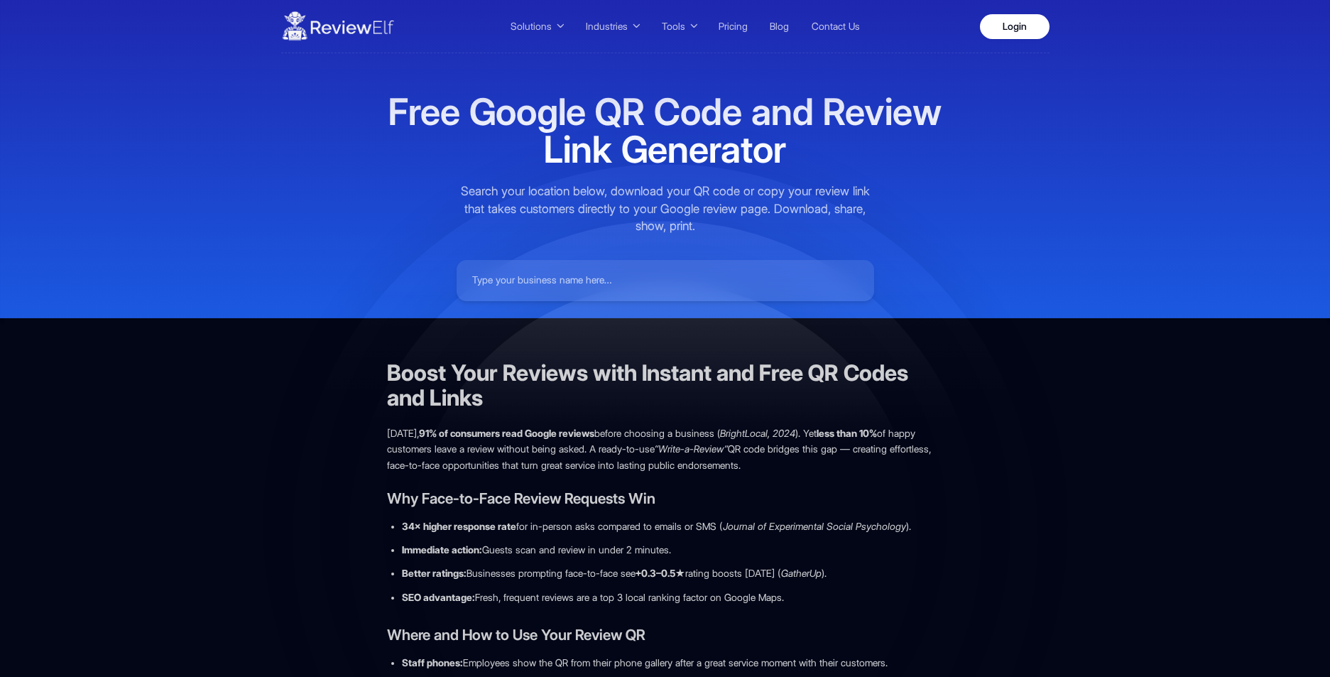
click at [539, 268] on input at bounding box center [666, 280] width 408 height 31
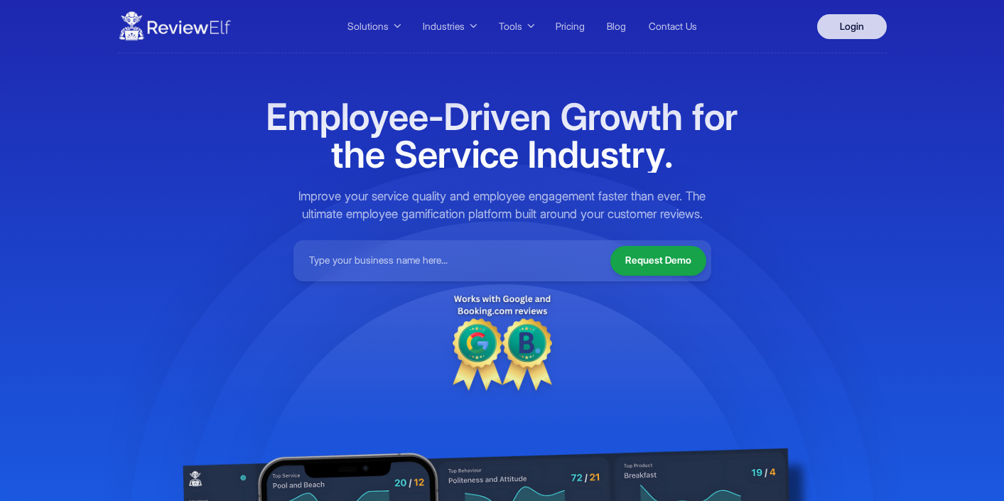
click at [845, 27] on link "Login" at bounding box center [852, 26] width 70 height 25
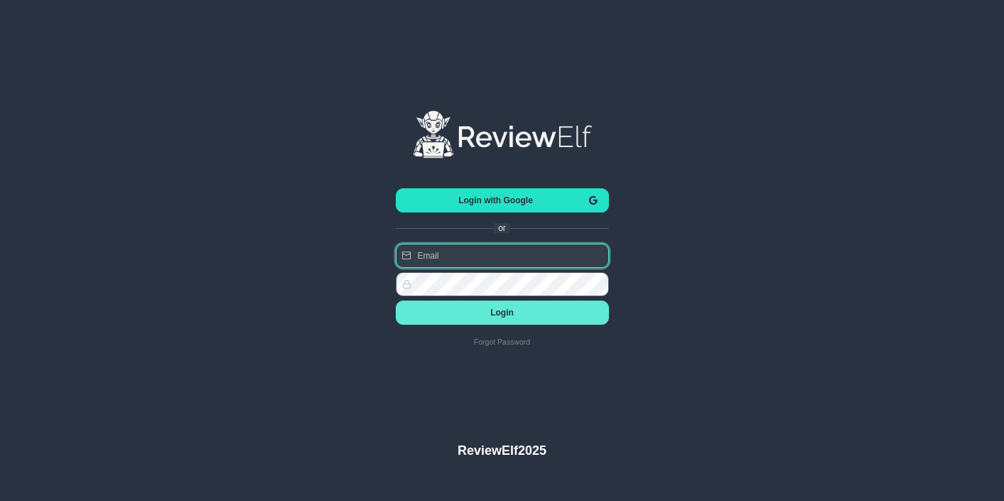
type input "charles.johnson@reviewinsights.org"
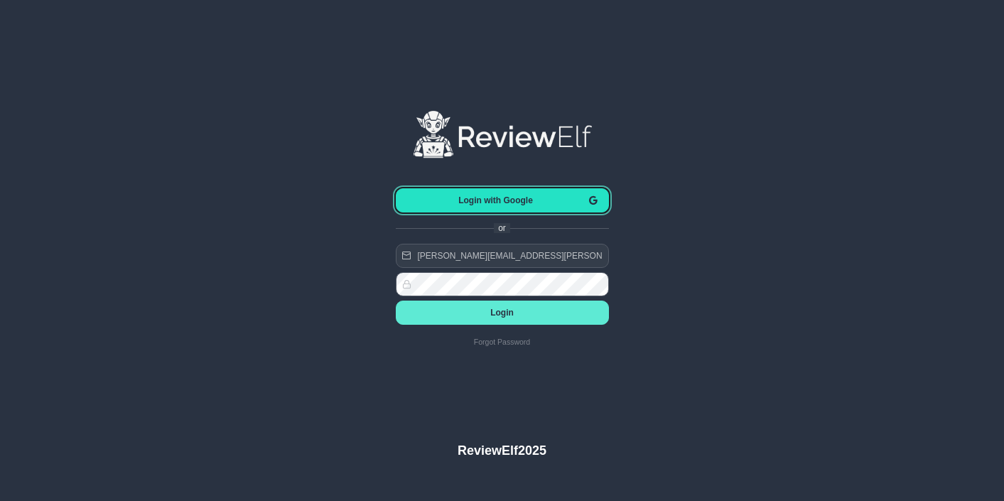
click at [496, 197] on span "Login with Google" at bounding box center [496, 200] width 178 height 10
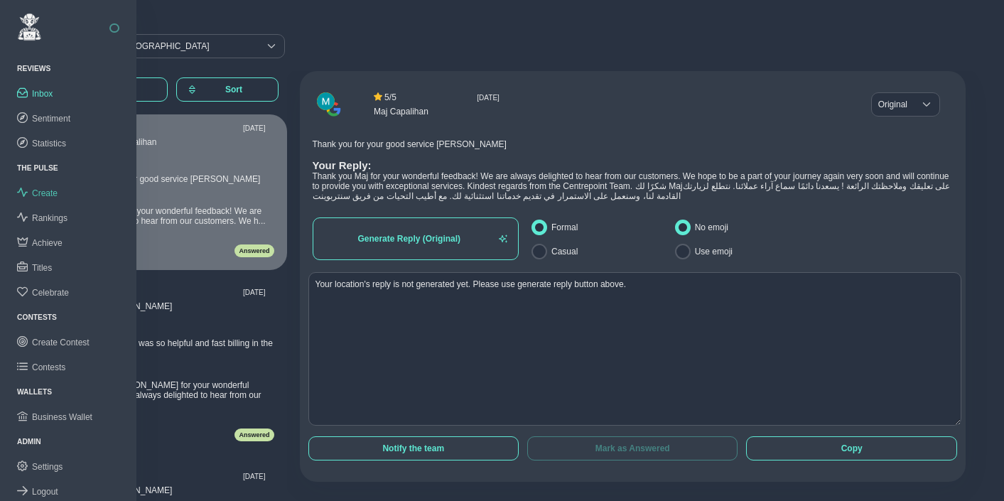
click at [53, 192] on span "Create" at bounding box center [45, 193] width 26 height 10
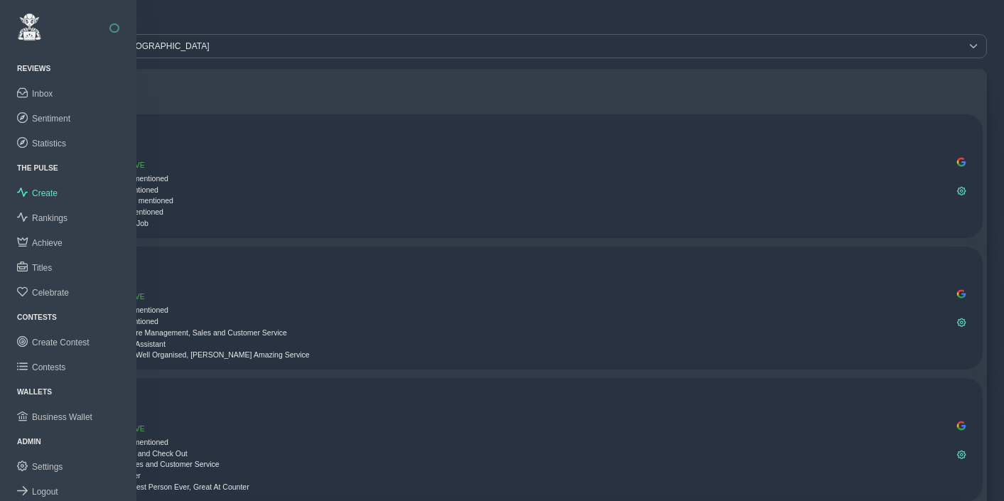
click at [113, 26] on button "button" at bounding box center [114, 28] width 10 height 10
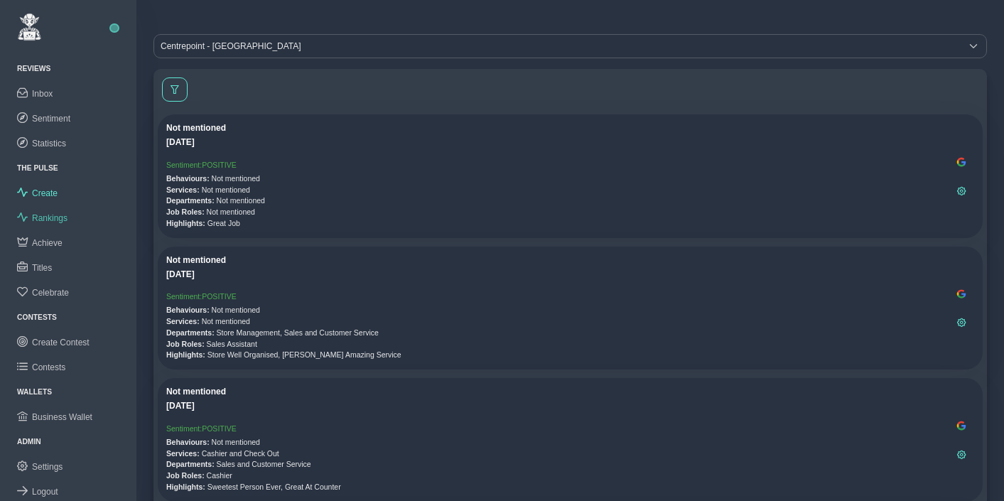
click at [53, 214] on span "Rankings" at bounding box center [50, 218] width 36 height 10
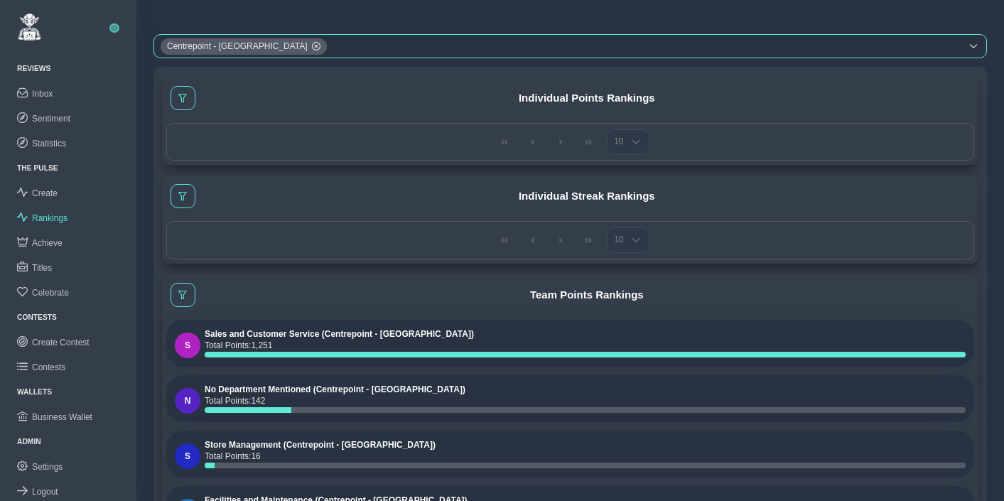
click at [368, 45] on div "Centrepoint - Mall of the Emirates" at bounding box center [557, 46] width 806 height 23
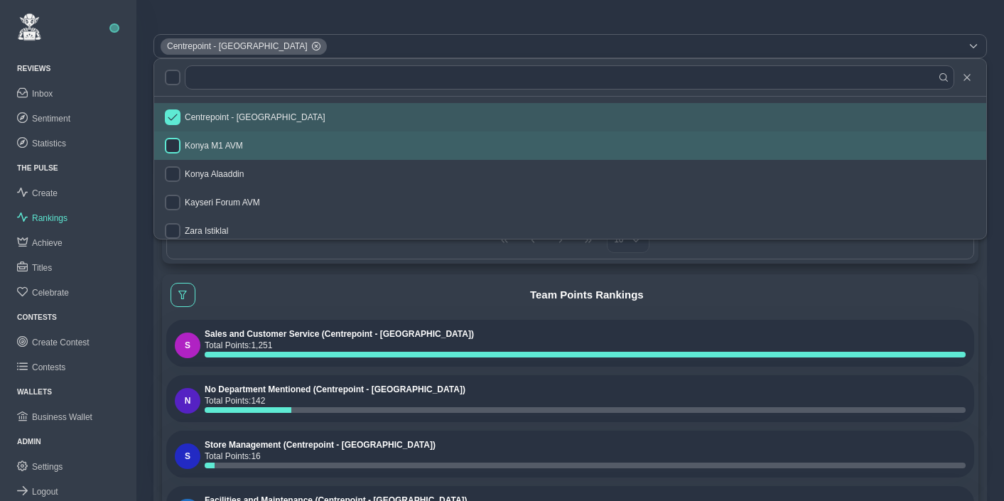
click at [173, 146] on input "checkbox" at bounding box center [173, 146] width 16 height 16
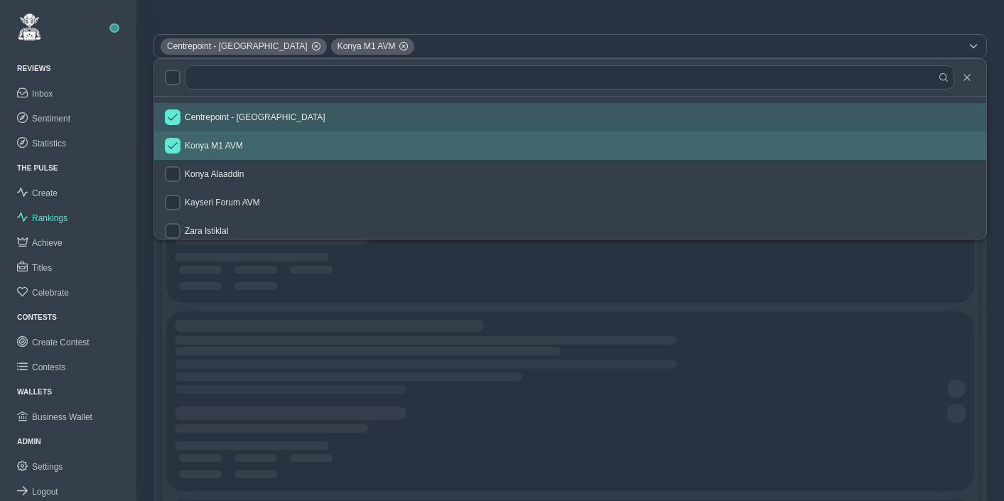
checkbox input "true"
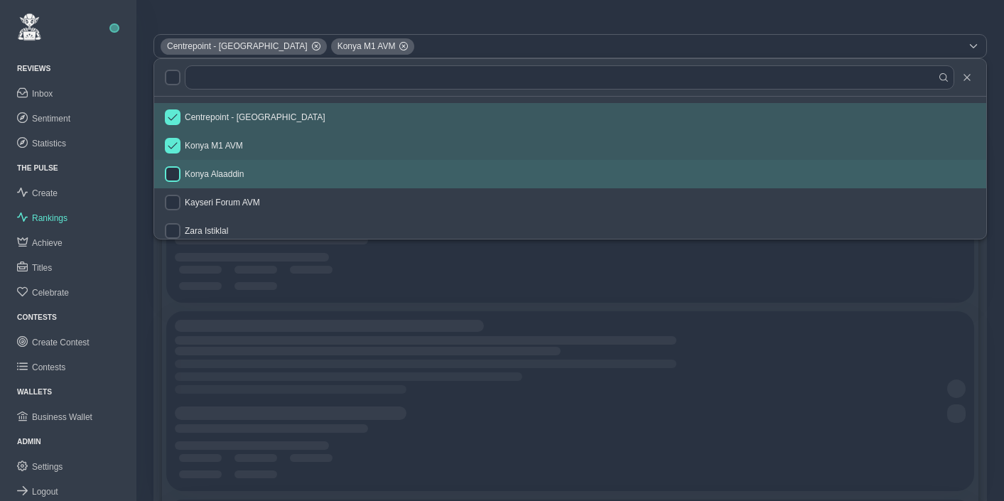
click at [174, 170] on input "checkbox" at bounding box center [173, 174] width 16 height 16
checkbox input "true"
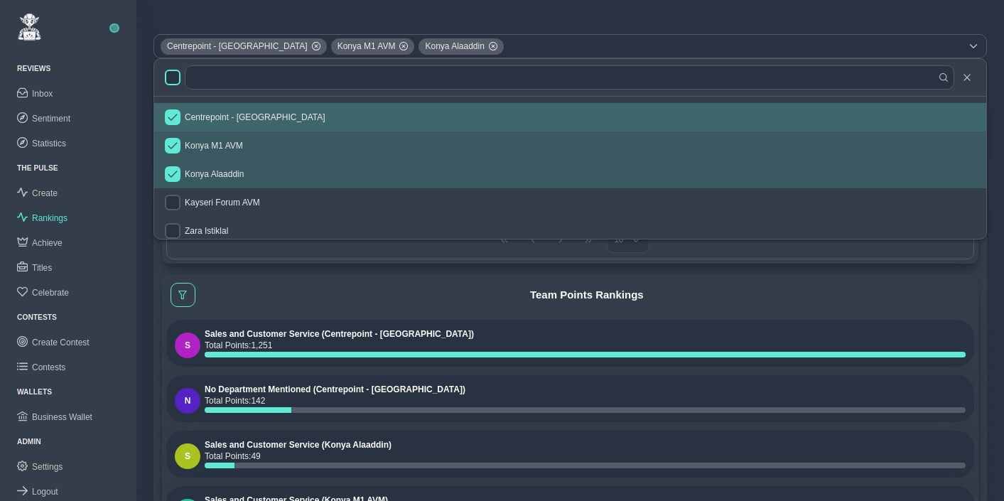
click at [171, 74] on input "checkbox" at bounding box center [173, 78] width 16 height 16
checkbox input "true"
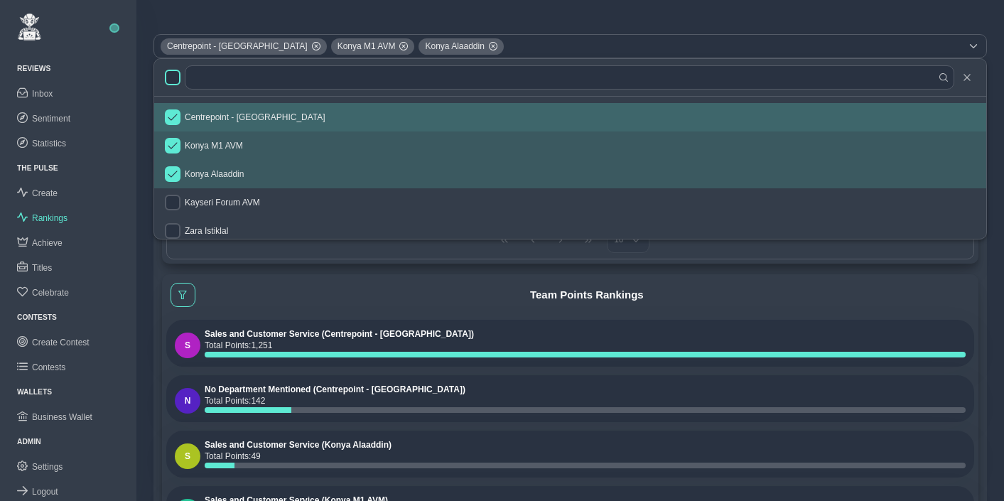
checkbox input "true"
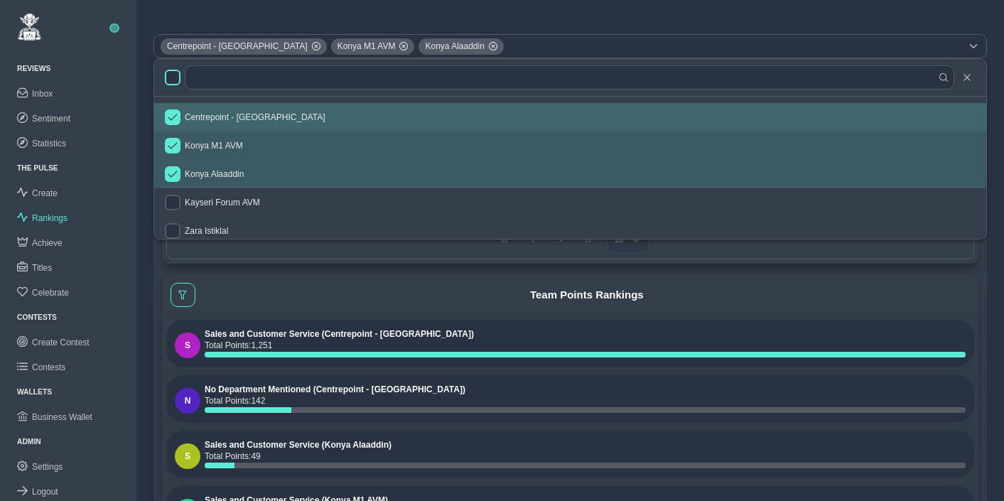
checkbox input "true"
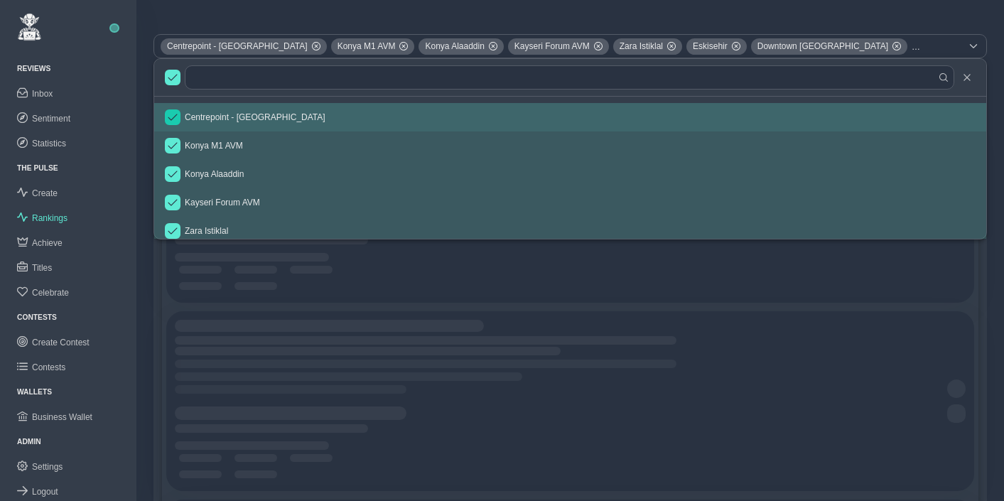
click at [174, 113] on input "checkbox" at bounding box center [173, 117] width 16 height 16
checkbox input "false"
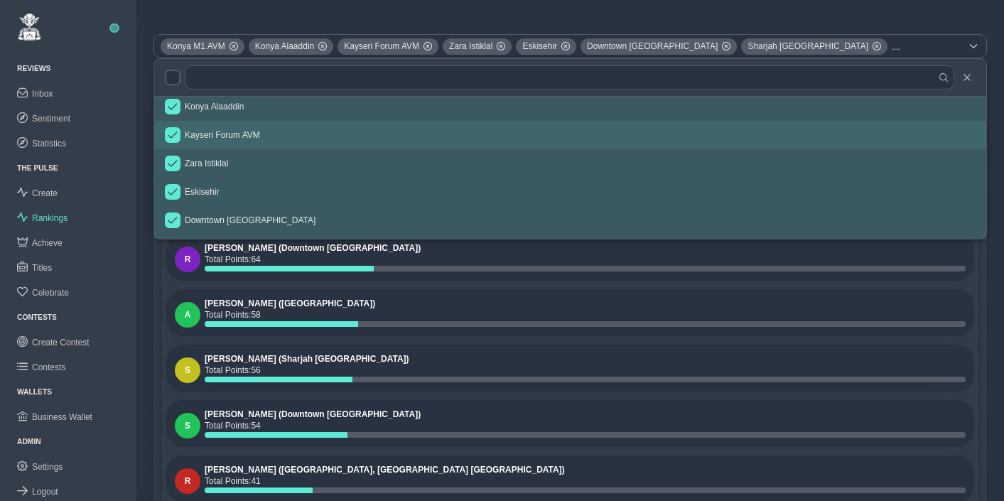
scroll to position [63, 0]
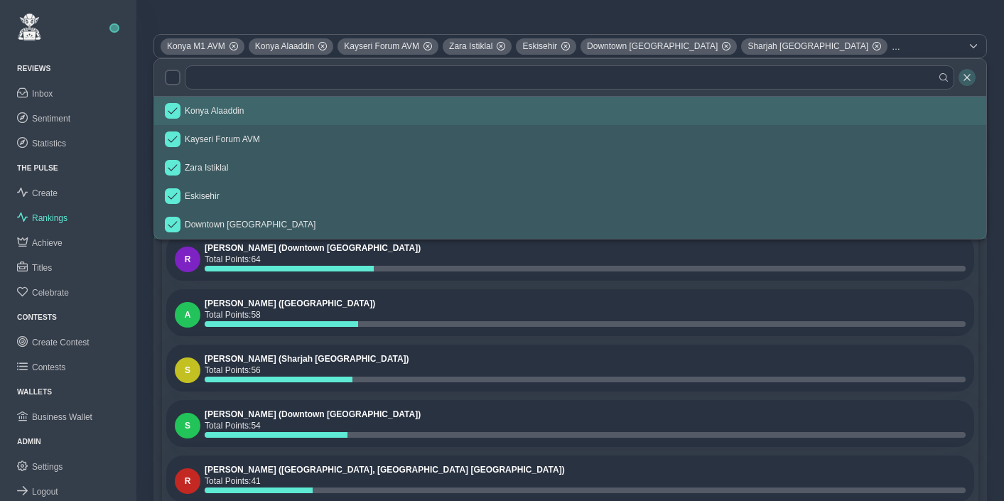
click at [968, 75] on icon "button" at bounding box center [966, 77] width 6 height 6
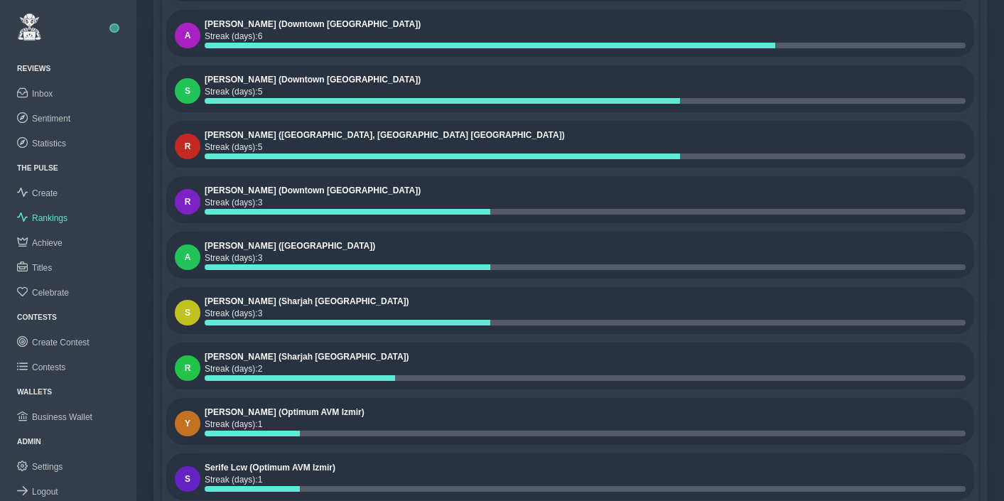
scroll to position [712, 0]
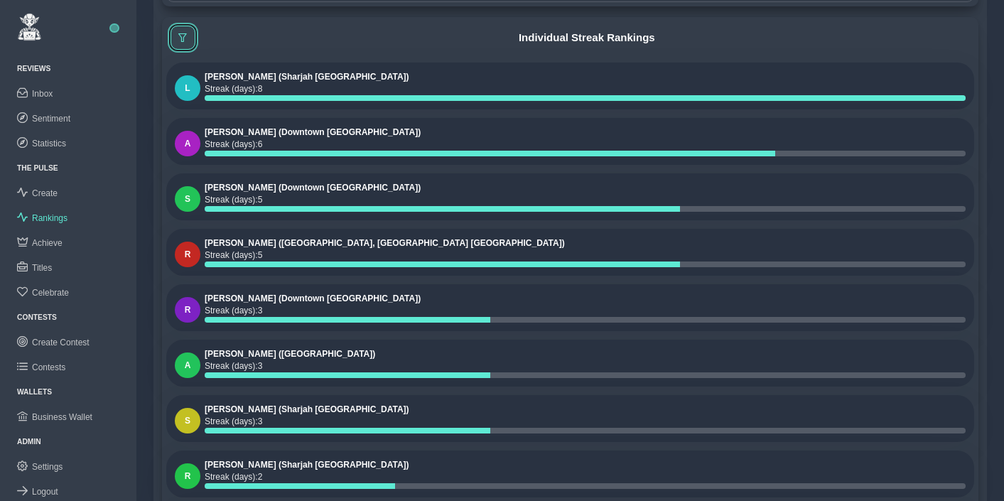
click at [183, 44] on button at bounding box center [182, 38] width 25 height 24
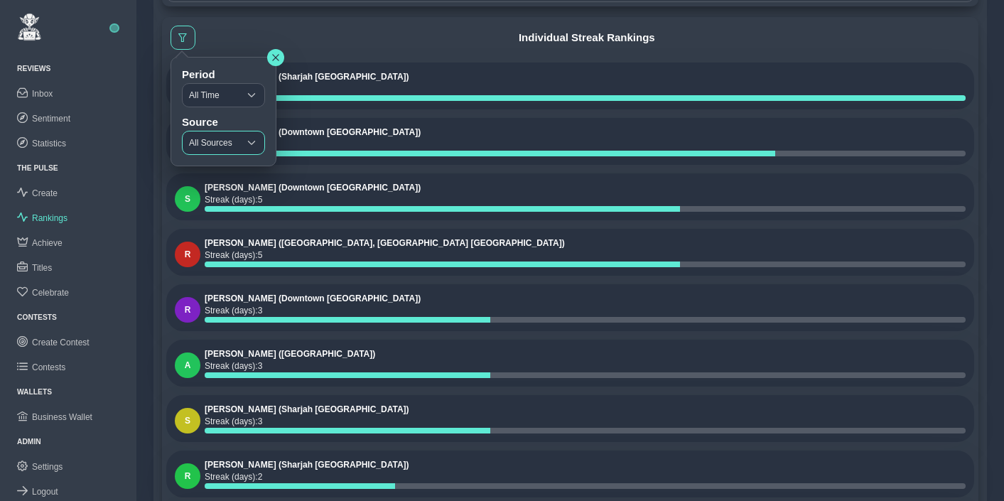
click at [202, 138] on span "All Sources" at bounding box center [211, 142] width 56 height 23
click at [203, 94] on span "All Time" at bounding box center [211, 95] width 56 height 23
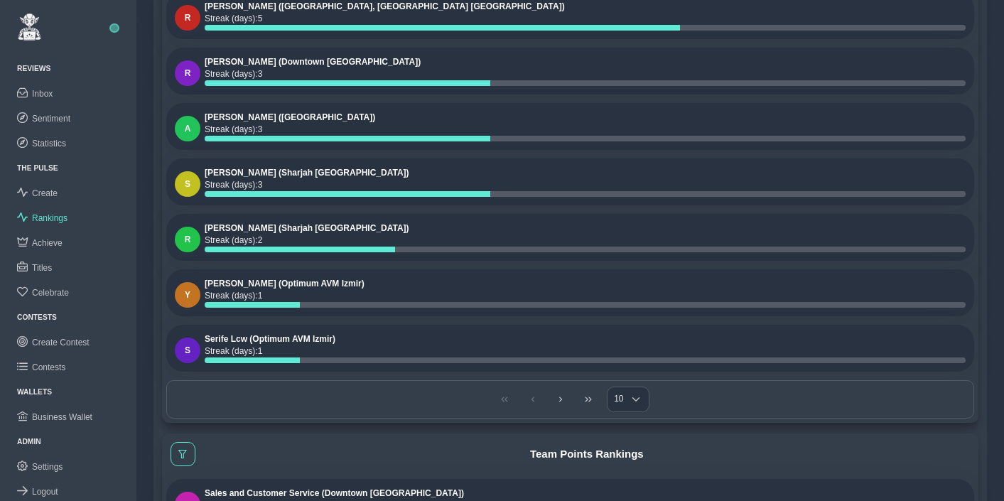
scroll to position [1015, 0]
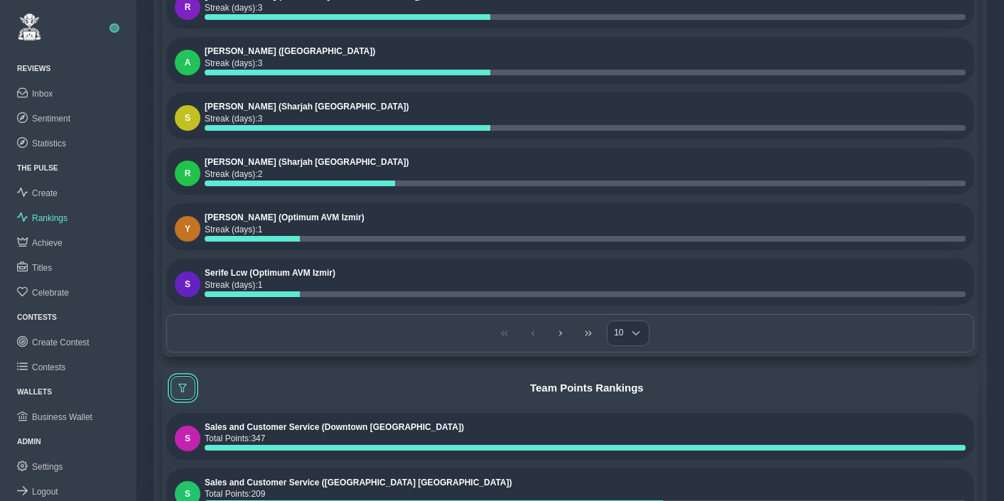
click at [178, 389] on span at bounding box center [182, 388] width 9 height 9
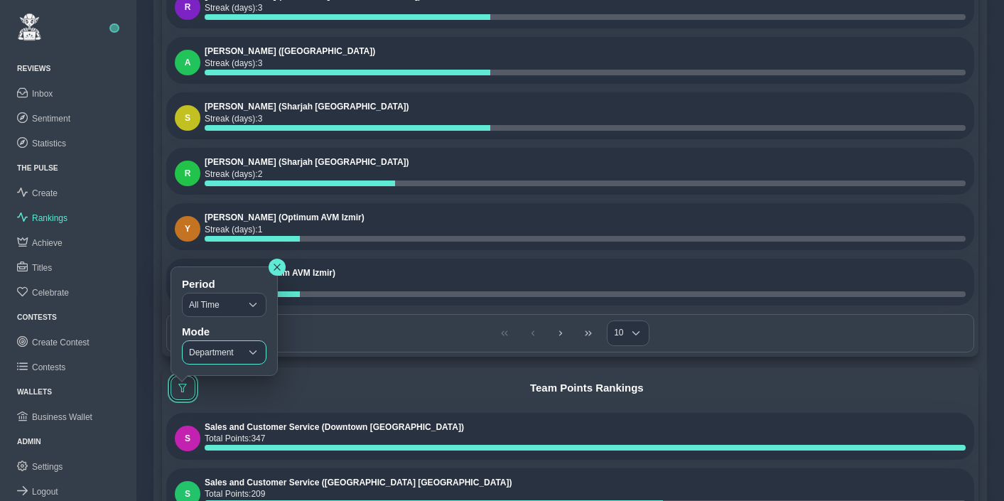
scroll to position [1135, 0]
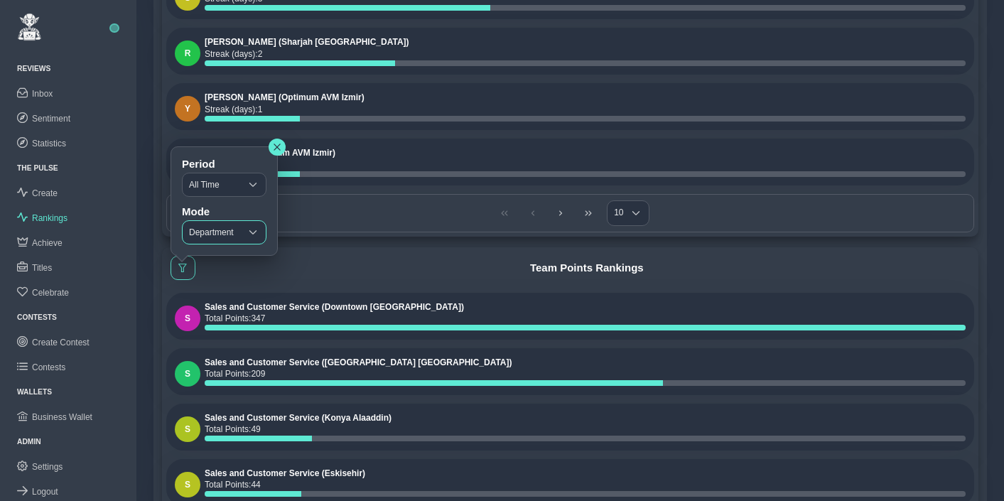
click at [226, 235] on span "Department" at bounding box center [212, 232] width 58 height 23
click at [226, 229] on span "Department" at bounding box center [212, 232] width 58 height 23
click at [227, 178] on span "All Time" at bounding box center [212, 184] width 58 height 23
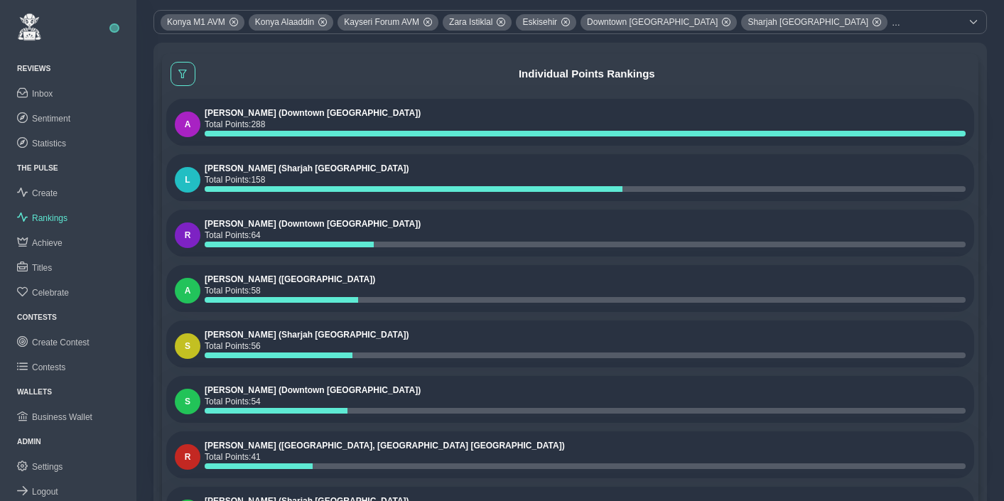
scroll to position [0, 0]
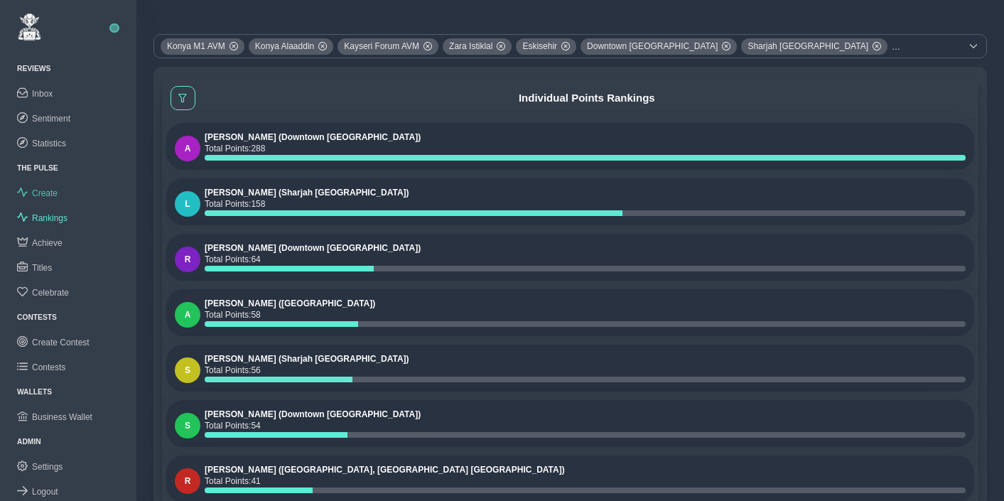
click at [58, 190] on span "Create" at bounding box center [45, 193] width 26 height 10
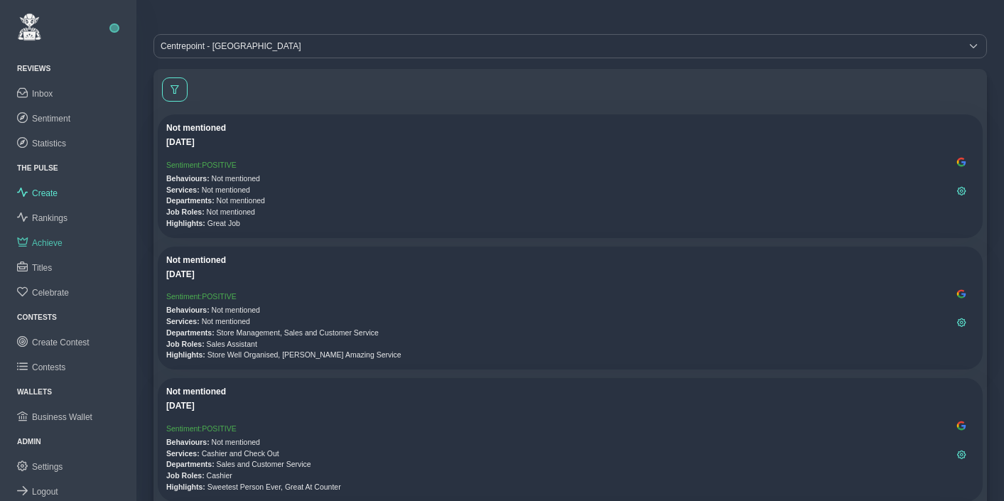
click at [46, 239] on span "Achieve" at bounding box center [47, 243] width 31 height 10
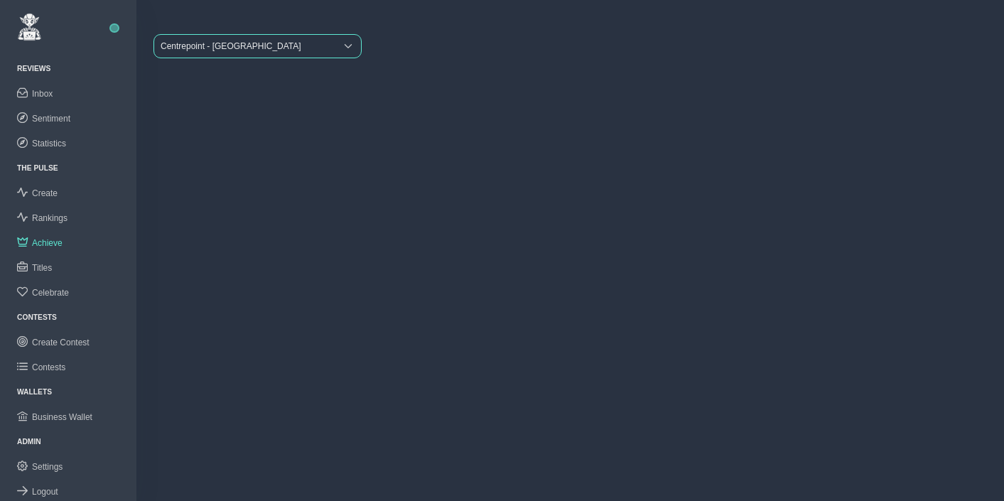
click at [228, 46] on span "Centrepoint - Mall of the Emirates" at bounding box center [244, 46] width 181 height 23
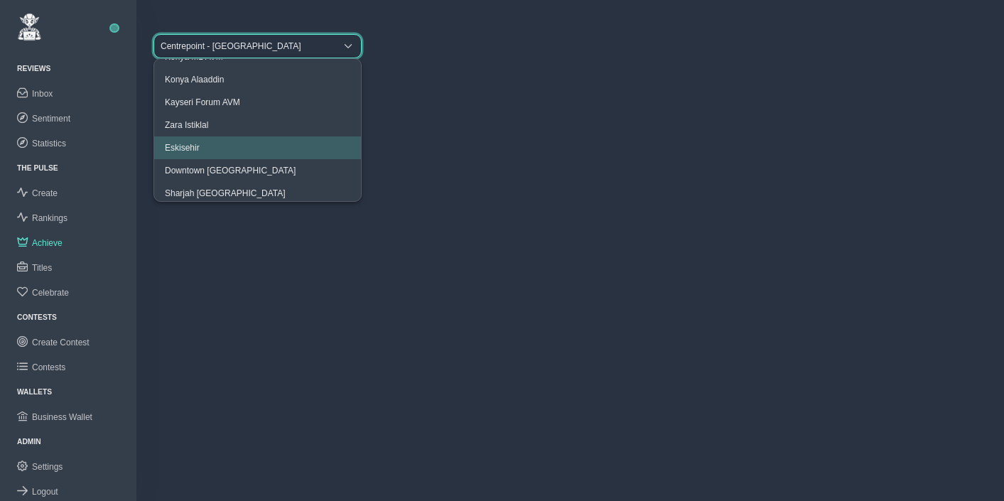
scroll to position [43, 0]
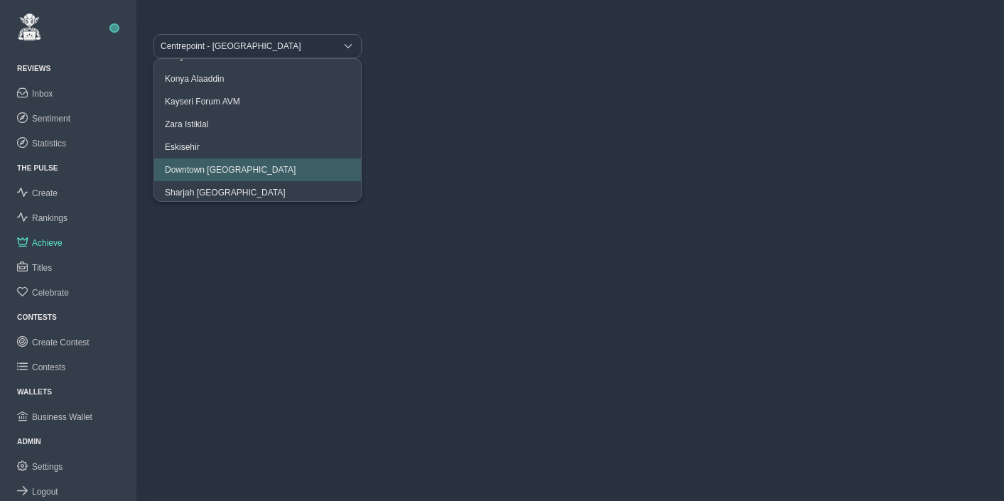
click at [222, 161] on li "Downtown Dubai" at bounding box center [257, 169] width 207 height 23
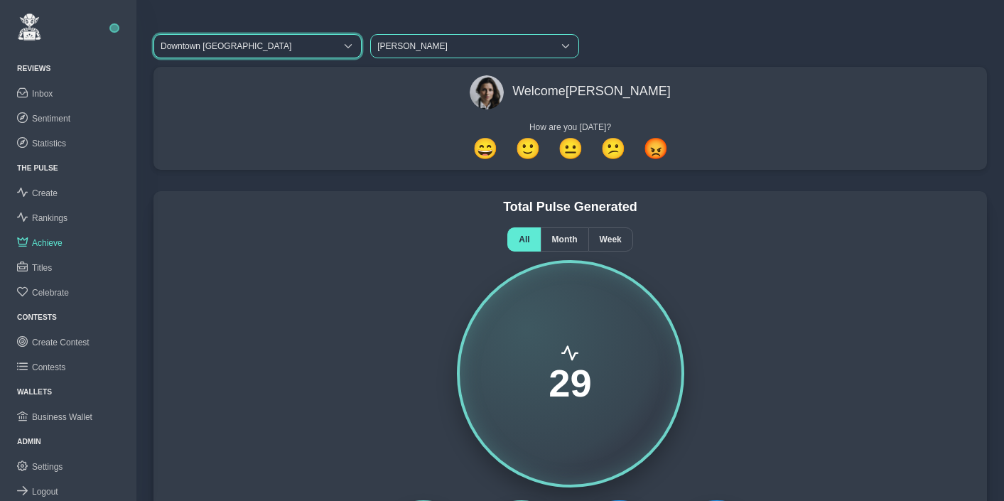
click at [409, 50] on span "Ahmad Lcw" at bounding box center [461, 46] width 181 height 23
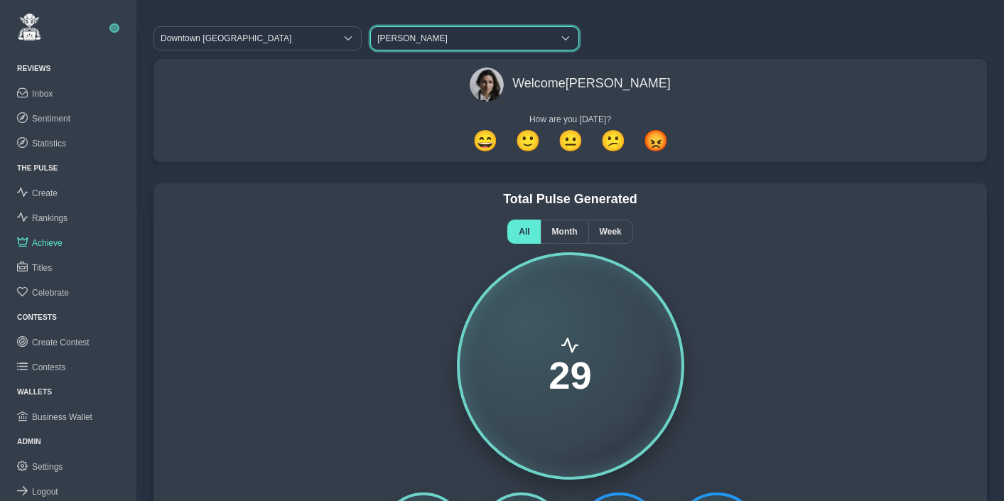
scroll to position [0, 0]
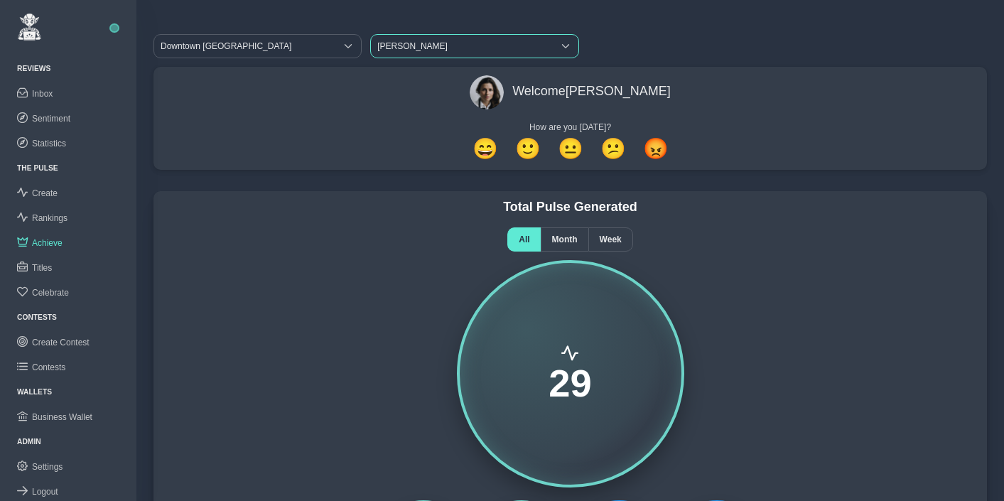
click at [413, 43] on span "Ahmad Lcw" at bounding box center [461, 46] width 181 height 23
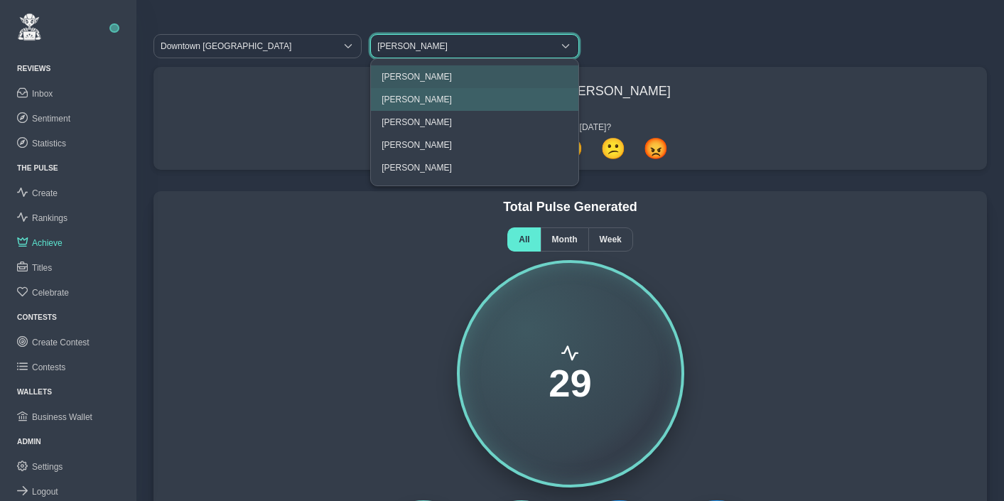
click at [410, 94] on span "Akram Lcw" at bounding box center [416, 99] width 70 height 10
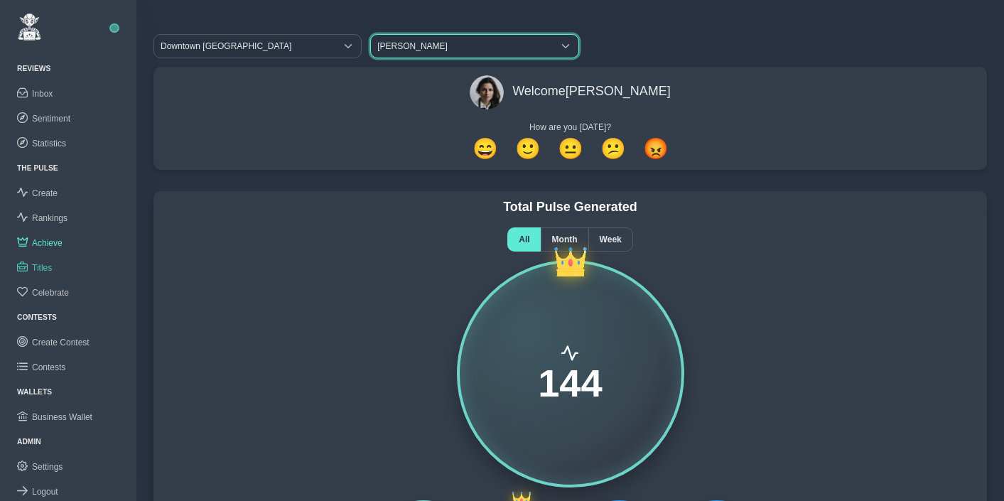
click at [45, 264] on span "Titles" at bounding box center [42, 268] width 20 height 10
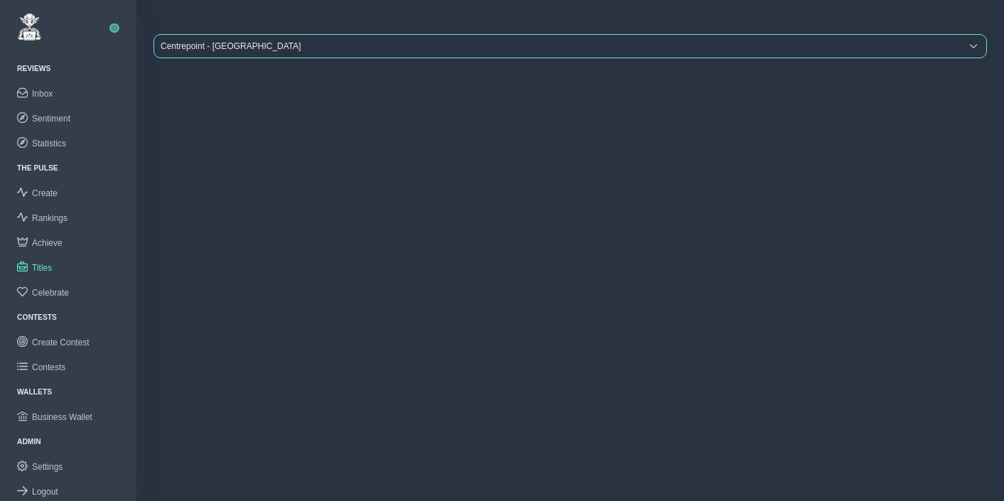
click at [196, 43] on span "Centrepoint - Mall of the Emirates" at bounding box center [557, 46] width 806 height 23
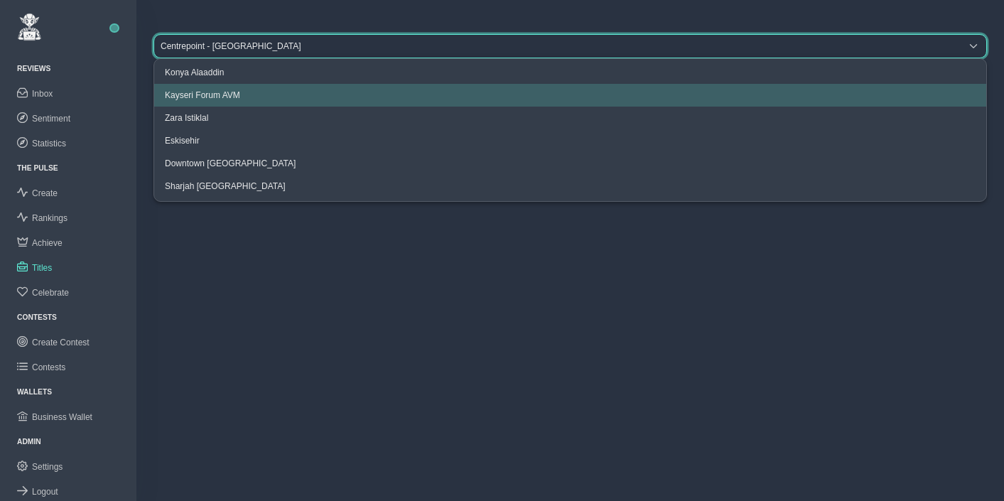
scroll to position [77, 0]
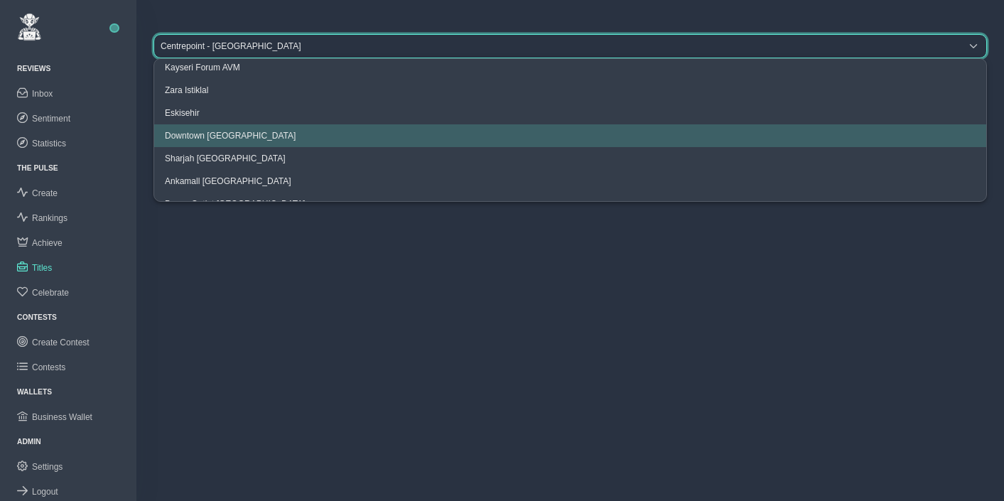
click at [206, 135] on span "Downtown Dubai" at bounding box center [230, 136] width 131 height 10
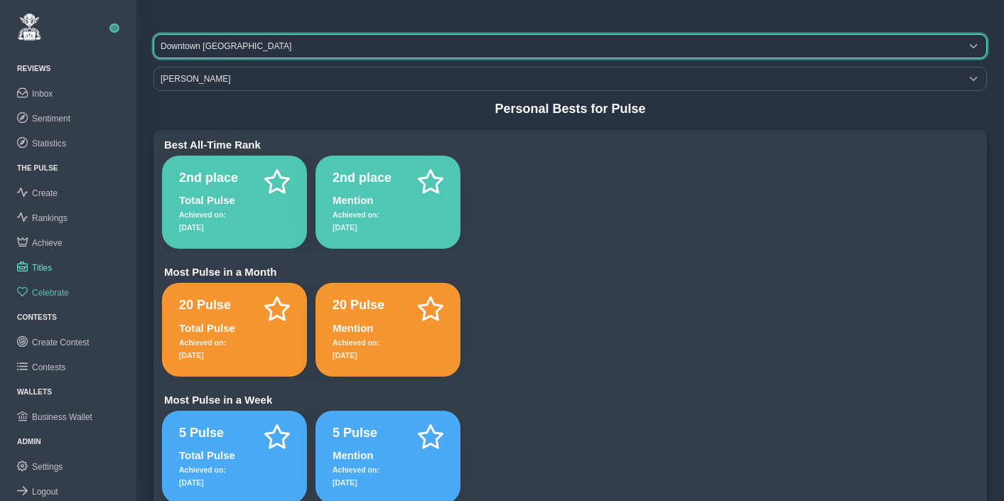
click at [46, 290] on span "Celebrate" at bounding box center [50, 293] width 37 height 10
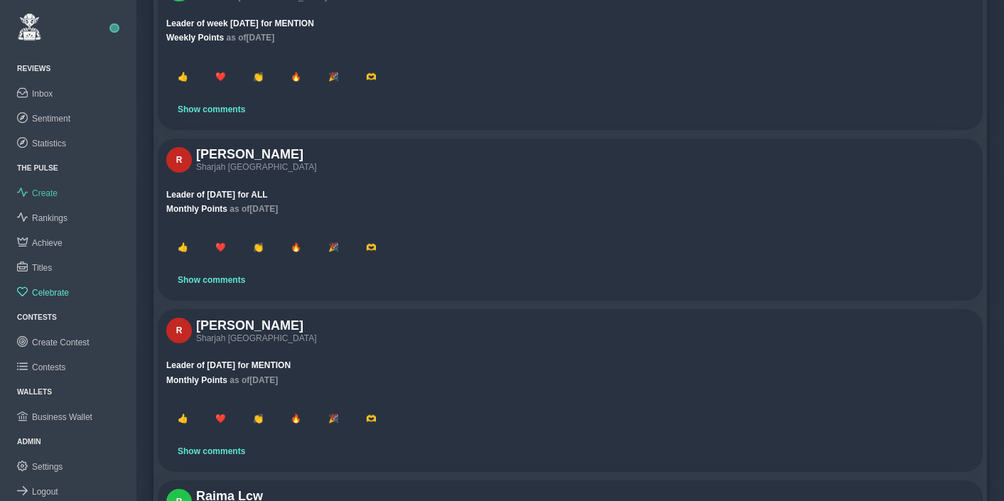
click at [56, 192] on span "Create" at bounding box center [45, 193] width 26 height 10
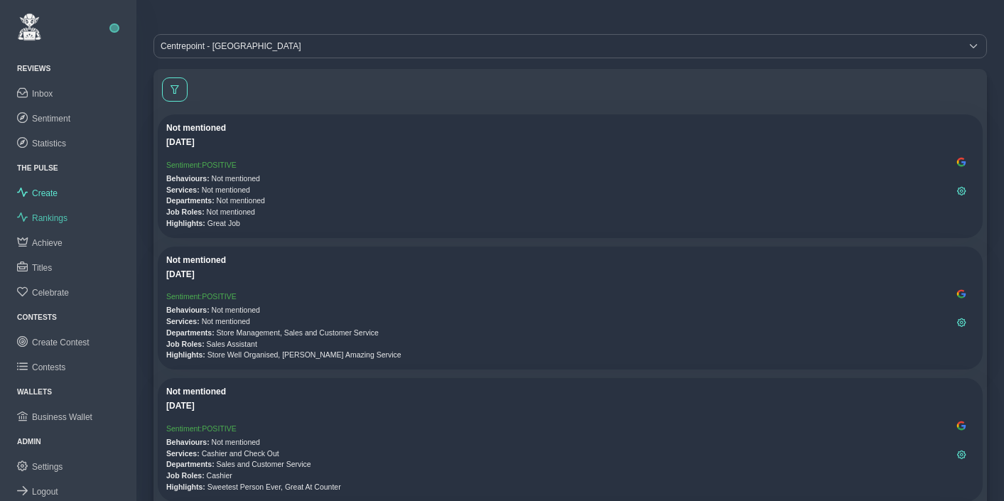
click at [50, 218] on span "Rankings" at bounding box center [50, 218] width 36 height 10
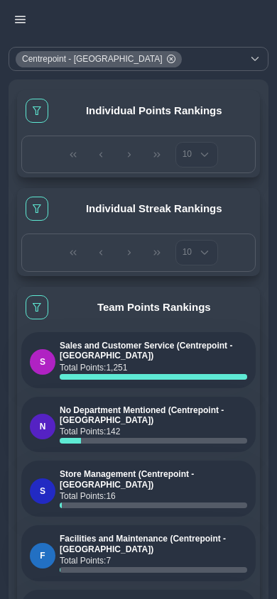
click at [202, 60] on div "Centrepoint - Mall of the Emirates" at bounding box center [125, 59] width 233 height 23
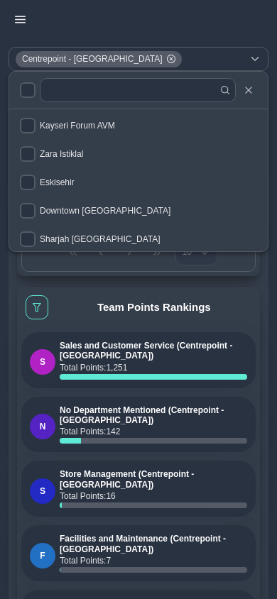
scroll to position [90, 0]
click at [88, 209] on span "Downtown Dubai" at bounding box center [105, 210] width 131 height 10
checkbox input "true"
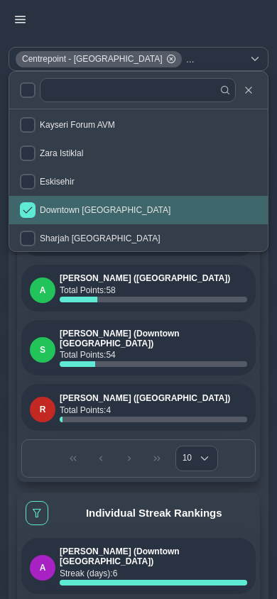
click at [26, 92] on input "checkbox" at bounding box center [28, 90] width 16 height 16
checkbox input "true"
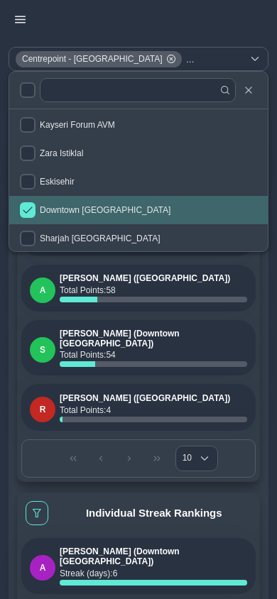
checkbox input "true"
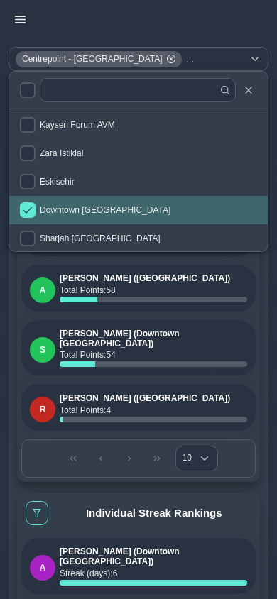
checkbox input "true"
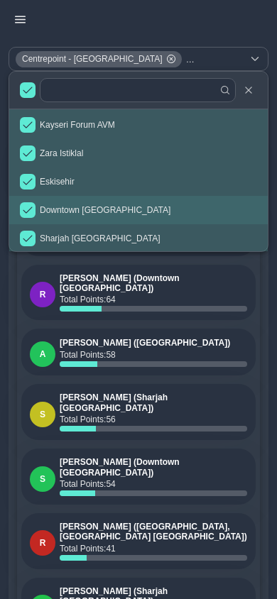
click at [25, 93] on input "checkbox" at bounding box center [28, 90] width 16 height 16
checkbox input "false"
checkbox input "true"
checkbox input "false"
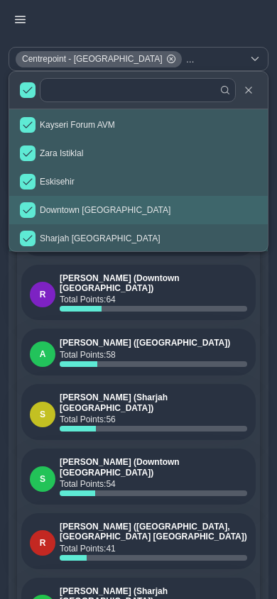
checkbox input "false"
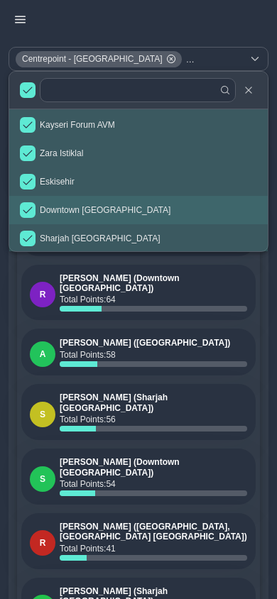
checkbox input "false"
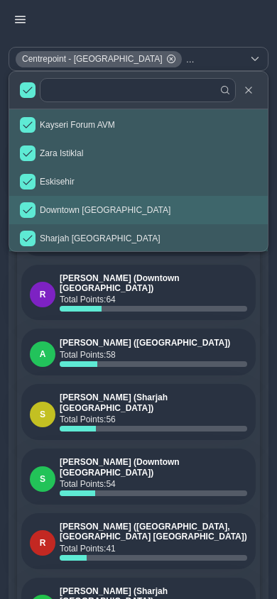
checkbox input "false"
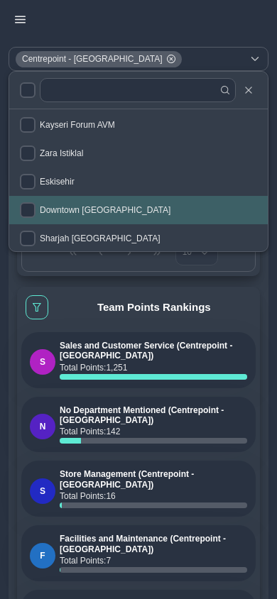
click at [23, 94] on input "checkbox" at bounding box center [28, 90] width 16 height 16
checkbox input "true"
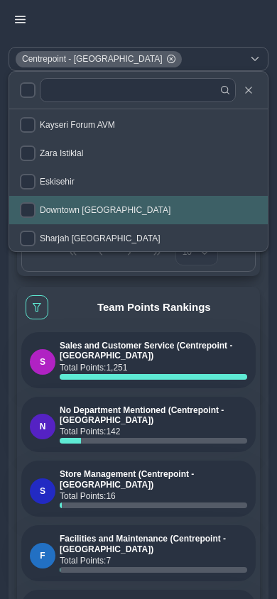
checkbox input "true"
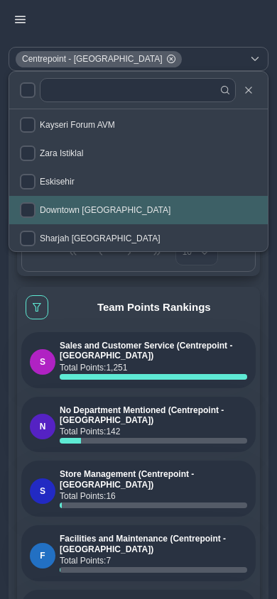
checkbox input "true"
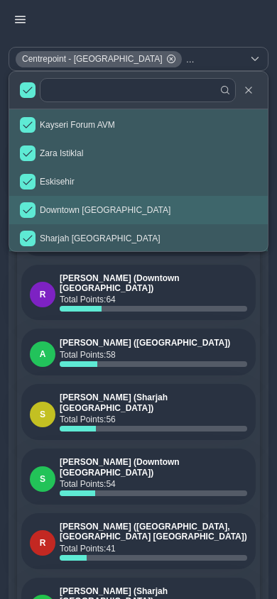
click at [25, 89] on input "checkbox" at bounding box center [28, 90] width 16 height 16
checkbox input "false"
checkbox input "true"
checkbox input "false"
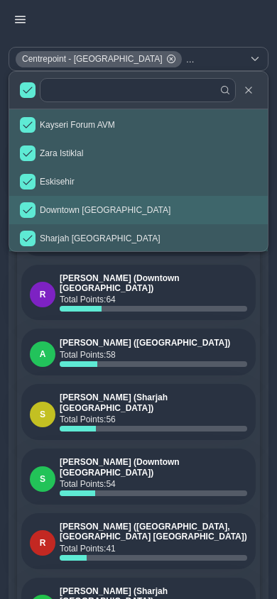
checkbox input "false"
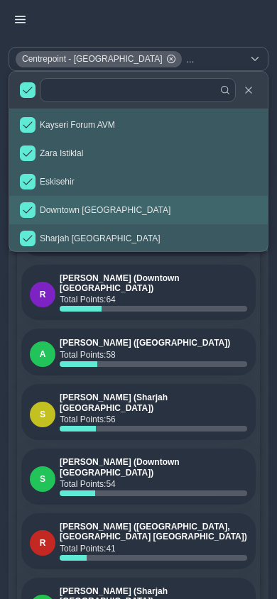
checkbox input "false"
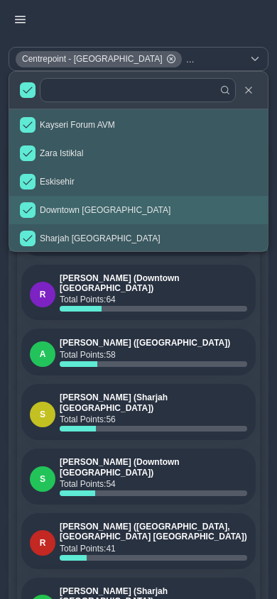
checkbox input "false"
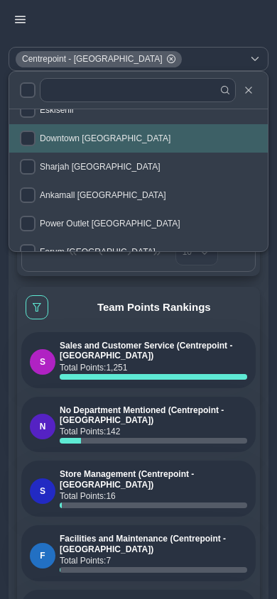
scroll to position [159, 0]
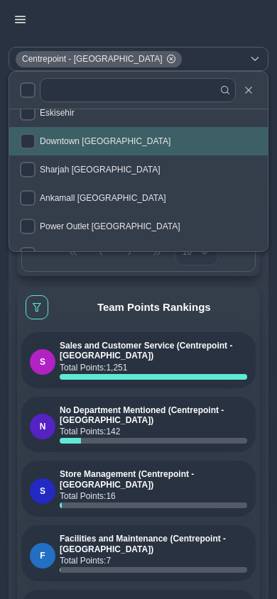
click at [25, 141] on input "checkbox" at bounding box center [28, 142] width 16 height 16
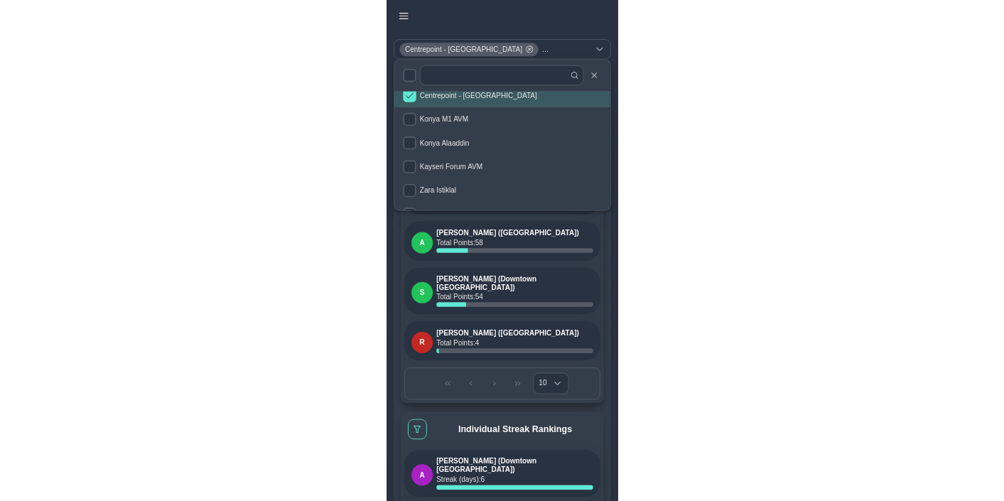
scroll to position [22, 0]
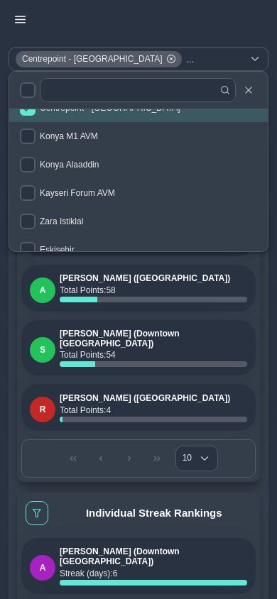
checkbox input "true"
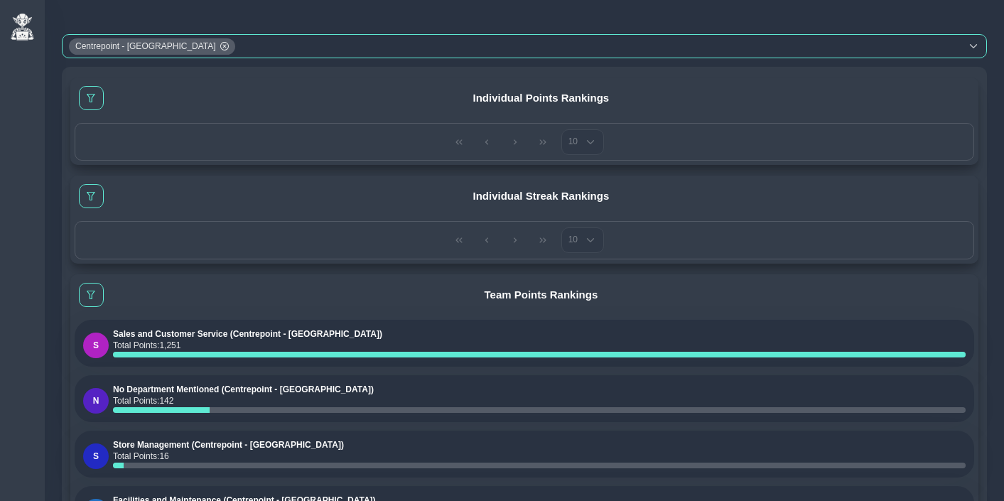
click at [261, 48] on div "Centrepoint - Mall of the Emirates" at bounding box center [512, 46] width 898 height 23
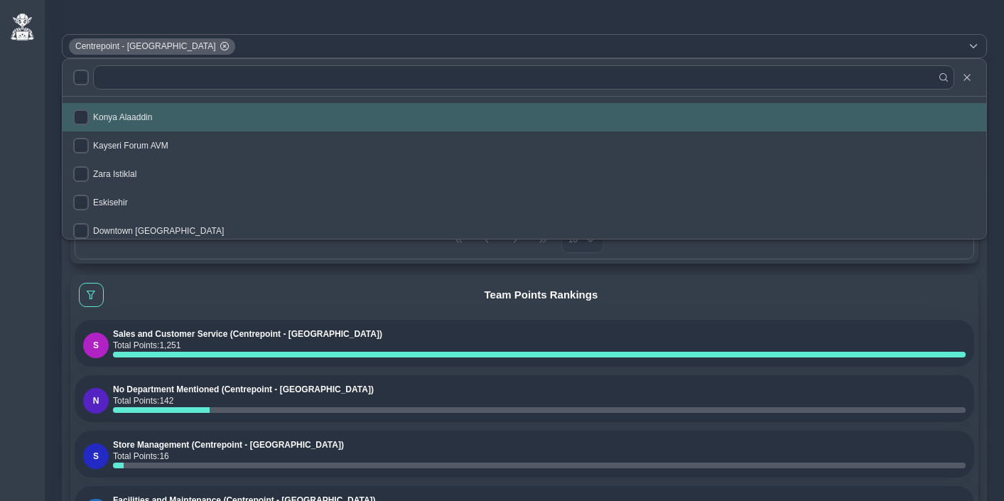
scroll to position [75, 0]
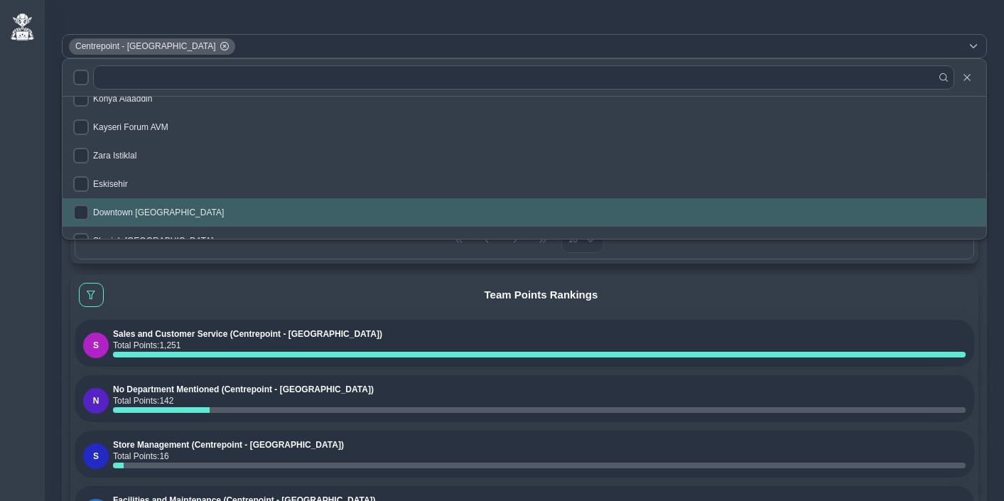
click at [118, 204] on li "Downtown Dubai" at bounding box center [524, 212] width 923 height 28
checkbox input "true"
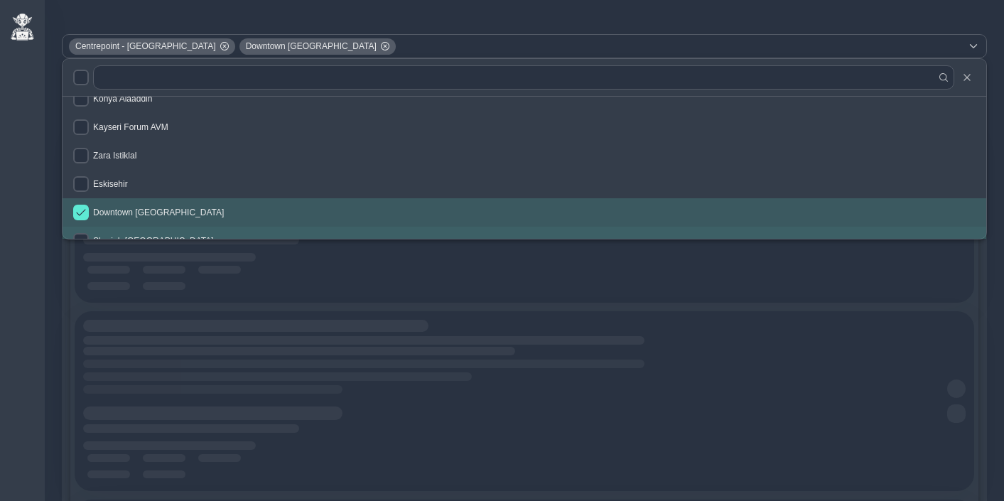
scroll to position [92, 0]
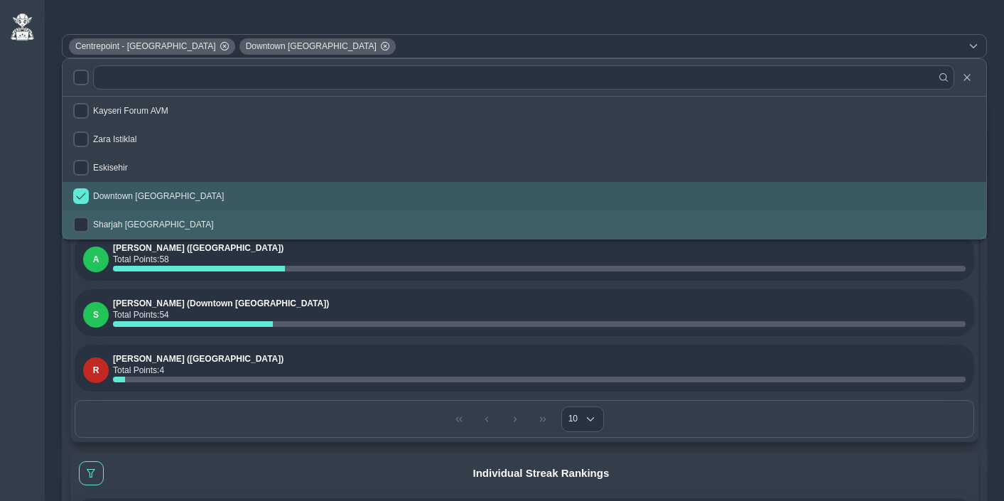
click at [892, 459] on div "Individual Streak Rankings" at bounding box center [524, 473] width 899 height 33
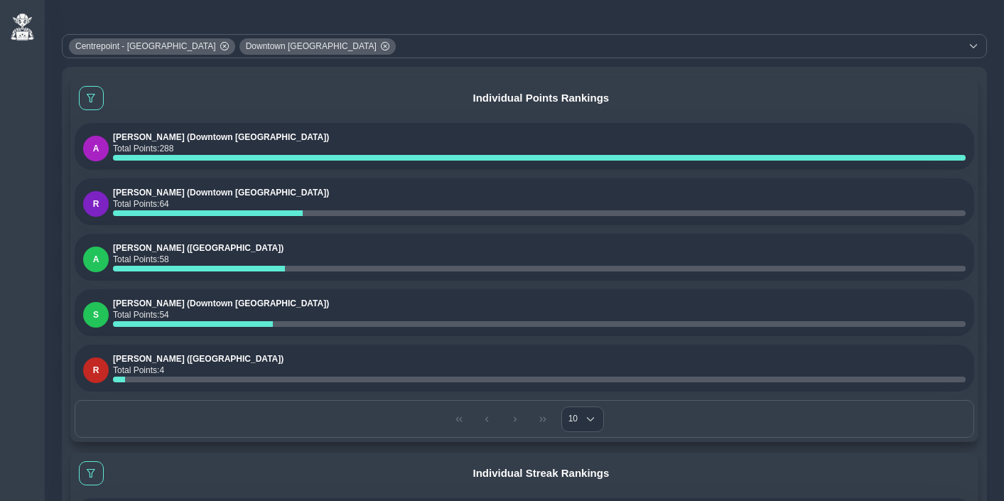
scroll to position [0, 0]
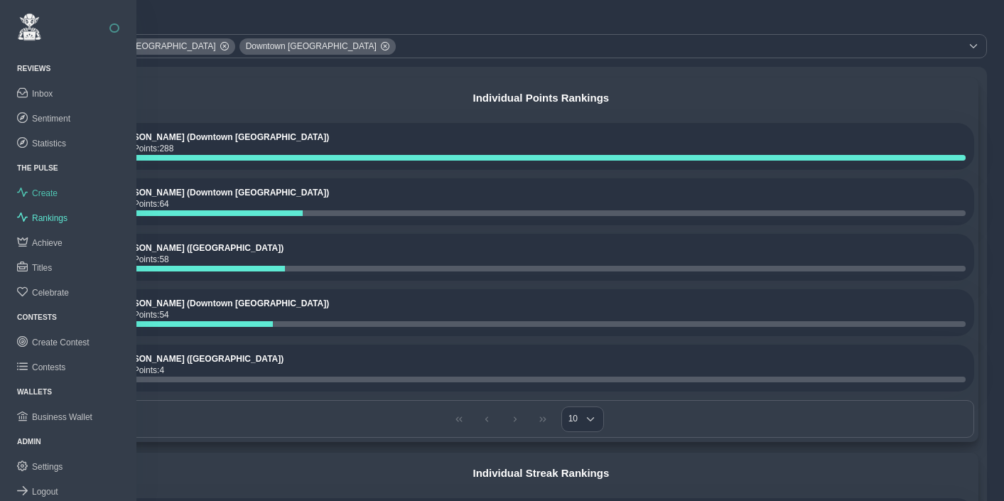
click at [48, 188] on span "Create" at bounding box center [45, 193] width 26 height 10
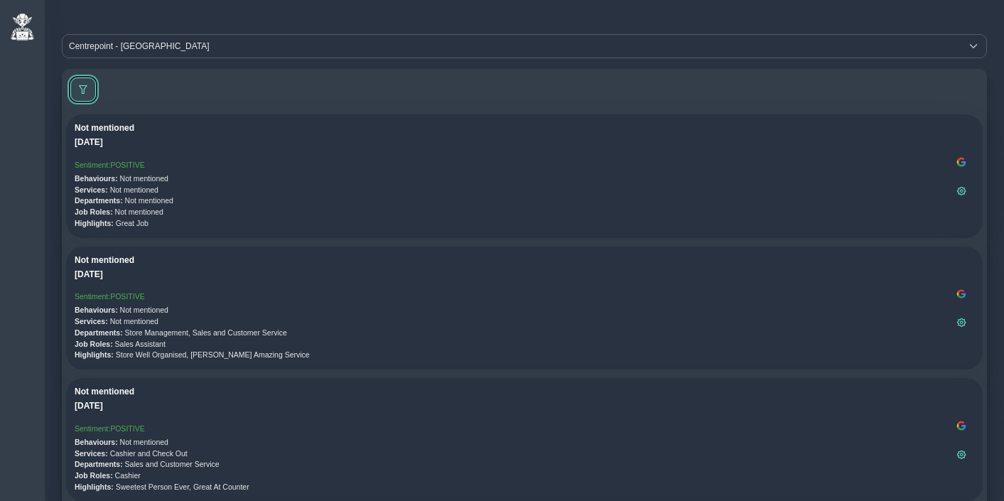
click at [82, 87] on span at bounding box center [83, 89] width 9 height 9
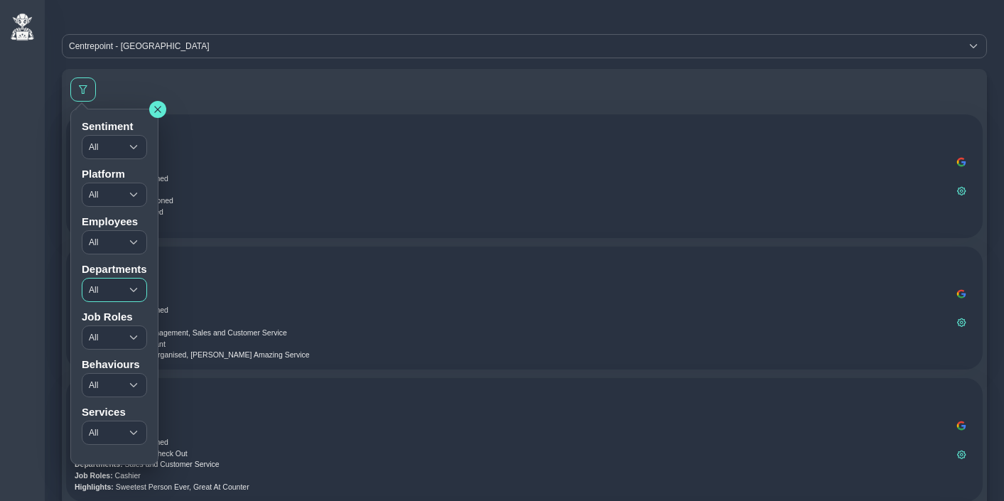
click at [112, 283] on span "All" at bounding box center [101, 289] width 38 height 23
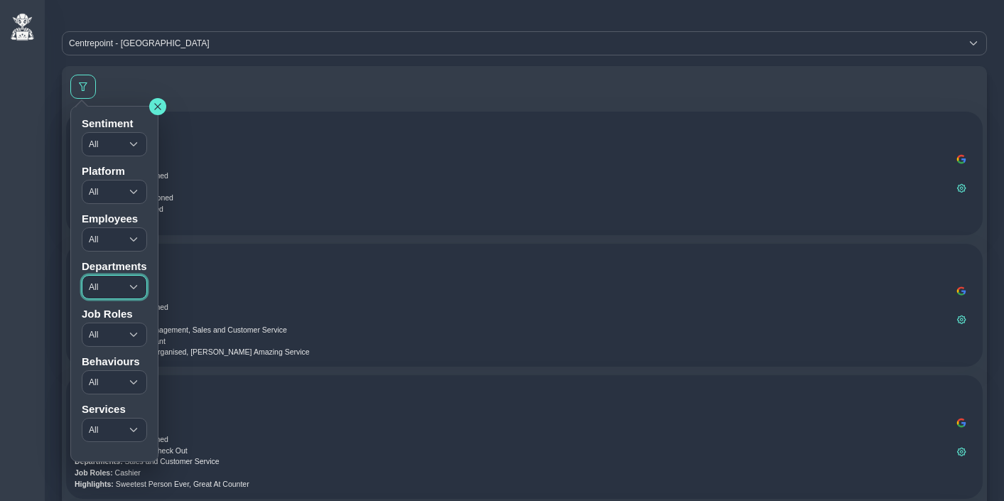
click at [121, 293] on span "All" at bounding box center [101, 287] width 38 height 23
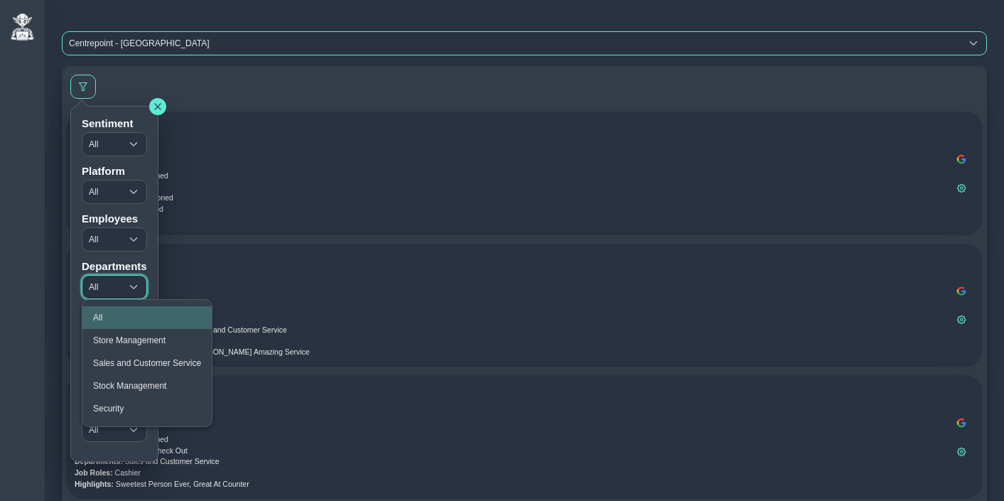
click at [131, 50] on span "Centrepoint - Mall of the Emirates" at bounding box center [512, 43] width 898 height 23
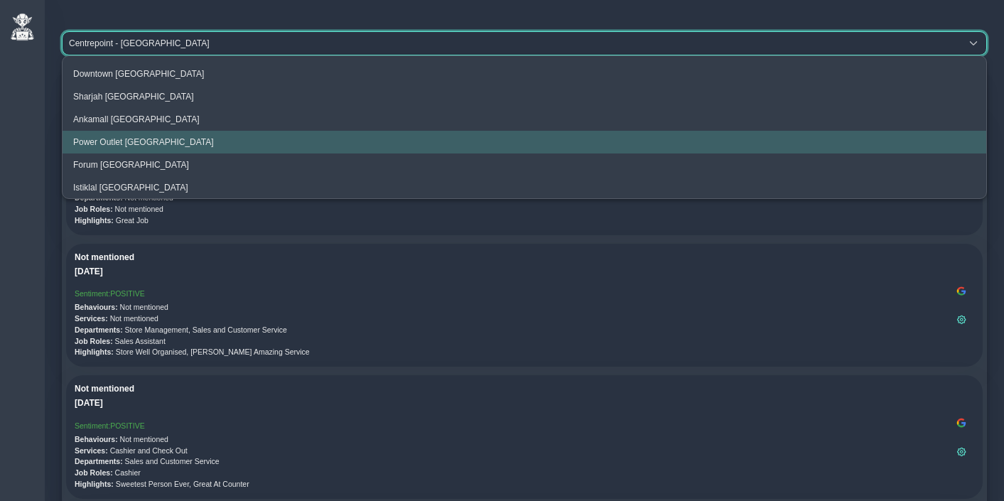
scroll to position [120, 0]
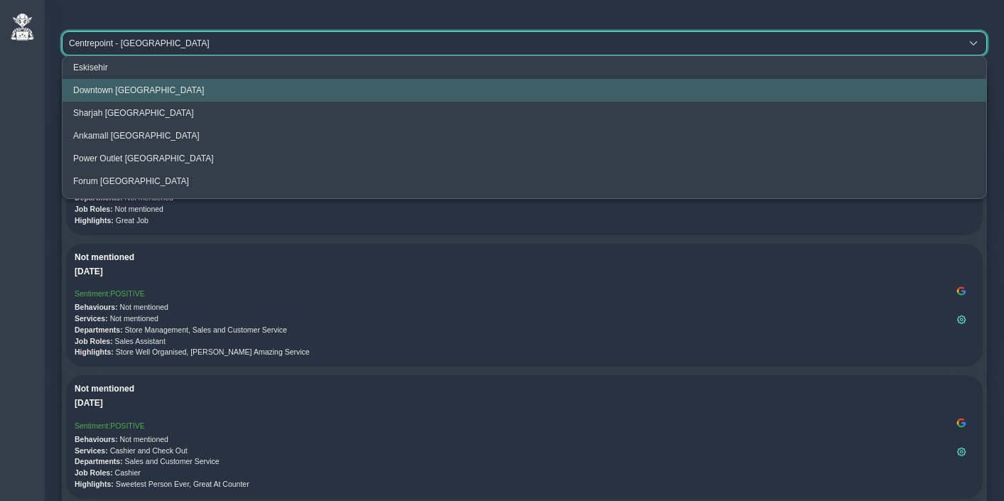
click at [120, 90] on span "Downtown Dubai" at bounding box center [138, 90] width 131 height 10
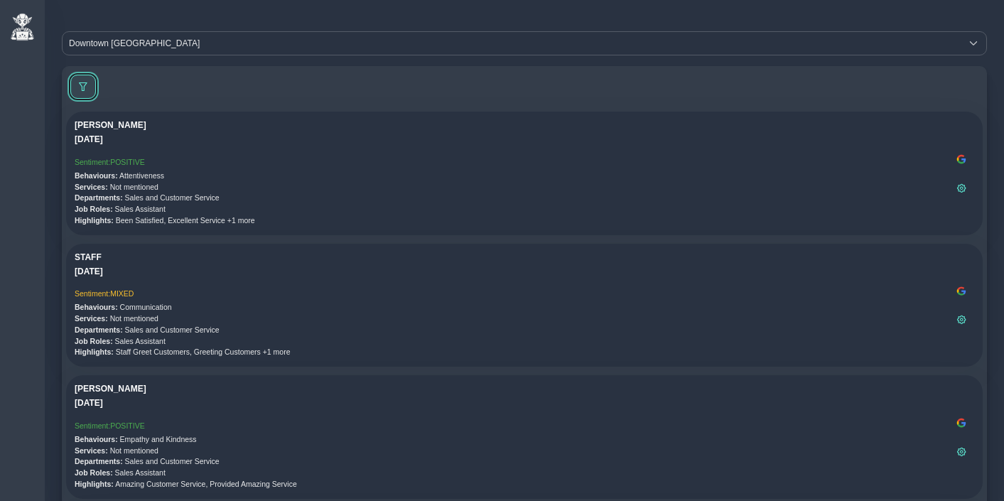
click at [87, 83] on button at bounding box center [83, 87] width 26 height 24
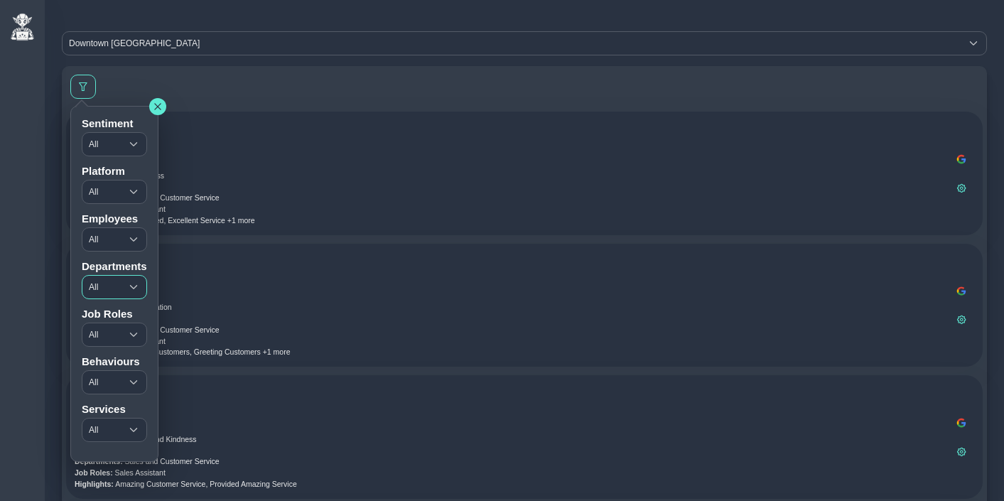
click at [117, 280] on span "All" at bounding box center [101, 287] width 38 height 23
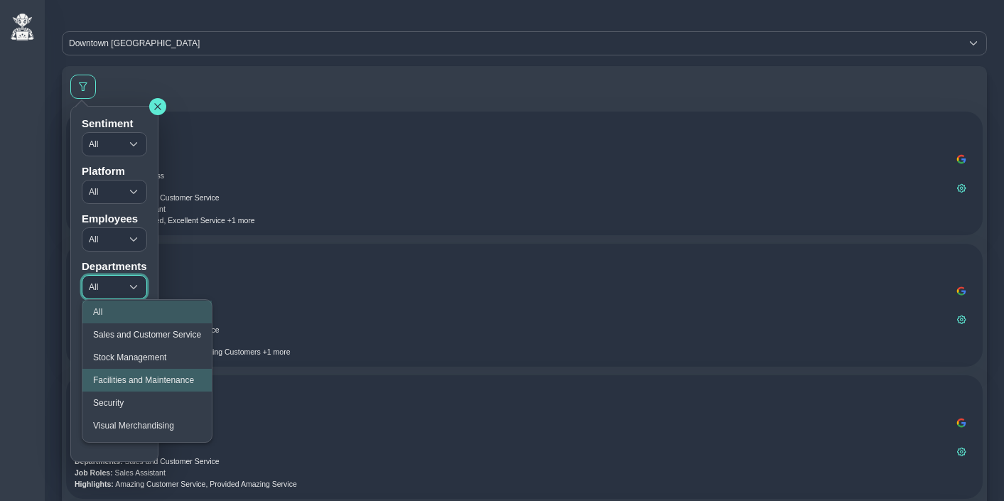
scroll to position [7, 0]
click at [168, 376] on span "Facilities and Maintenance" at bounding box center [143, 379] width 101 height 10
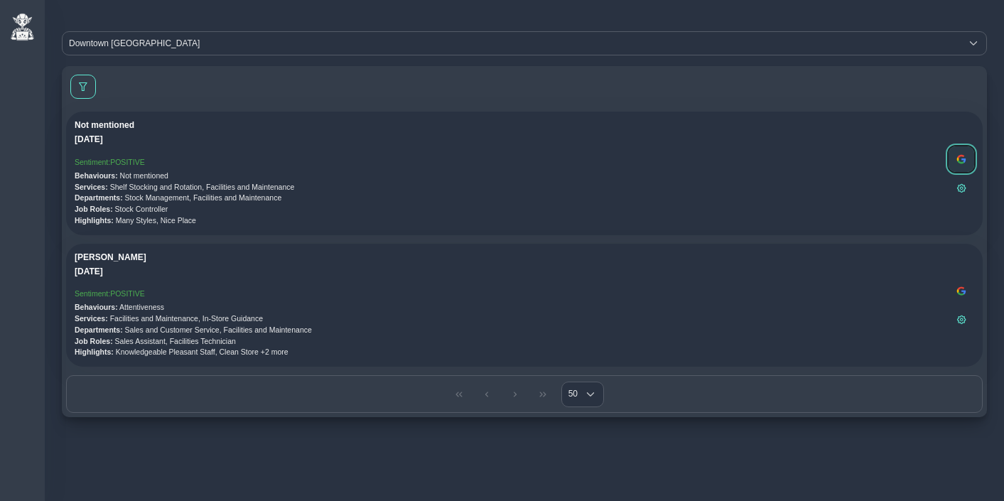
click at [962, 161] on img at bounding box center [960, 158] width 11 height 11
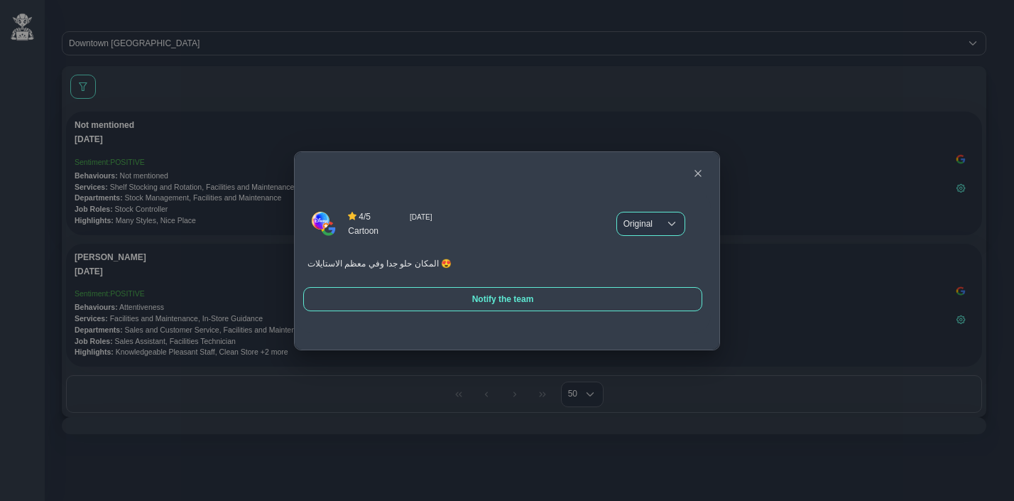
click at [661, 220] on div at bounding box center [672, 223] width 26 height 23
click at [641, 271] on span "English" at bounding box center [640, 276] width 28 height 10
click at [645, 224] on span "English" at bounding box center [639, 223] width 40 height 23
click at [653, 292] on li "Russian" at bounding box center [650, 299] width 67 height 23
click at [700, 169] on icon "button" at bounding box center [698, 173] width 9 height 9
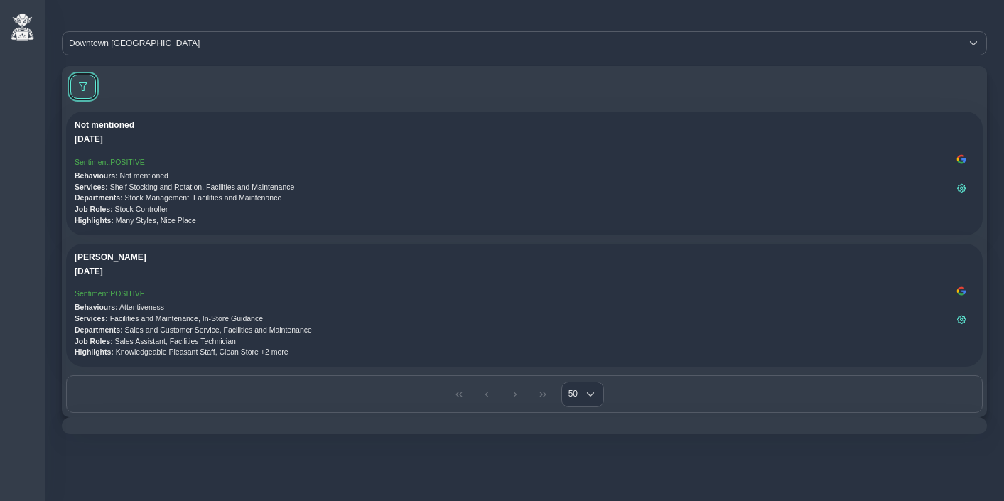
click at [84, 89] on span at bounding box center [83, 86] width 9 height 9
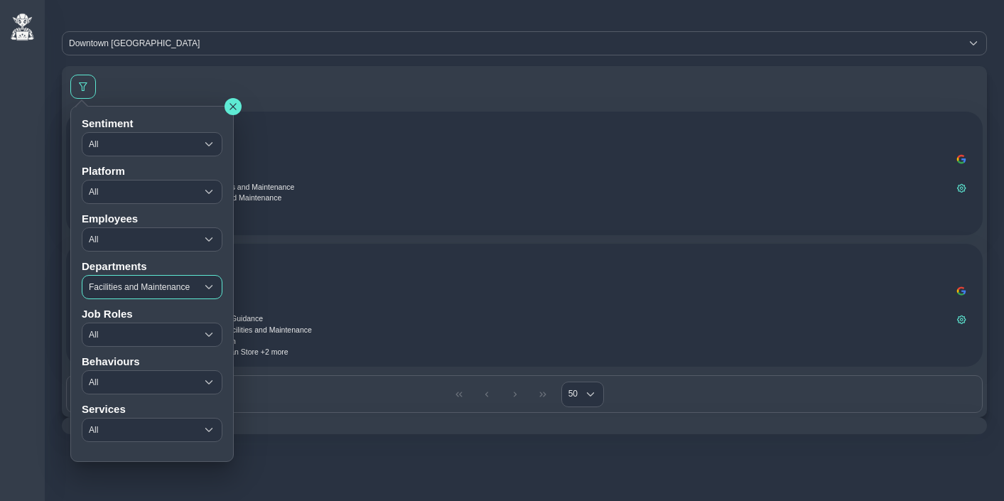
click at [121, 293] on span "Facilities and Maintenance" at bounding box center [139, 287] width 114 height 23
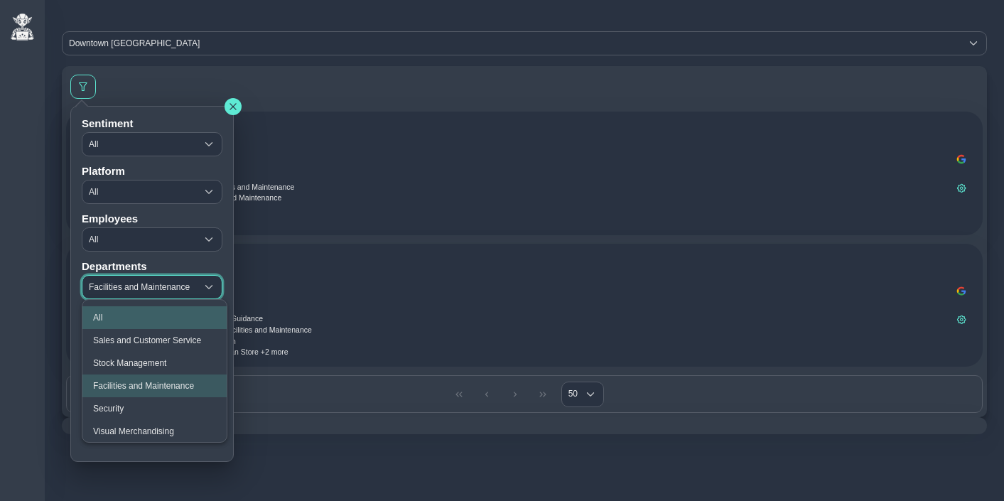
click at [125, 321] on li "All" at bounding box center [154, 317] width 144 height 23
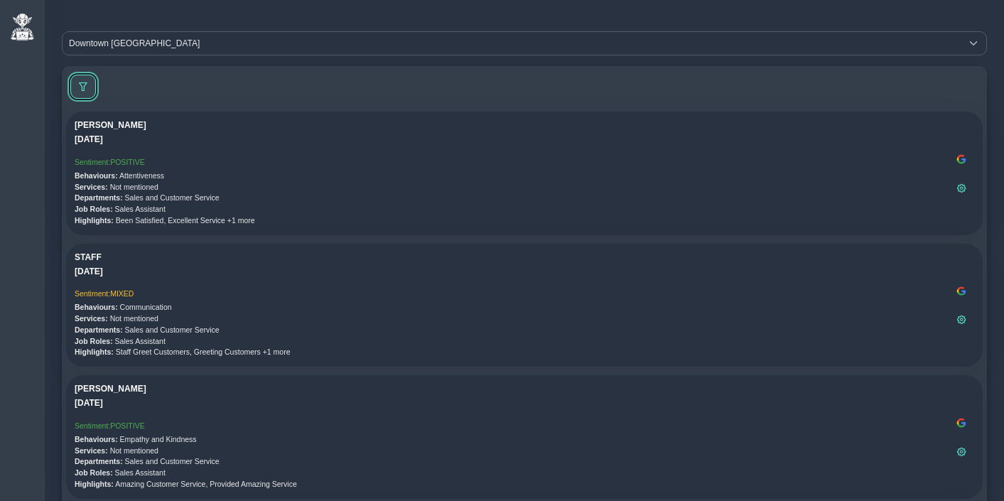
click at [84, 84] on span at bounding box center [83, 86] width 9 height 9
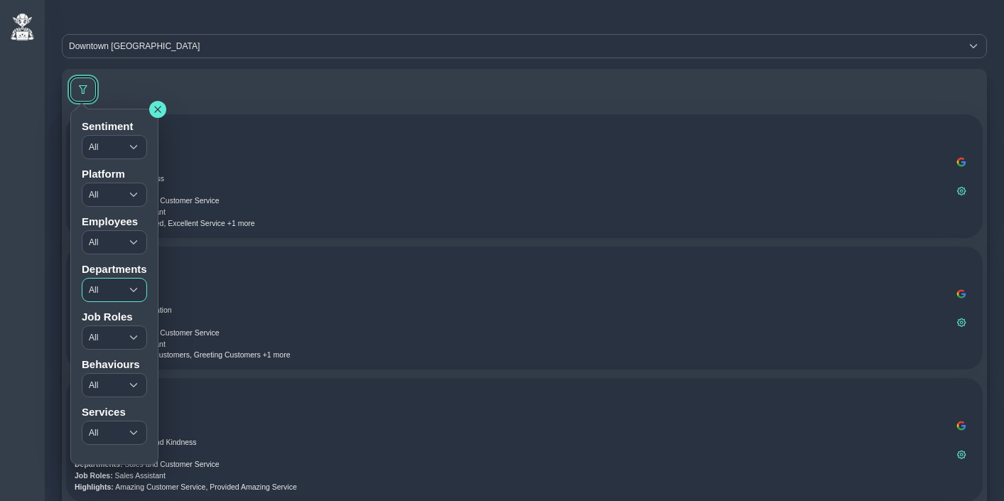
scroll to position [0, 0]
click at [110, 331] on span "All" at bounding box center [101, 337] width 38 height 23
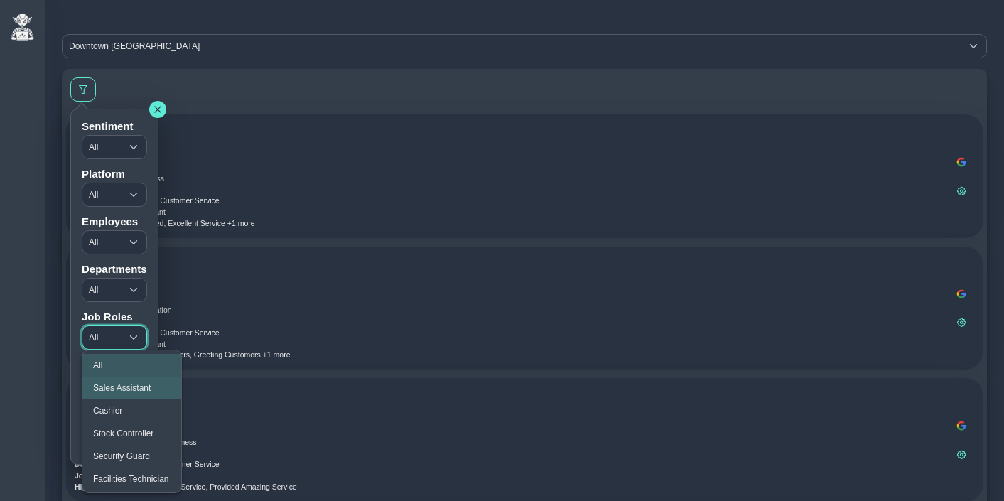
scroll to position [26, 0]
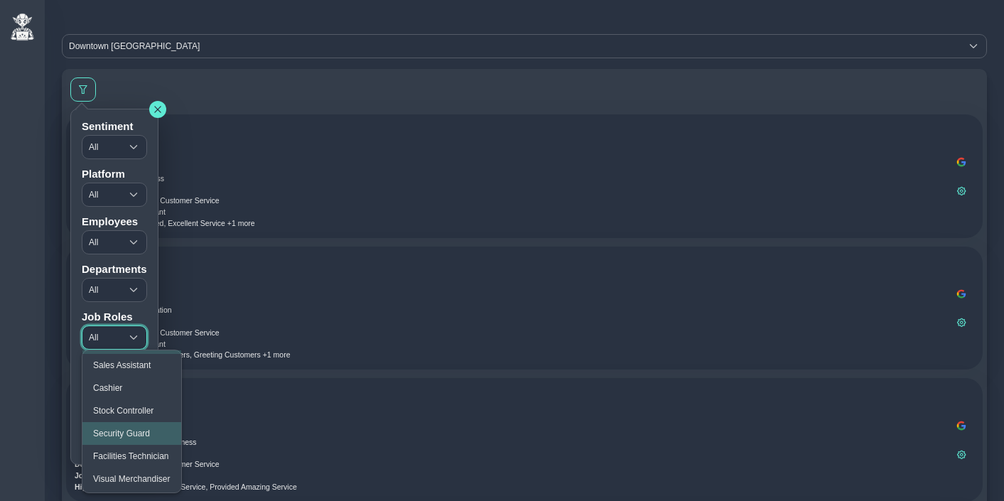
click at [140, 429] on span "Security Guard" at bounding box center [121, 433] width 57 height 10
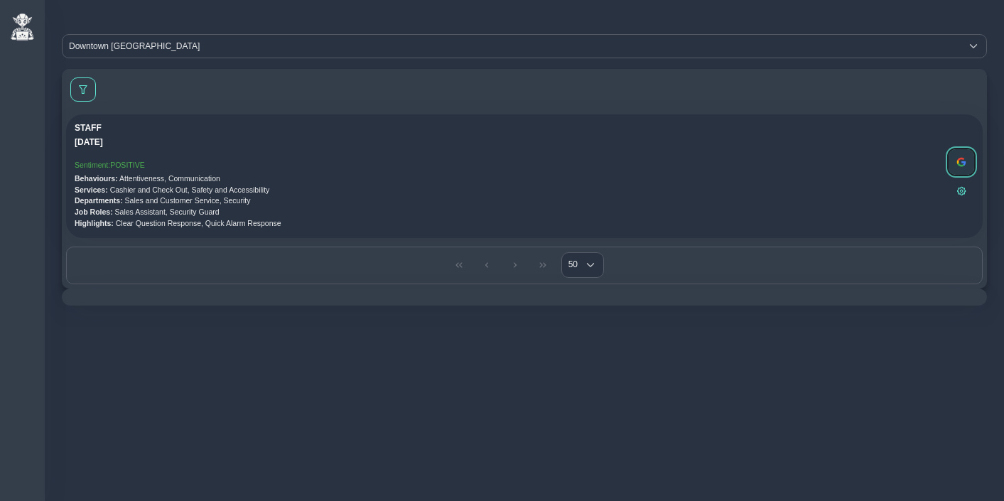
click at [965, 159] on img at bounding box center [960, 161] width 11 height 11
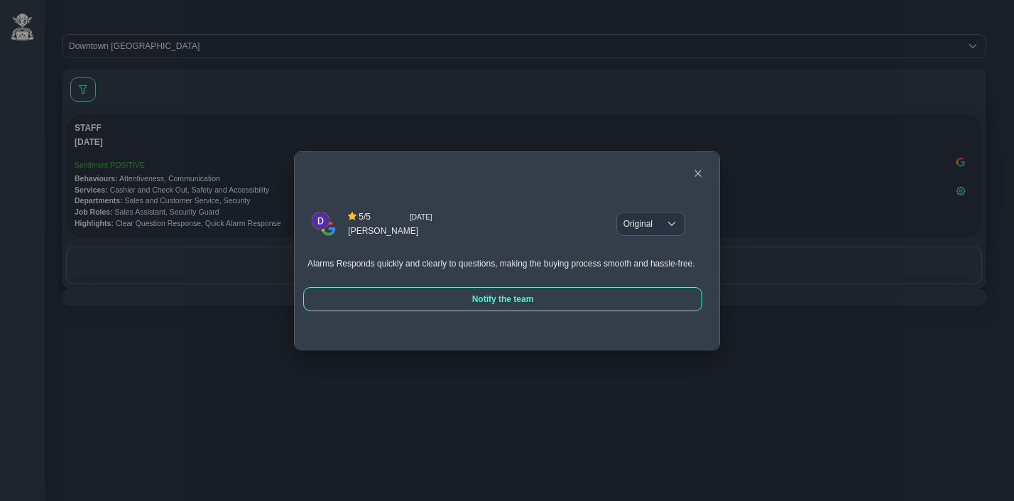
click at [364, 259] on span "Alarms Responds quickly and clearly to questions, making the buying process smo…" at bounding box center [502, 264] width 388 height 10
drag, startPoint x: 309, startPoint y: 259, endPoint x: 509, endPoint y: 256, distance: 200.3
click at [509, 259] on span "Alarms Responds quickly and clearly to questions, making the buying process smo…" at bounding box center [502, 264] width 388 height 10
click at [501, 232] on div at bounding box center [467, 233] width 123 height 14
drag, startPoint x: 309, startPoint y: 260, endPoint x: 335, endPoint y: 261, distance: 25.6
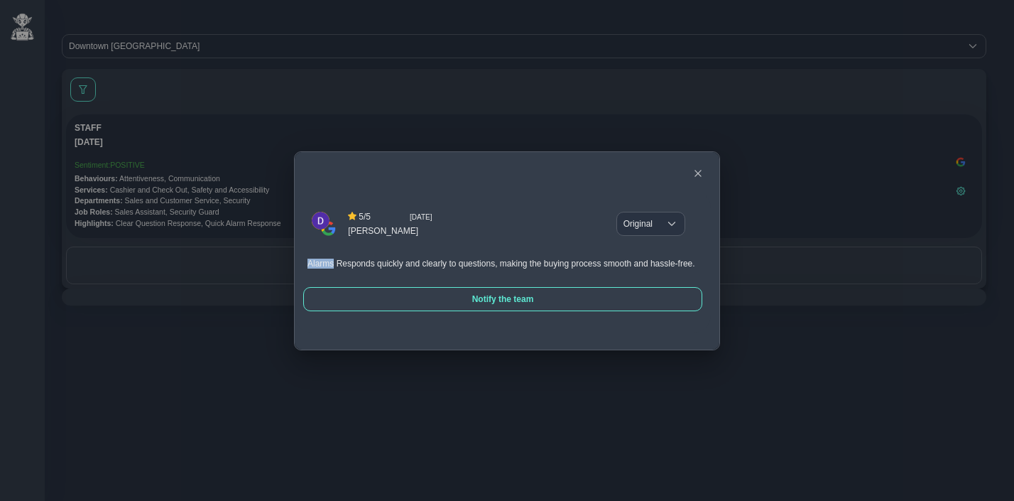
click at [335, 261] on span "Alarms Responds quickly and clearly to questions, making the buying process smo…" at bounding box center [502, 264] width 388 height 10
click at [700, 169] on icon "button" at bounding box center [698, 173] width 9 height 9
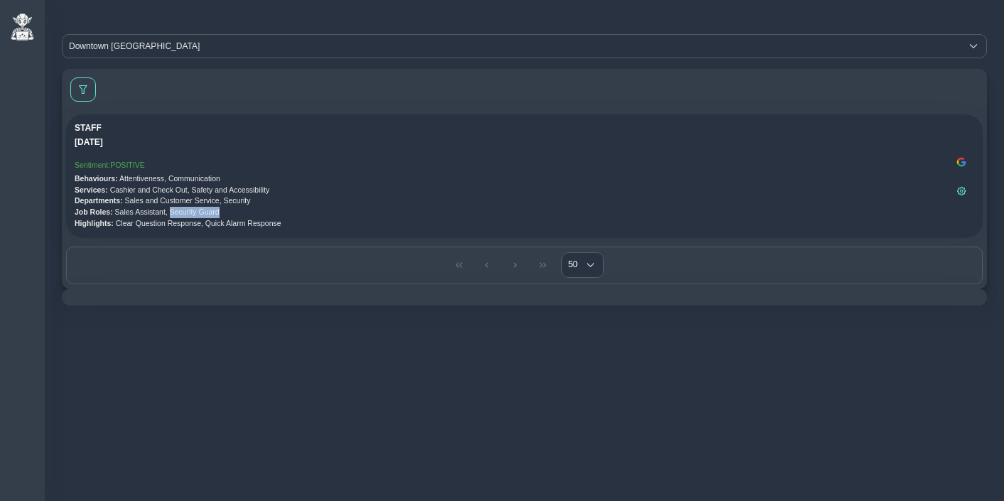
drag, startPoint x: 175, startPoint y: 213, endPoint x: 233, endPoint y: 212, distance: 58.3
click at [233, 212] on p "Job Roles: Sales Assistant, Security Guard" at bounding box center [512, 212] width 874 height 11
click at [84, 87] on span at bounding box center [83, 89] width 9 height 9
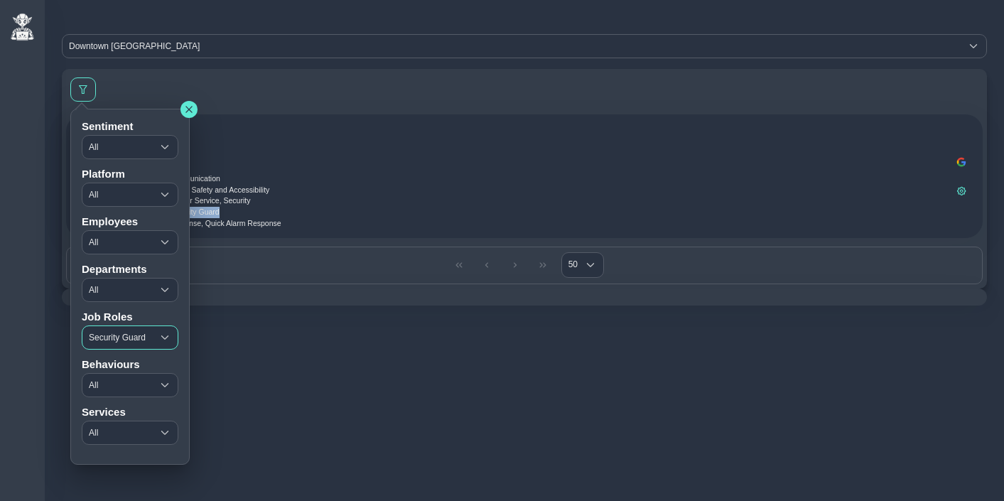
click at [118, 334] on span "Security Guard" at bounding box center [117, 337] width 70 height 23
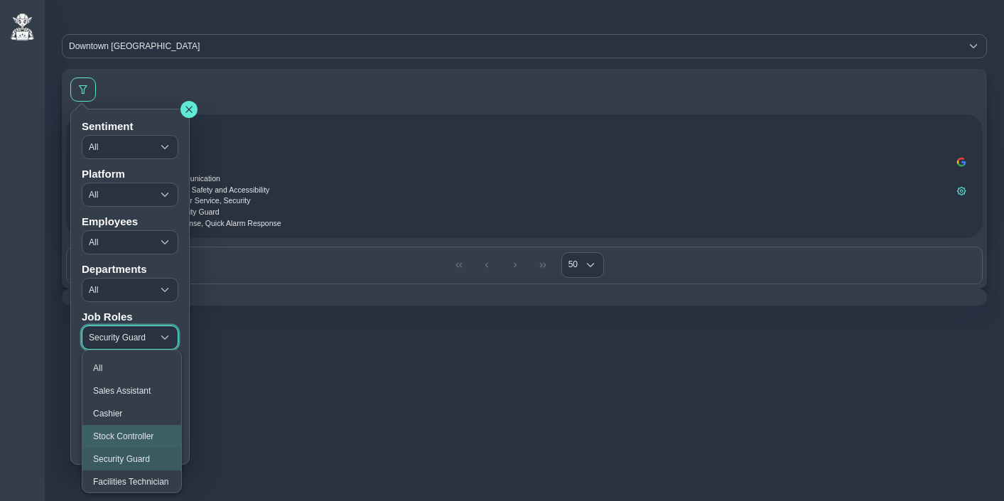
click at [149, 430] on li "Stock Controller" at bounding box center [131, 436] width 99 height 23
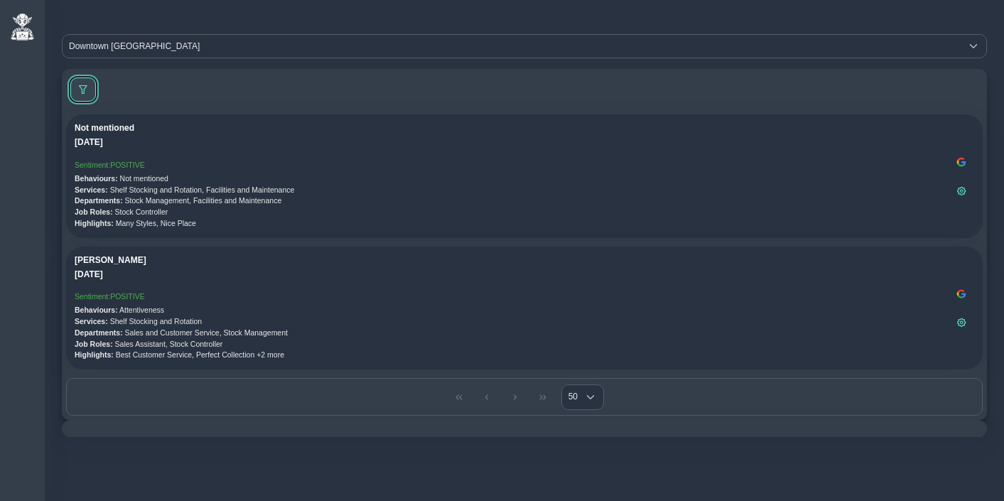
click at [85, 85] on span at bounding box center [83, 89] width 9 height 9
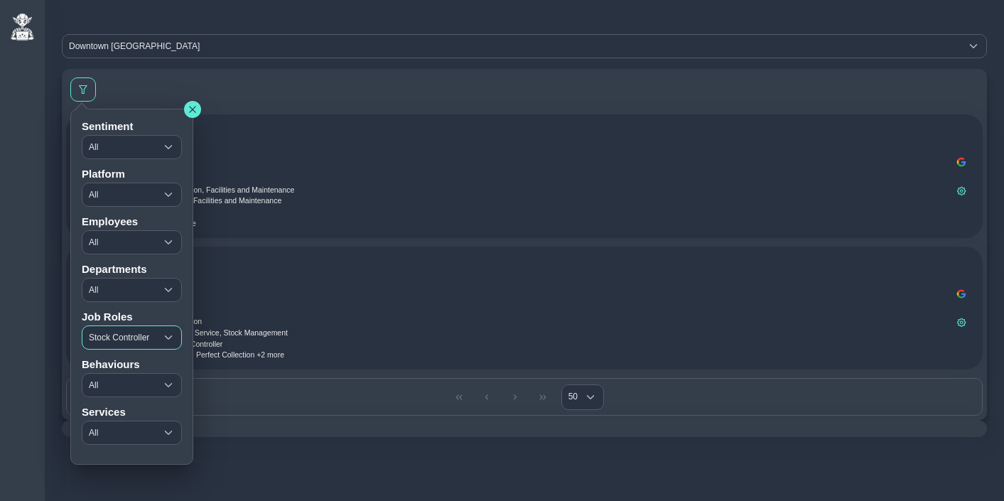
click at [124, 340] on span "Stock Controller" at bounding box center [118, 337] width 73 height 23
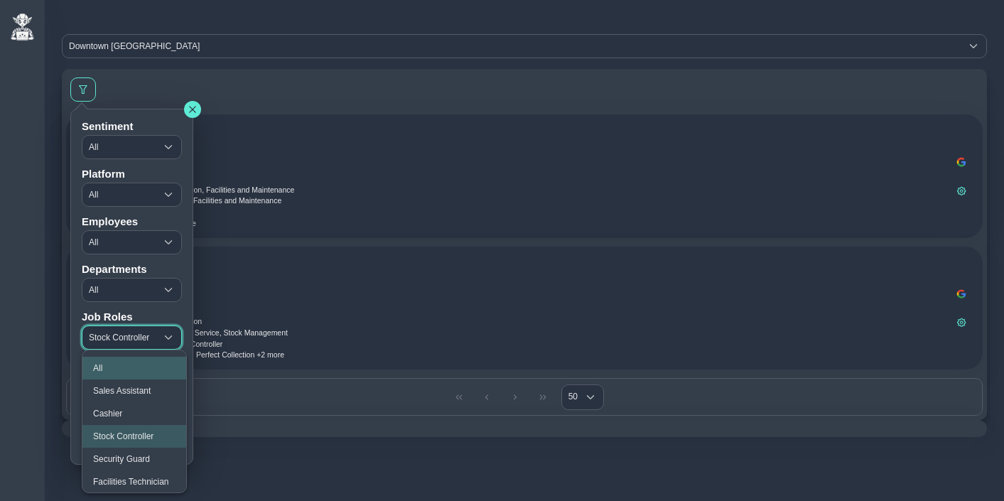
click at [117, 369] on li "All" at bounding box center [134, 368] width 104 height 23
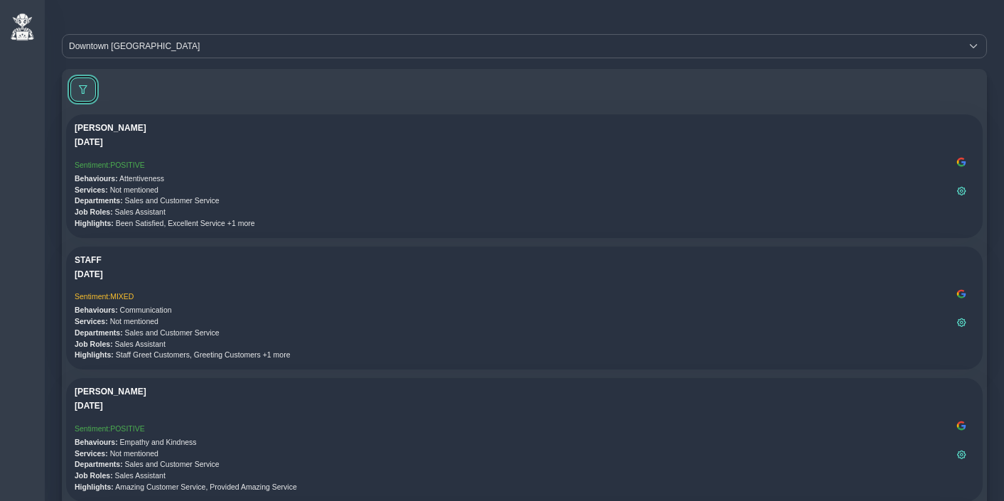
click at [79, 82] on button at bounding box center [83, 89] width 26 height 24
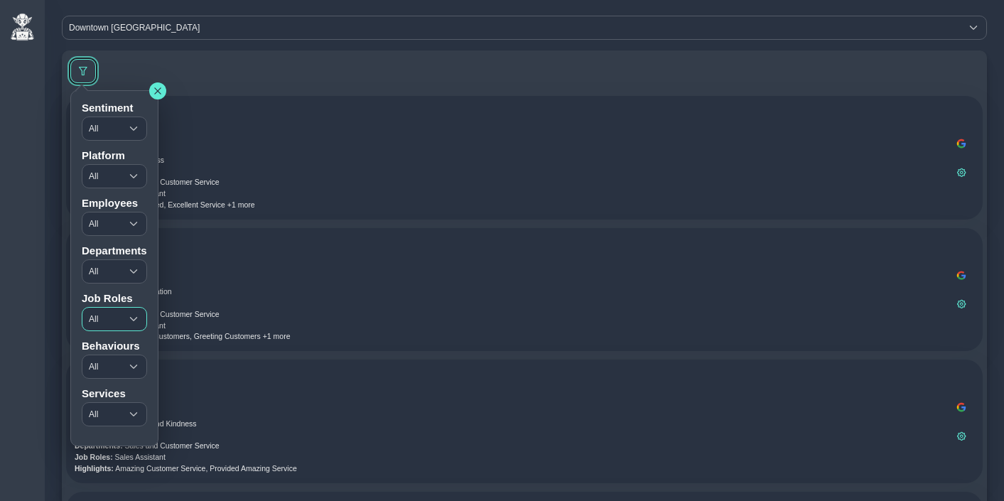
scroll to position [19, 0]
click at [110, 406] on span "All" at bounding box center [101, 413] width 38 height 23
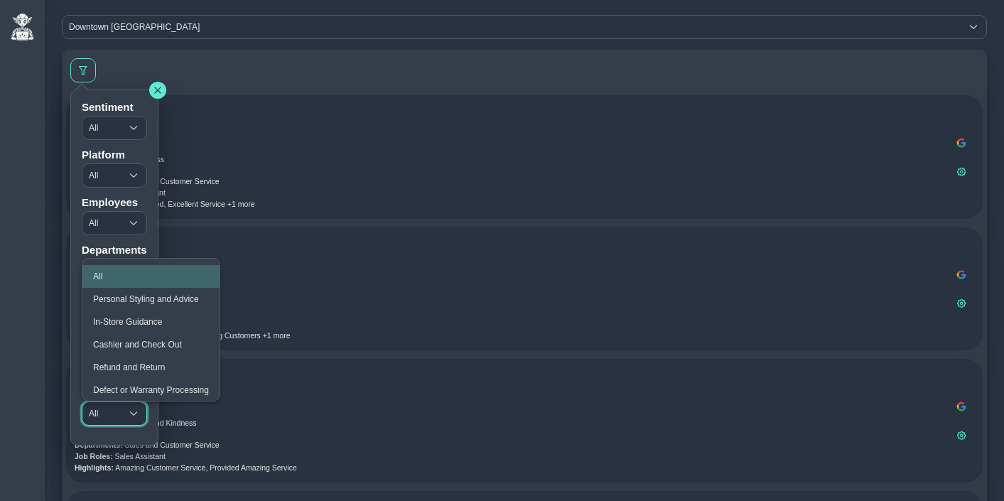
scroll to position [1, 0]
click at [148, 362] on span "Refund and Return" at bounding box center [129, 367] width 72 height 10
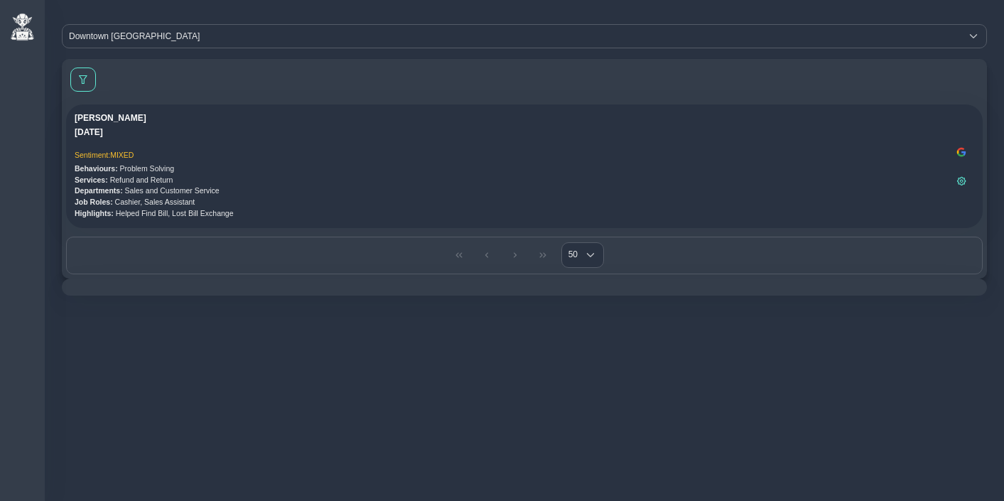
scroll to position [10, 0]
click at [84, 73] on button at bounding box center [83, 79] width 26 height 24
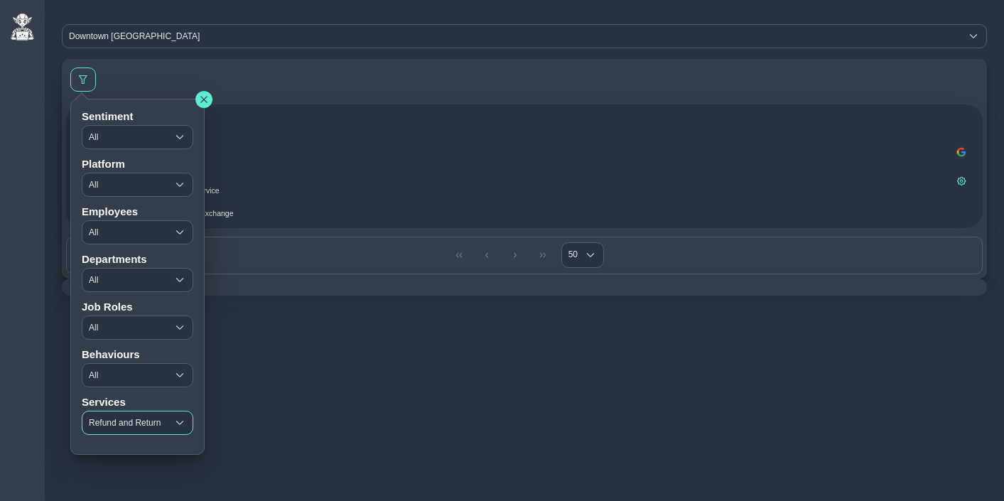
click at [116, 422] on span "Refund and Return" at bounding box center [124, 422] width 85 height 23
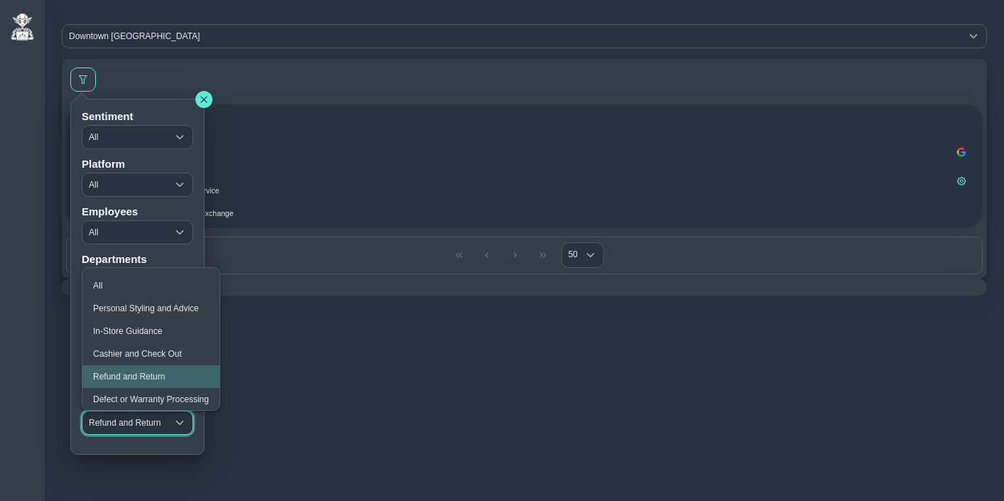
scroll to position [1, 0]
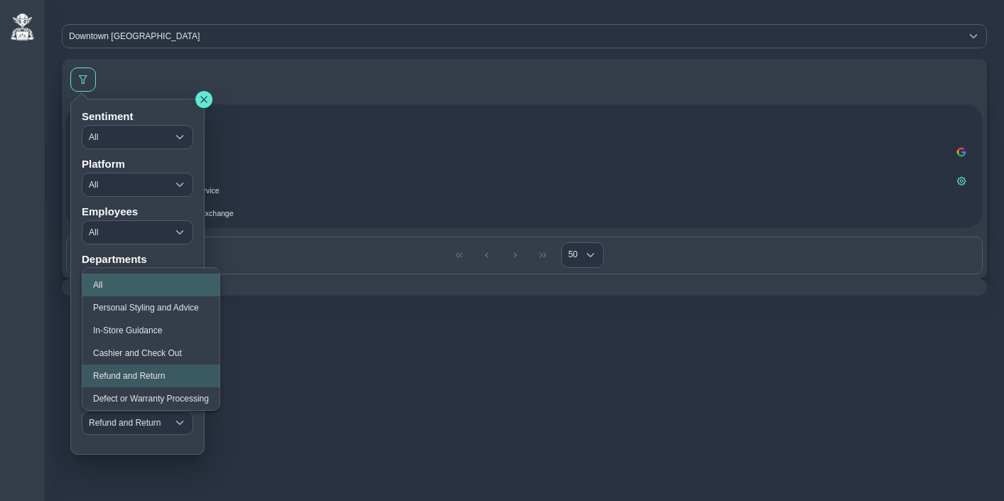
click at [102, 284] on span "All" at bounding box center [97, 285] width 9 height 10
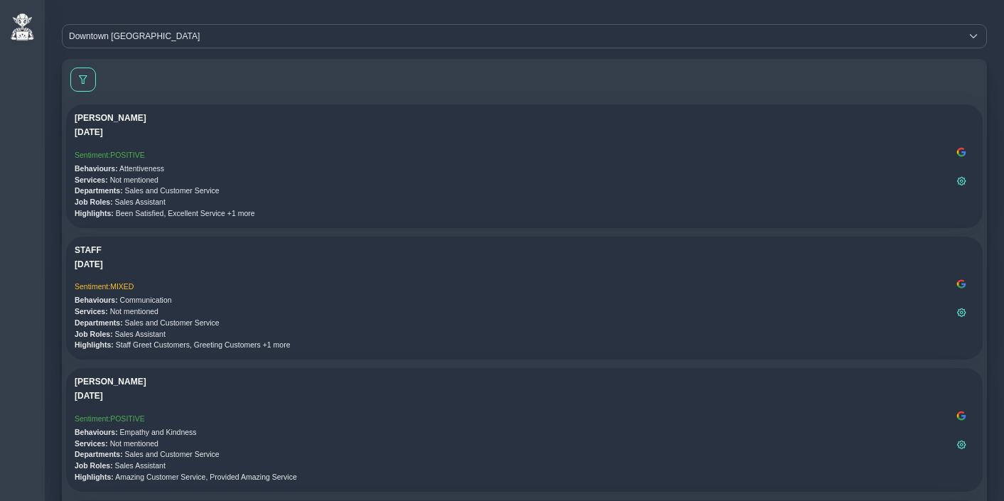
click at [293, 173] on p "Behaviours: Attentiveness" at bounding box center [512, 168] width 874 height 11
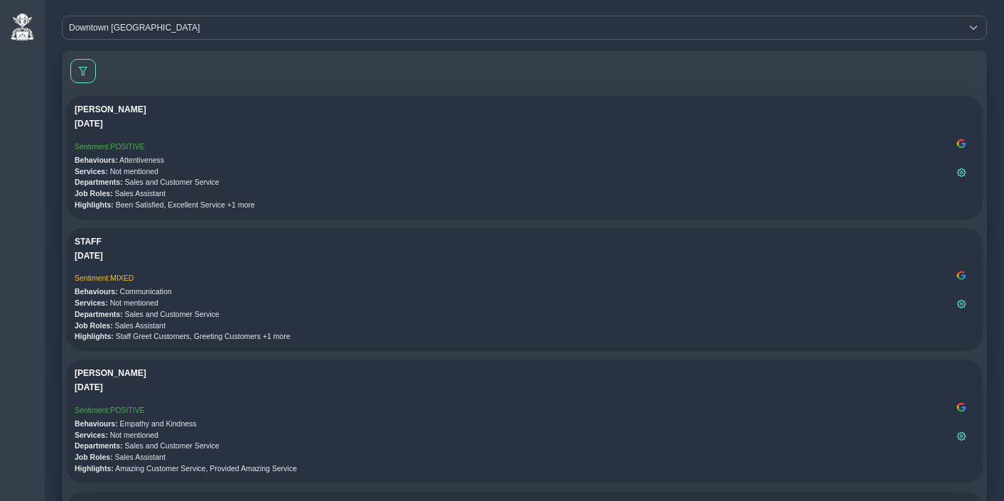
scroll to position [0, 0]
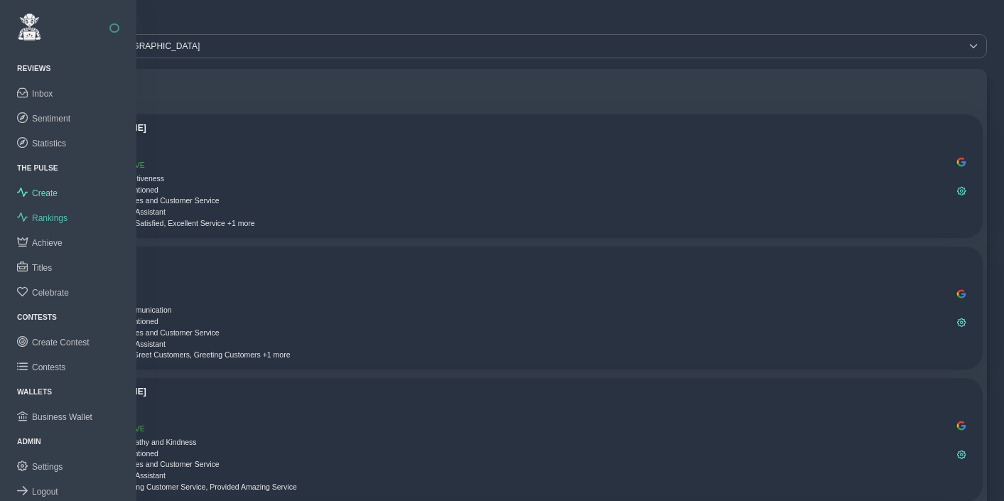
click at [50, 213] on span "Rankings" at bounding box center [50, 218] width 36 height 10
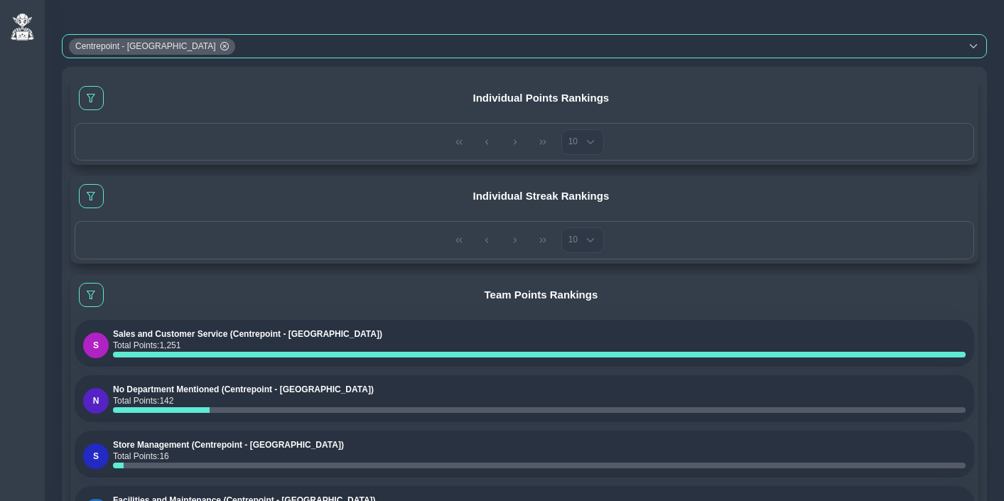
click at [285, 53] on div "Centrepoint - Mall of the Emirates" at bounding box center [512, 46] width 898 height 23
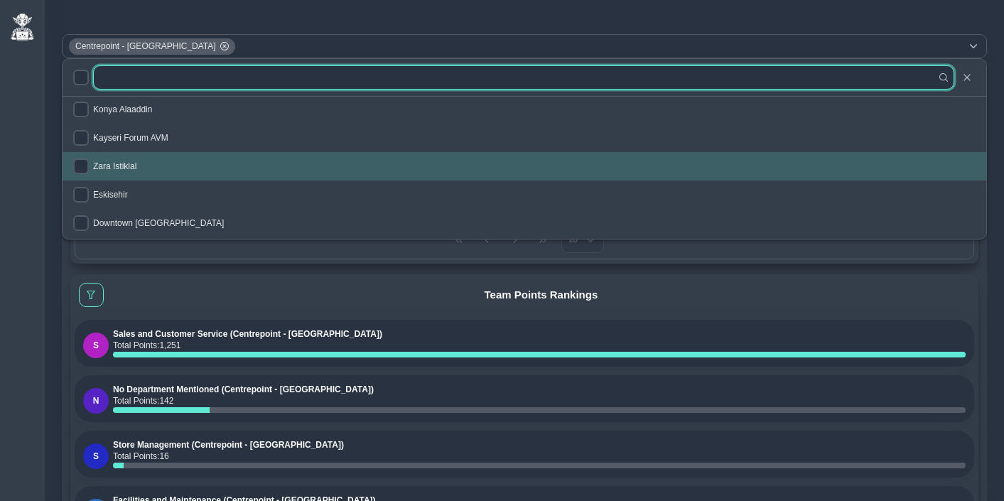
scroll to position [84, 0]
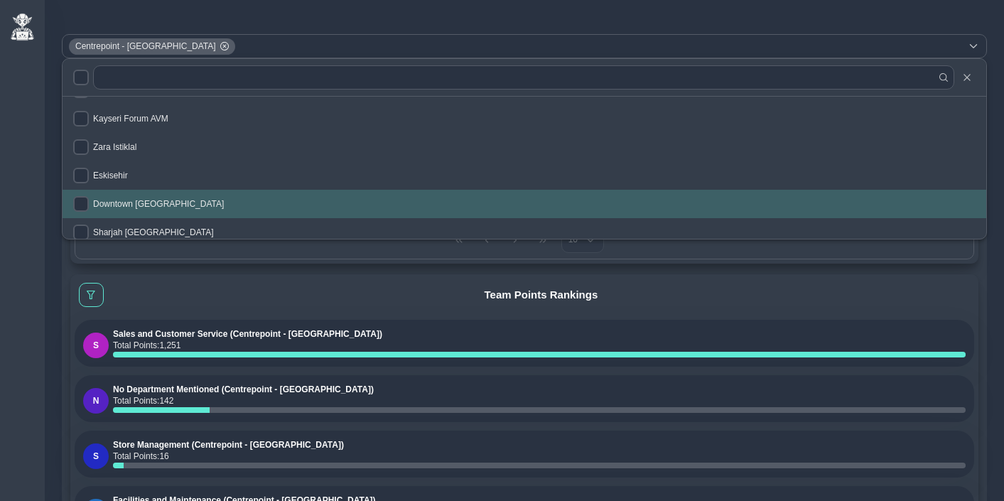
click at [141, 197] on li "Downtown Dubai" at bounding box center [524, 204] width 923 height 28
checkbox input "true"
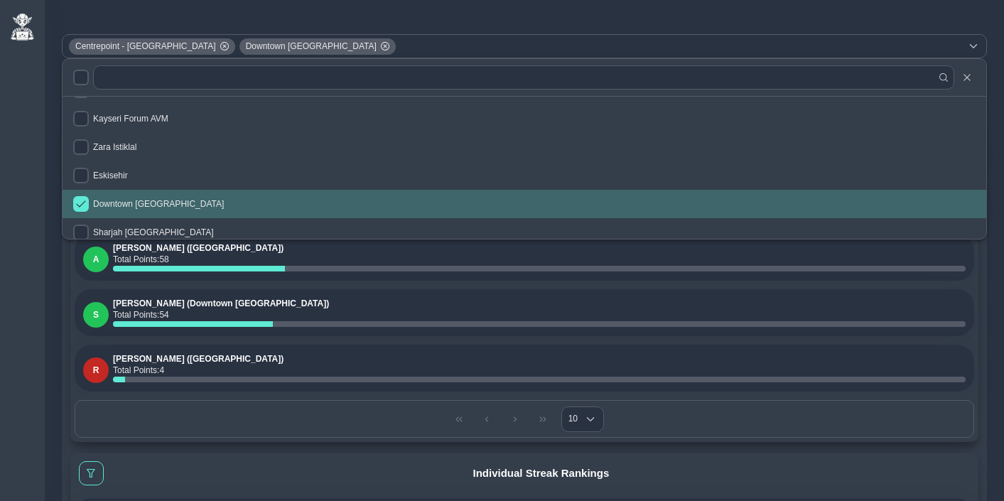
scroll to position [92, 0]
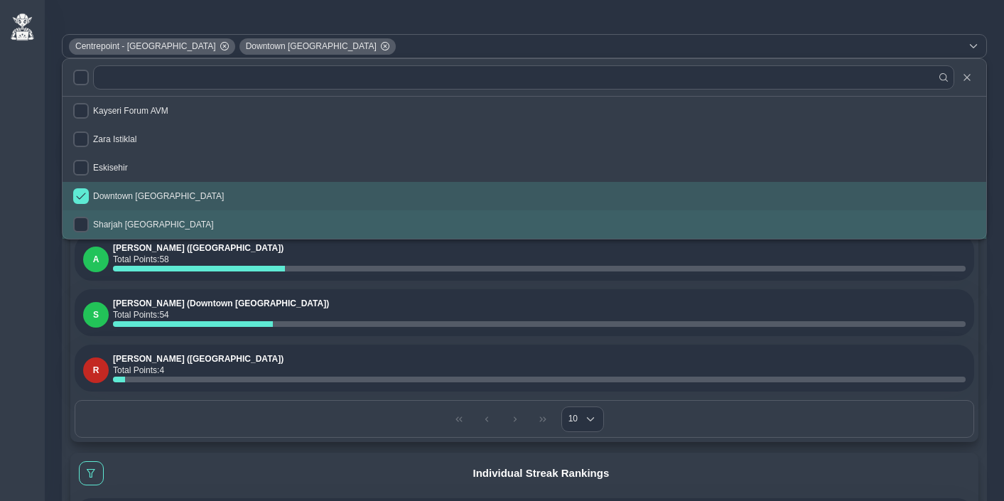
click at [341, 457] on div "Individual Streak Rankings" at bounding box center [524, 473] width 899 height 33
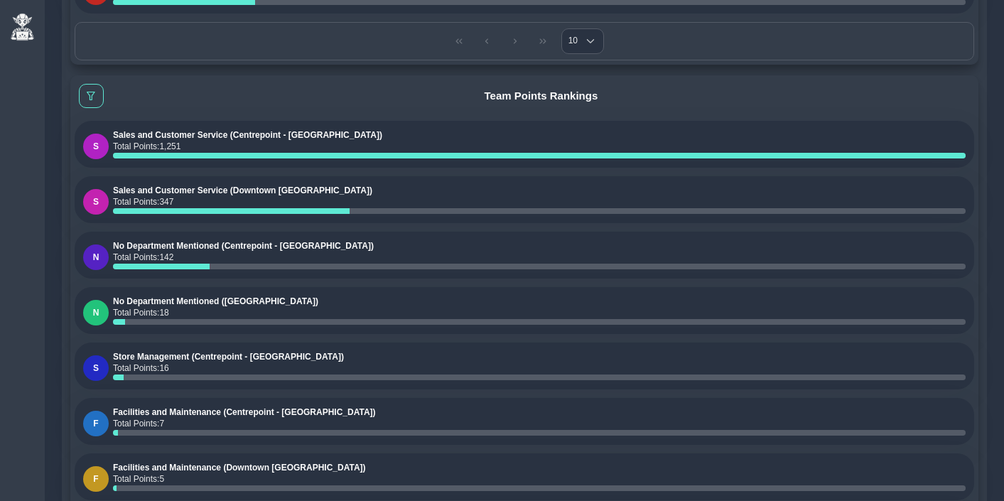
scroll to position [756, 0]
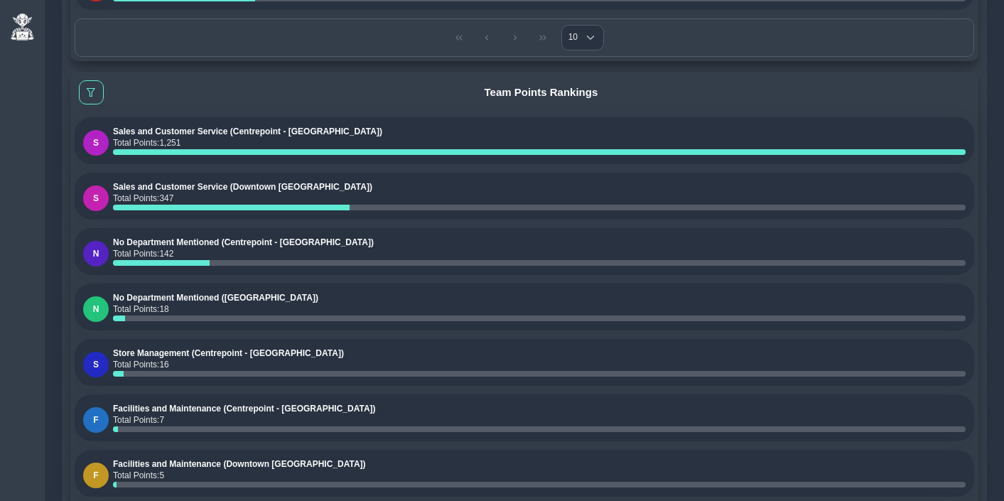
click at [418, 163] on div "S Sales and Customer Service (Centrepoint - Mall of the Emirates) Total Points …" at bounding box center [524, 140] width 899 height 47
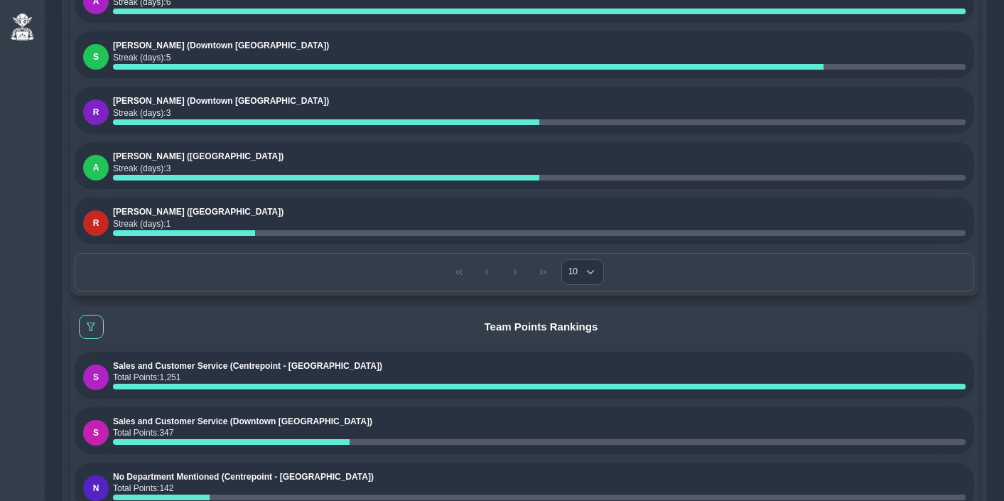
scroll to position [0, 0]
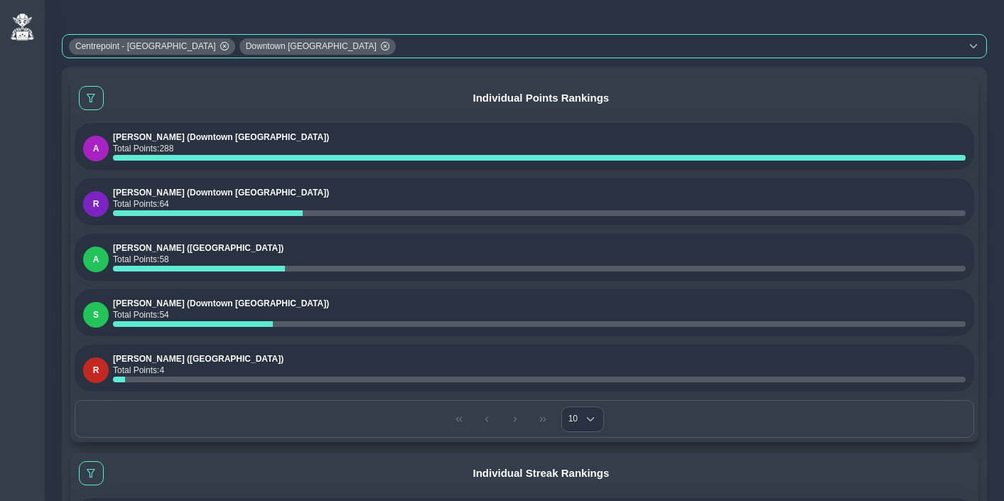
click at [423, 48] on div "Centrepoint - Mall of the Emirates Downtown Dubai" at bounding box center [512, 46] width 898 height 23
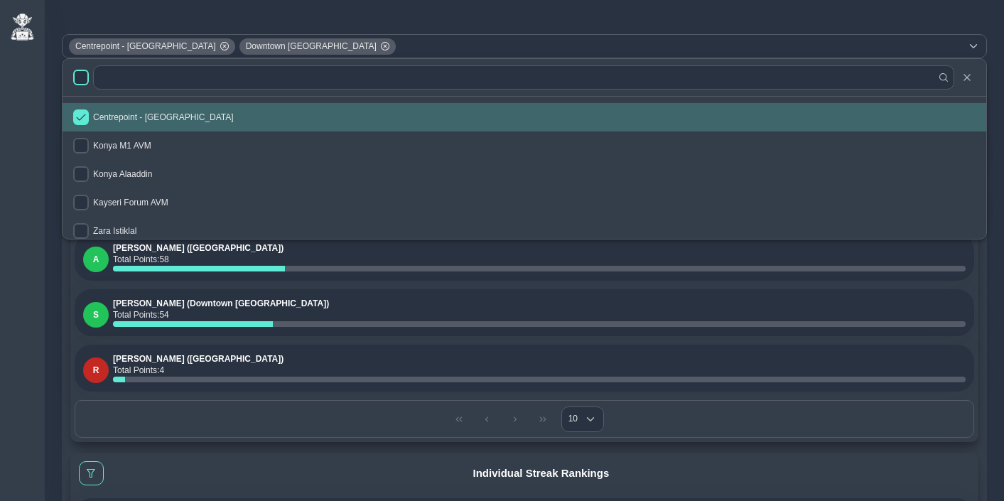
click at [80, 78] on input "checkbox" at bounding box center [81, 78] width 16 height 16
checkbox input "true"
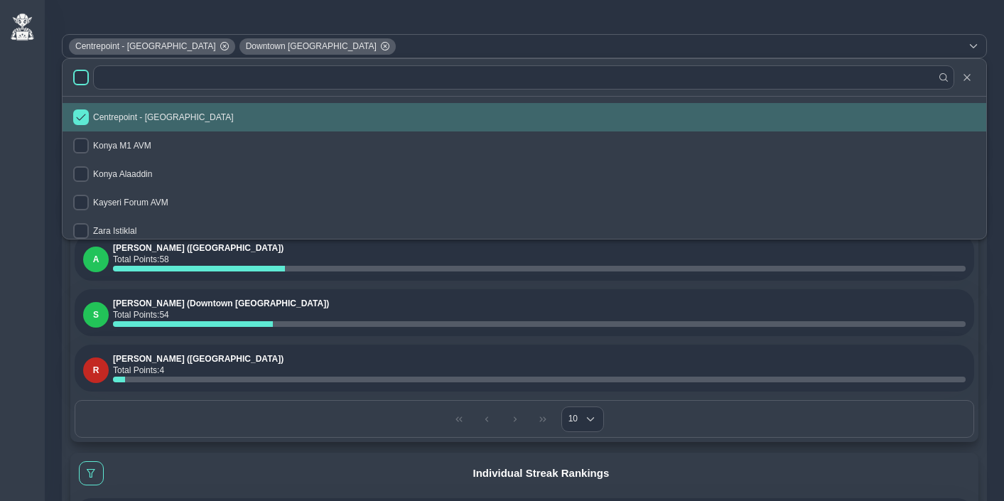
checkbox input "true"
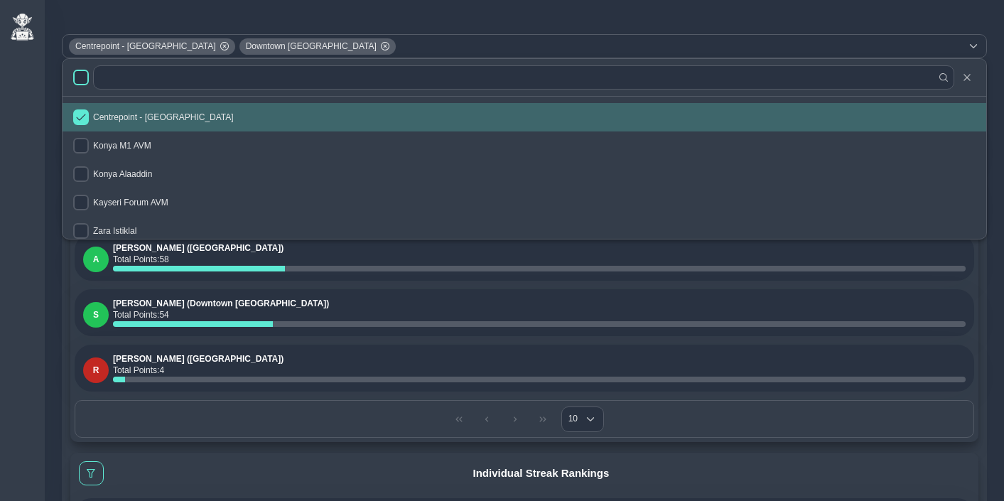
checkbox input "true"
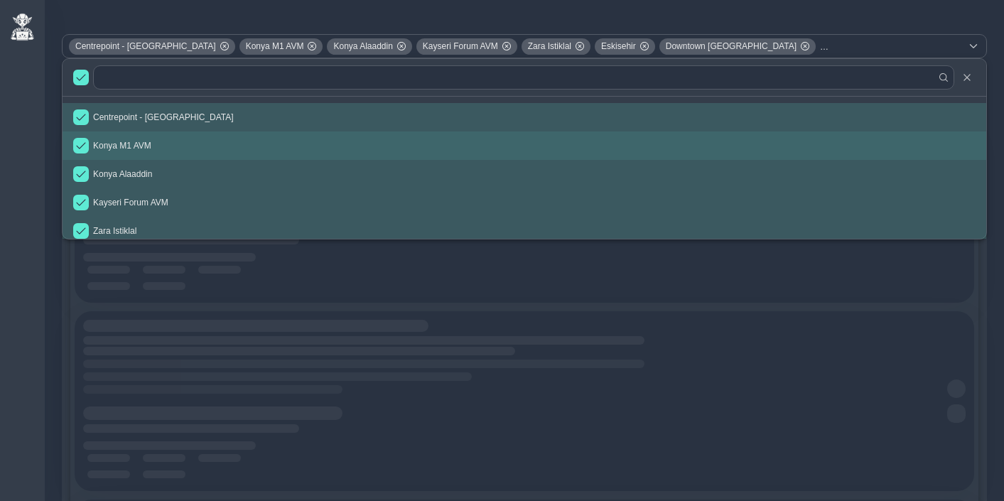
scroll to position [6, 0]
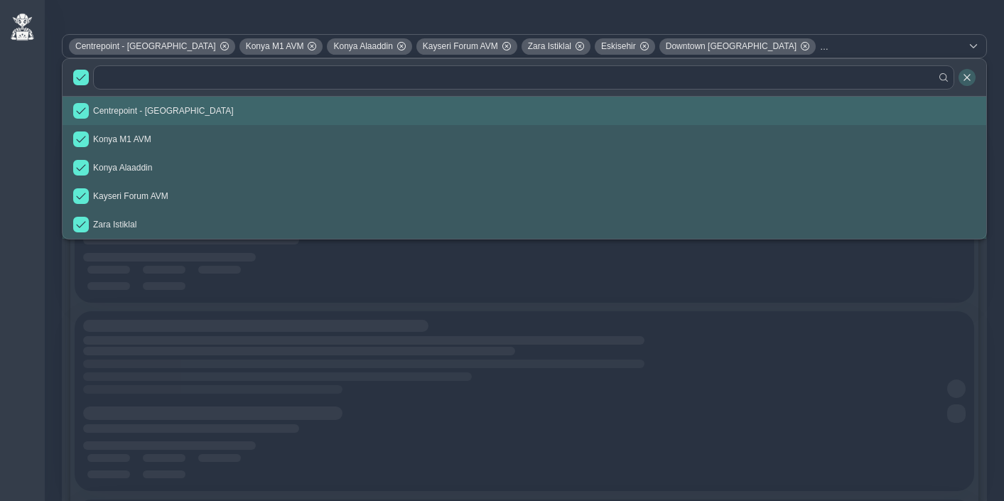
click at [966, 77] on icon "button" at bounding box center [966, 77] width 6 height 6
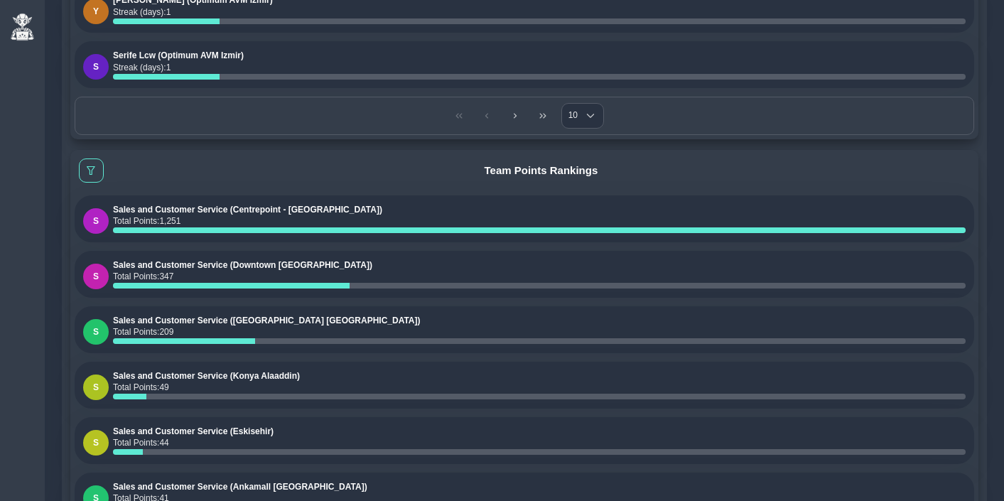
scroll to position [1232, 0]
click at [96, 168] on button at bounding box center [91, 171] width 25 height 24
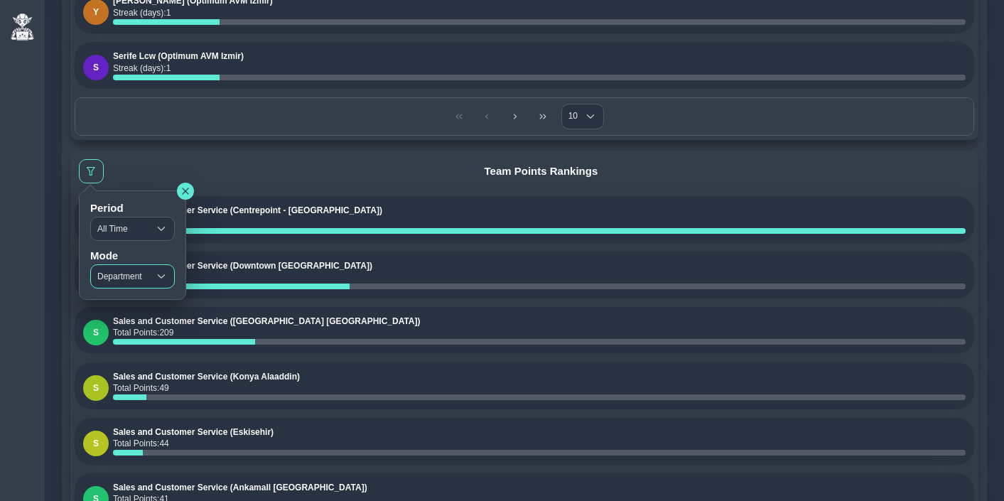
click at [124, 275] on span "Department" at bounding box center [120, 276] width 58 height 23
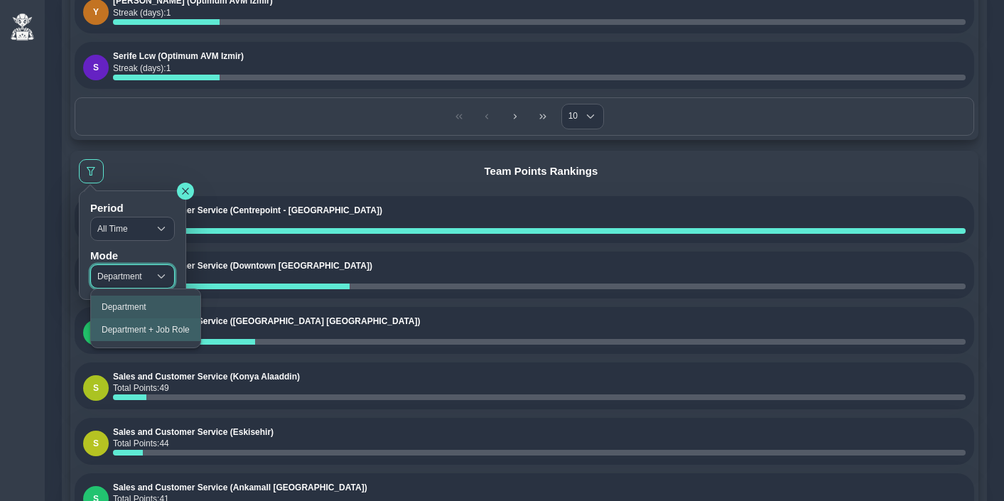
click at [156, 327] on span "Department + Job Role" at bounding box center [146, 330] width 88 height 10
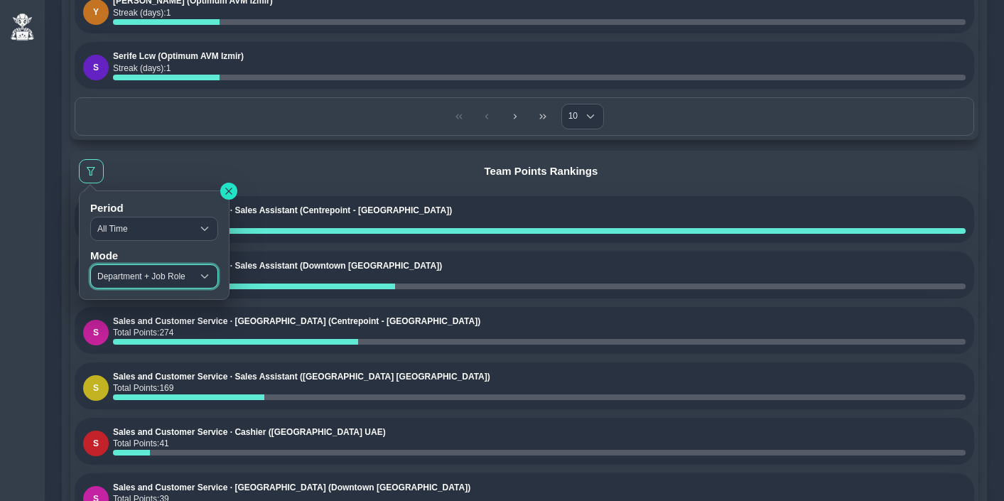
click at [237, 187] on button "button" at bounding box center [228, 191] width 17 height 17
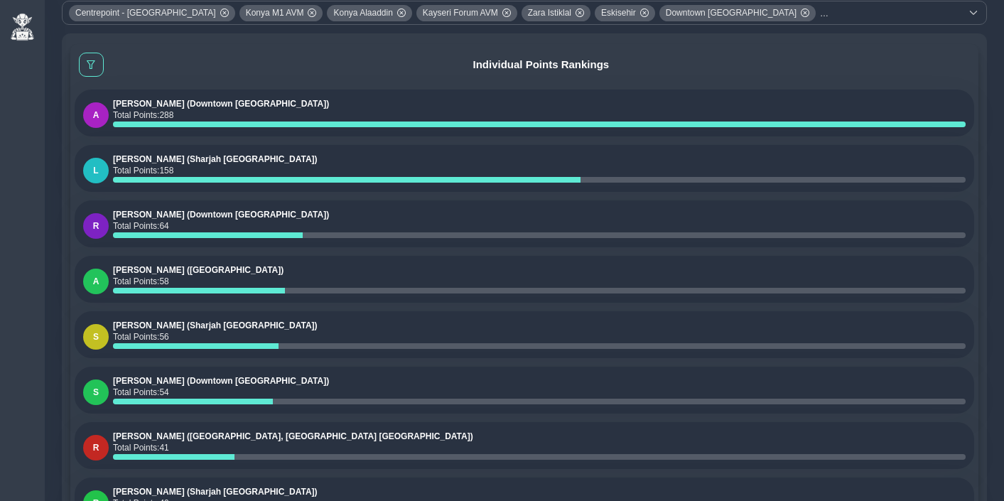
scroll to position [0, 0]
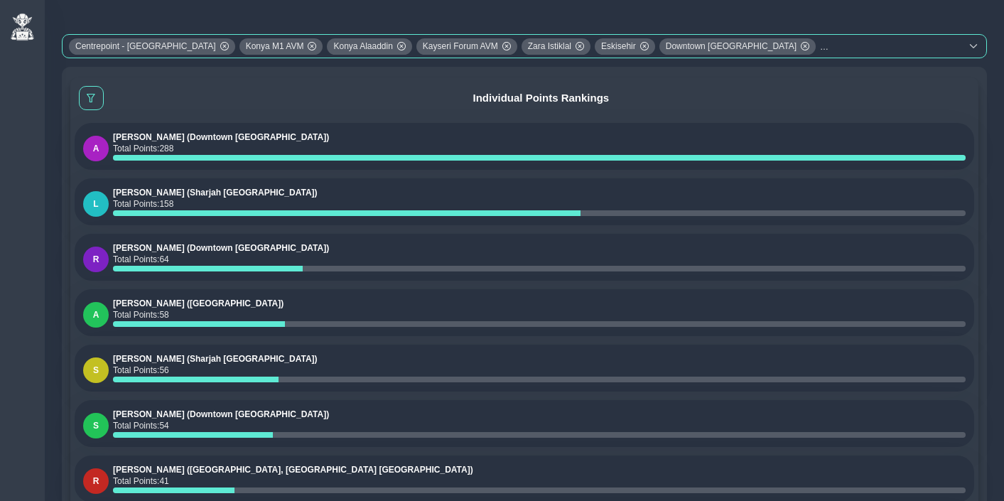
click at [222, 46] on icon at bounding box center [224, 46] width 9 height 9
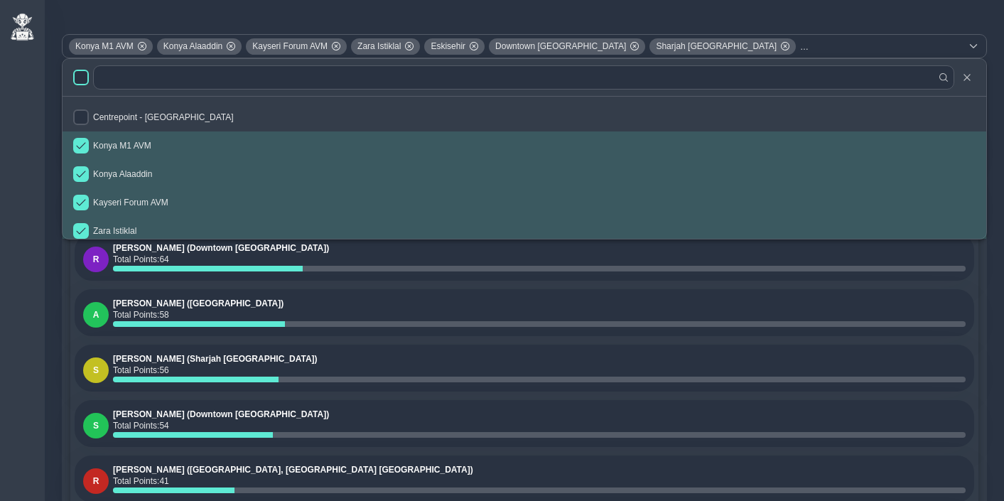
click at [83, 77] on input "checkbox" at bounding box center [81, 78] width 16 height 16
checkbox input "true"
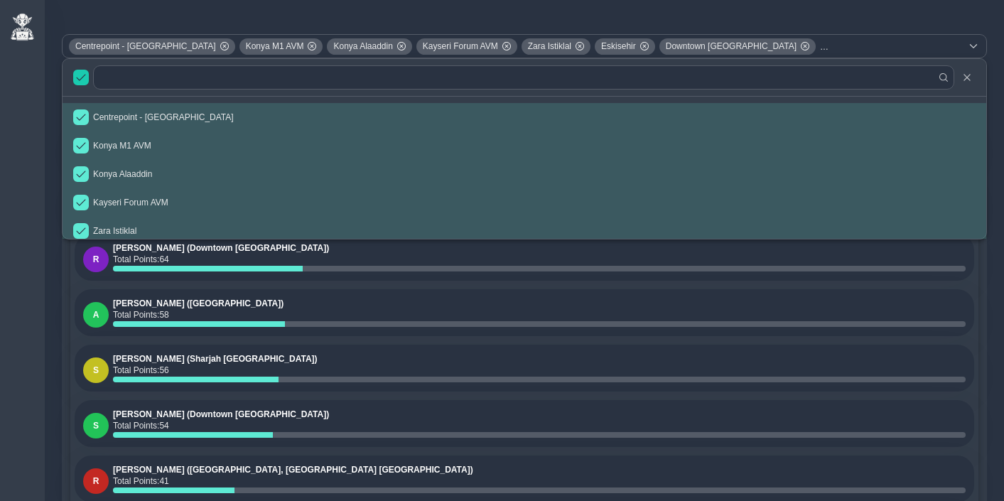
click at [75, 79] on input "checkbox" at bounding box center [81, 78] width 16 height 16
checkbox input "false"
checkbox input "true"
checkbox input "false"
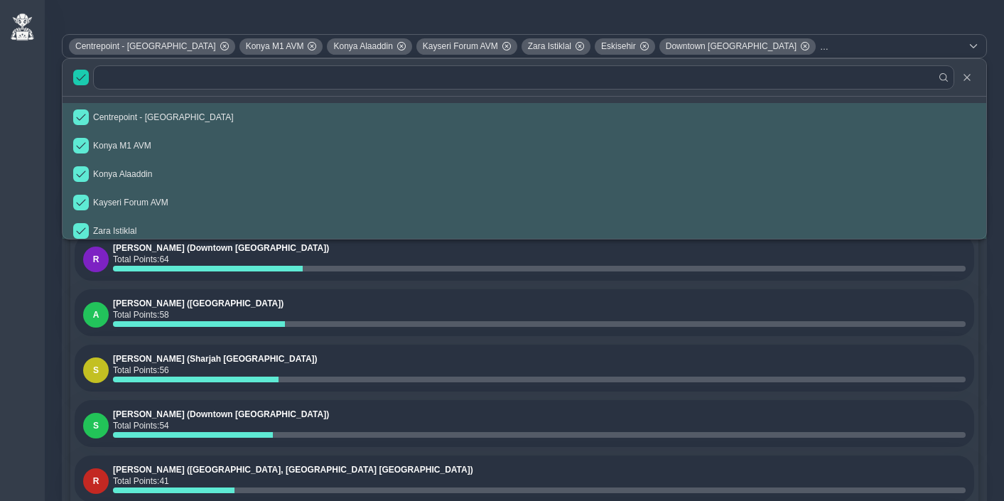
checkbox input "false"
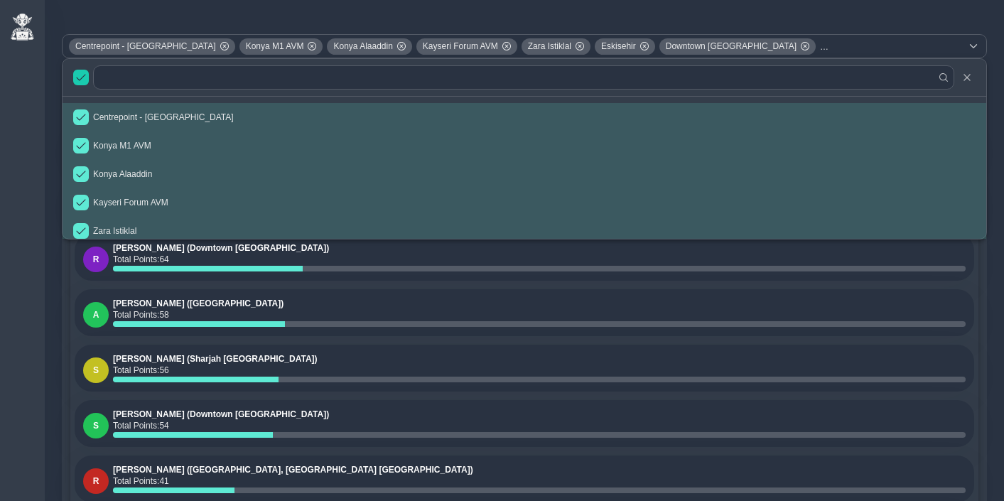
checkbox input "false"
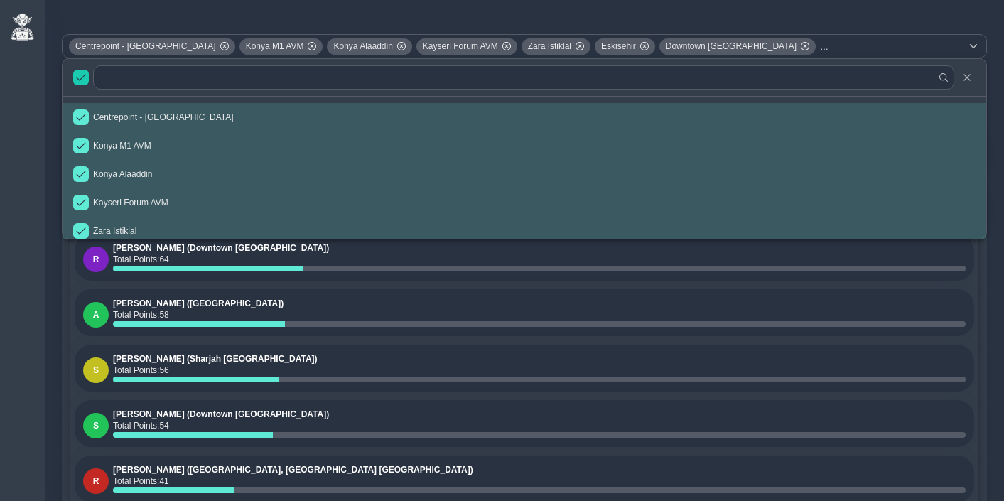
checkbox input "false"
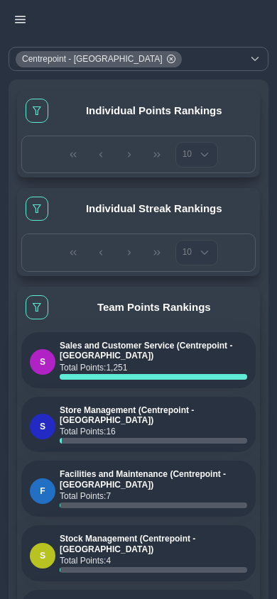
click at [205, 68] on div "Centrepoint - Mall of the Emirates" at bounding box center [125, 59] width 233 height 23
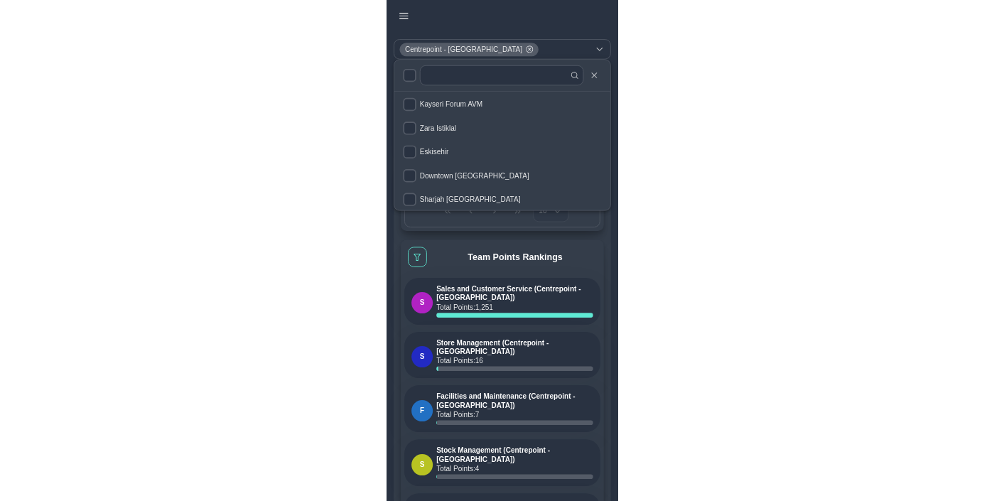
scroll to position [104, 0]
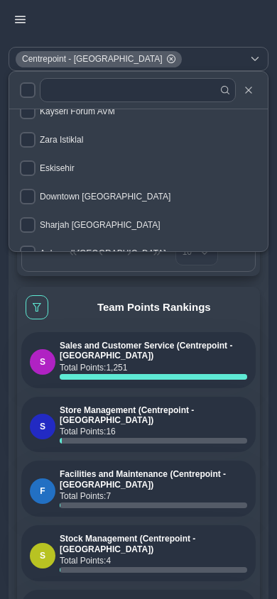
click at [25, 195] on input "checkbox" at bounding box center [28, 197] width 16 height 16
checkbox input "true"
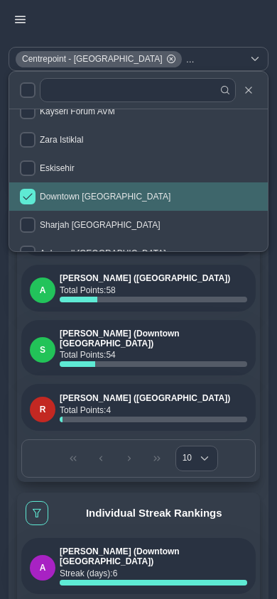
click at [32, 87] on input "checkbox" at bounding box center [28, 90] width 16 height 16
checkbox input "true"
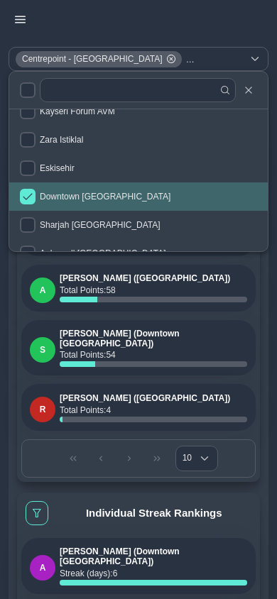
checkbox input "true"
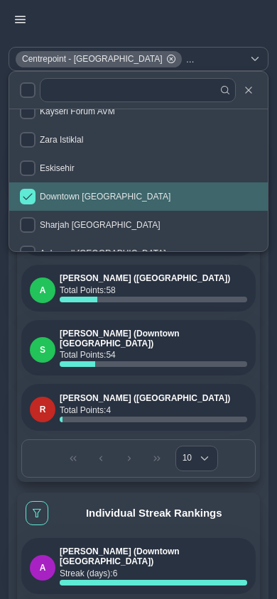
checkbox input "true"
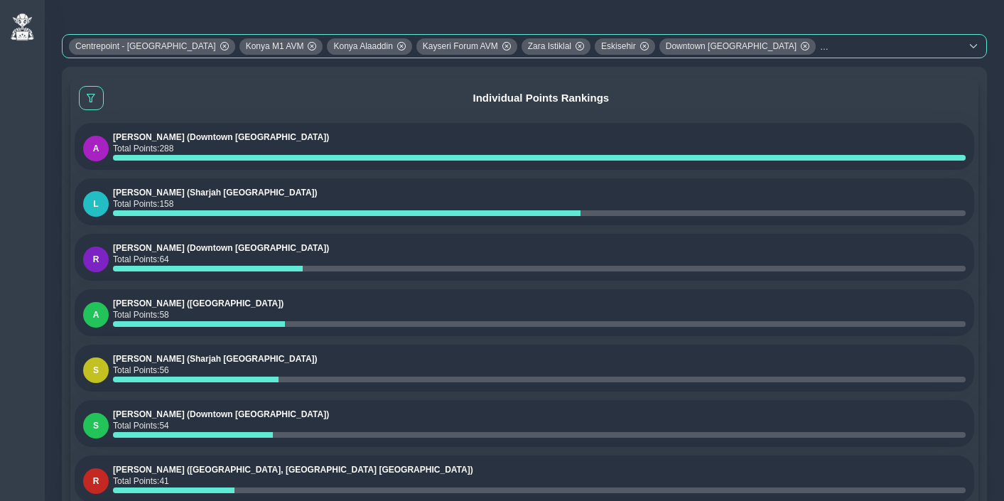
click at [220, 47] on icon at bounding box center [224, 46] width 9 height 9
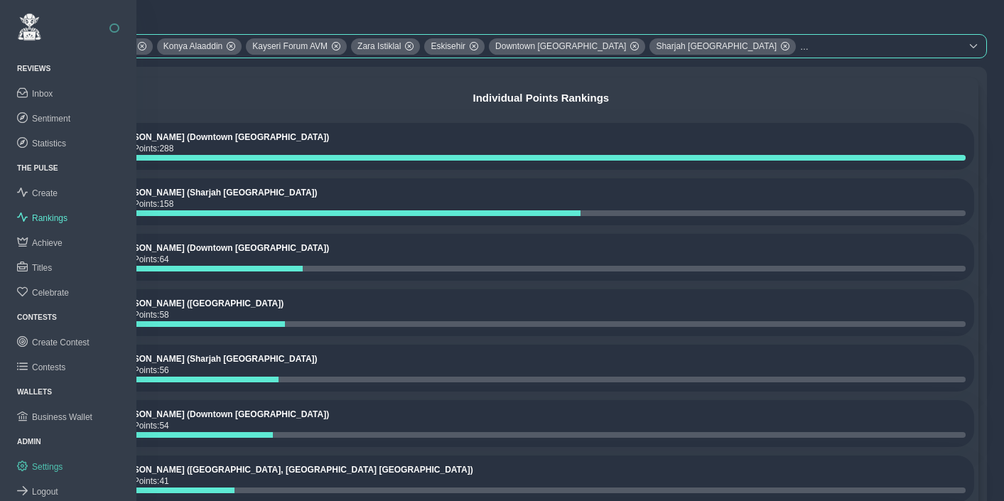
click at [57, 466] on span "Settings" at bounding box center [47, 467] width 31 height 10
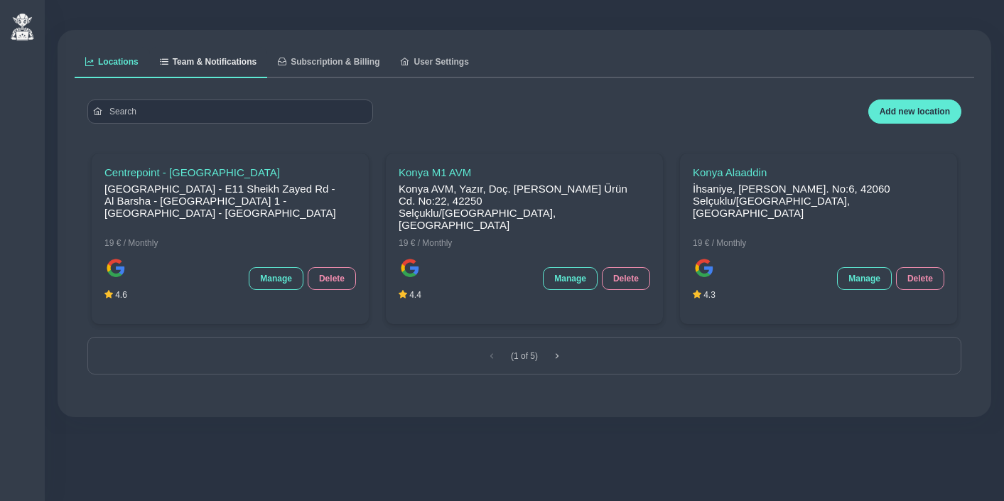
click at [233, 58] on span "Team & Notifications" at bounding box center [215, 62] width 84 height 9
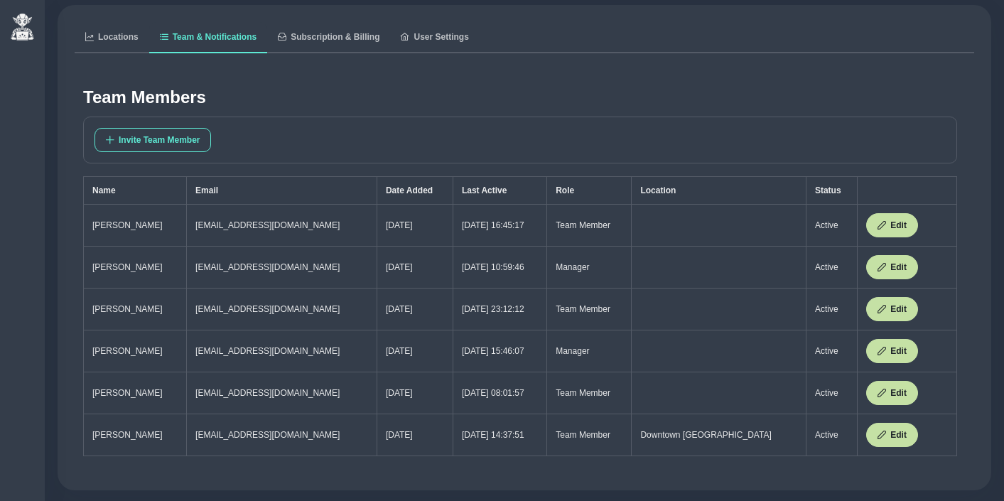
scroll to position [41, 0]
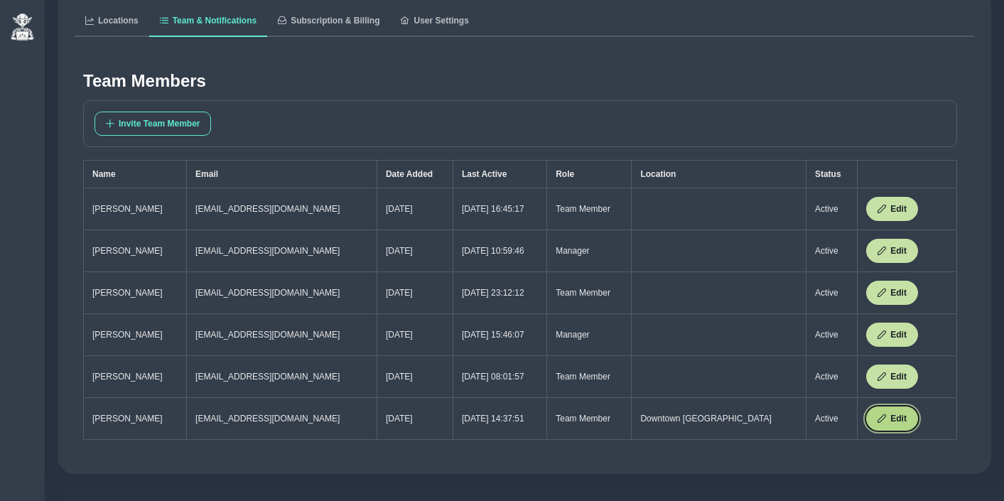
click at [880, 418] on button "Edit" at bounding box center [892, 418] width 52 height 24
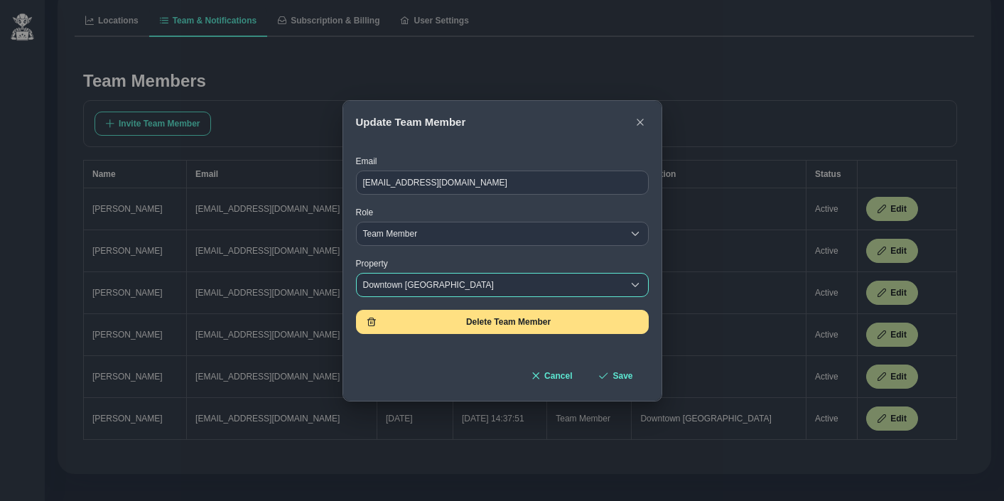
click at [427, 280] on div "Downtown Dubai" at bounding box center [490, 284] width 266 height 23
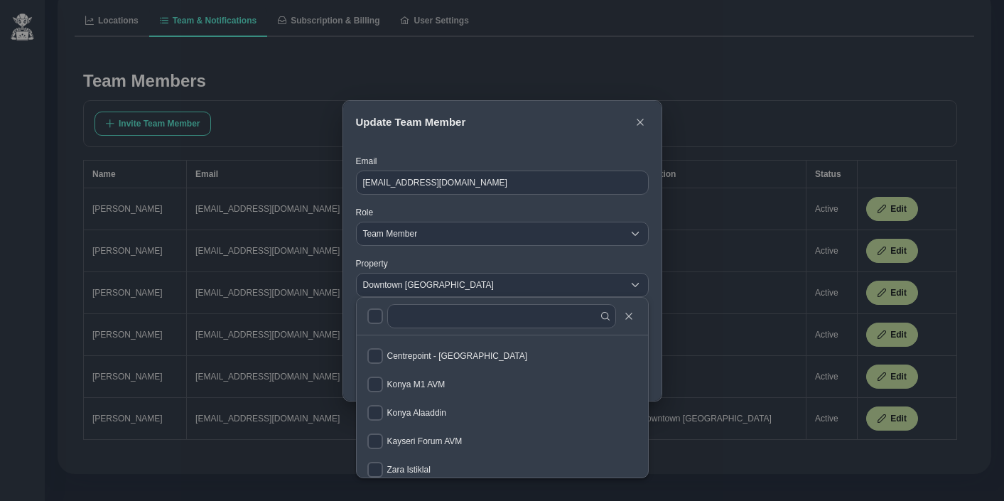
scroll to position [63, 0]
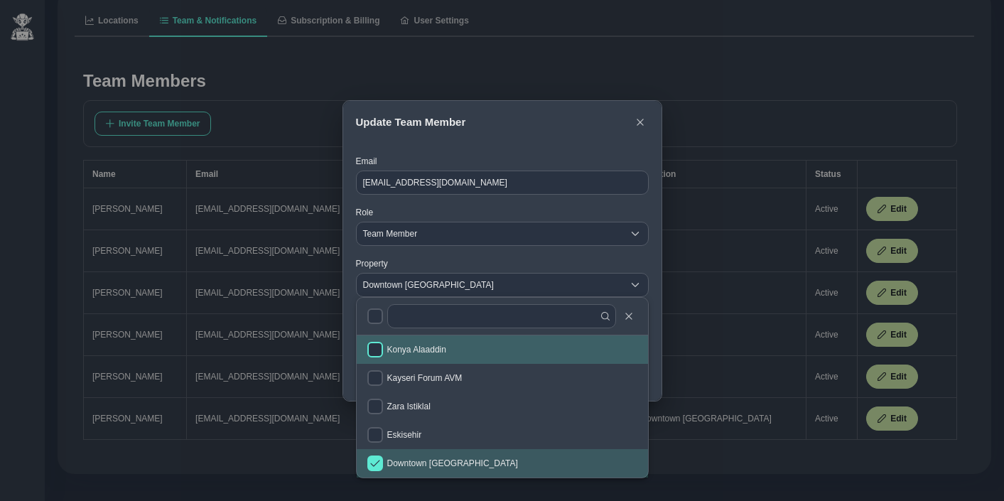
click at [374, 347] on input "checkbox" at bounding box center [375, 350] width 16 height 16
checkbox input "true"
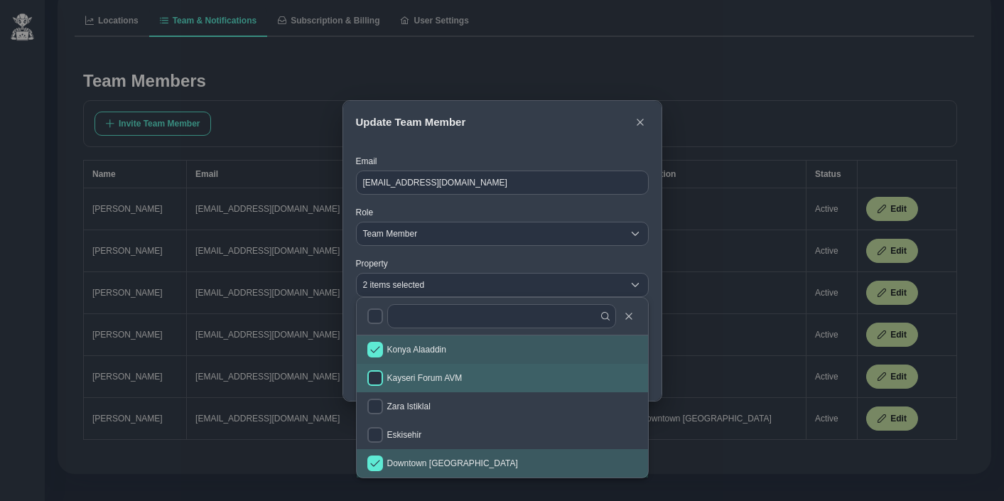
click at [374, 372] on input "checkbox" at bounding box center [375, 378] width 16 height 16
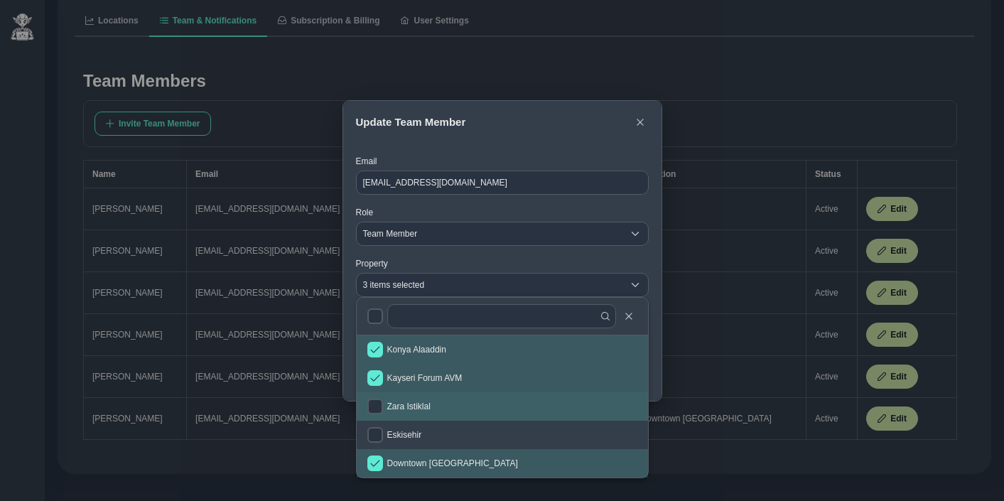
checkbox input "true"
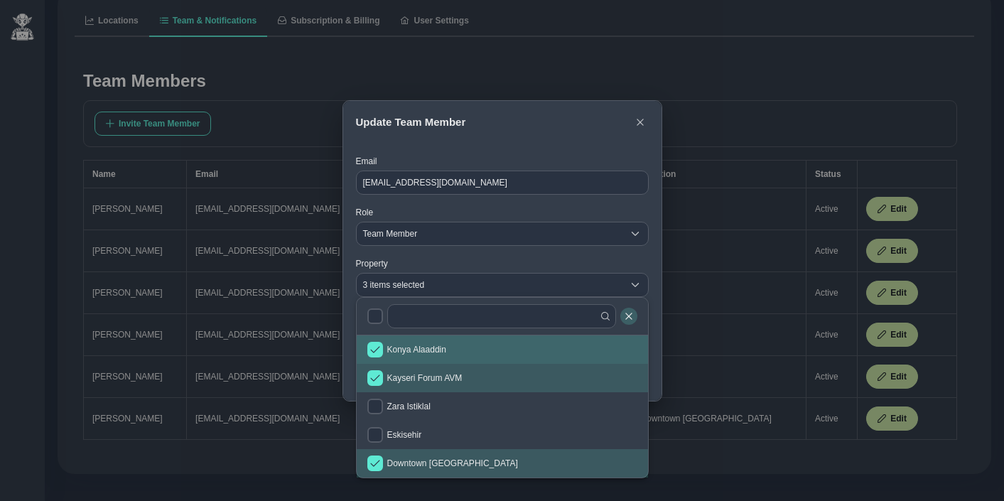
click at [631, 313] on icon "button" at bounding box center [628, 316] width 9 height 9
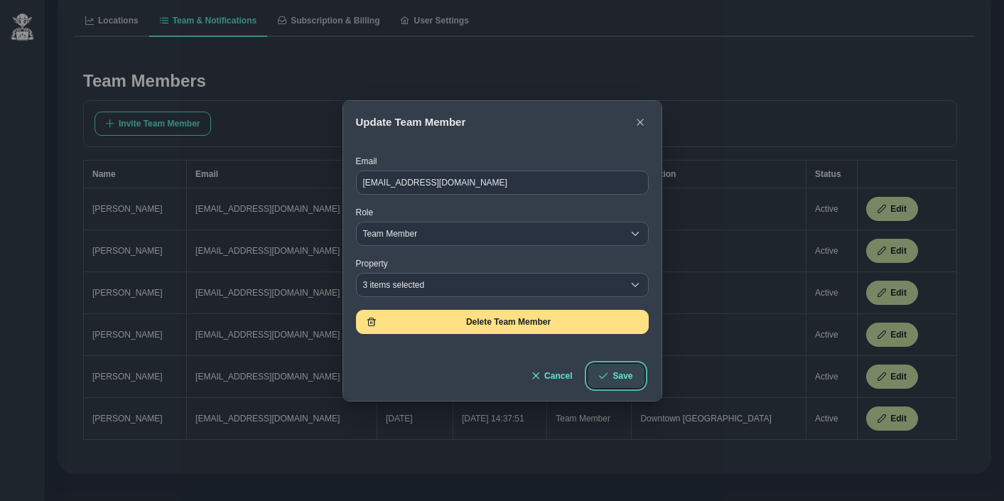
click at [617, 371] on span "Save" at bounding box center [622, 376] width 20 height 10
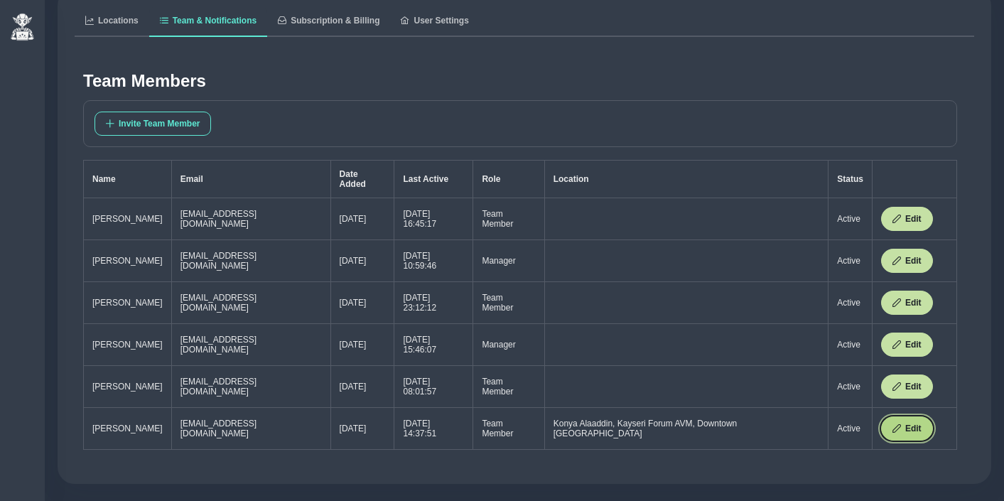
click at [905, 423] on span "Edit" at bounding box center [913, 428] width 16 height 10
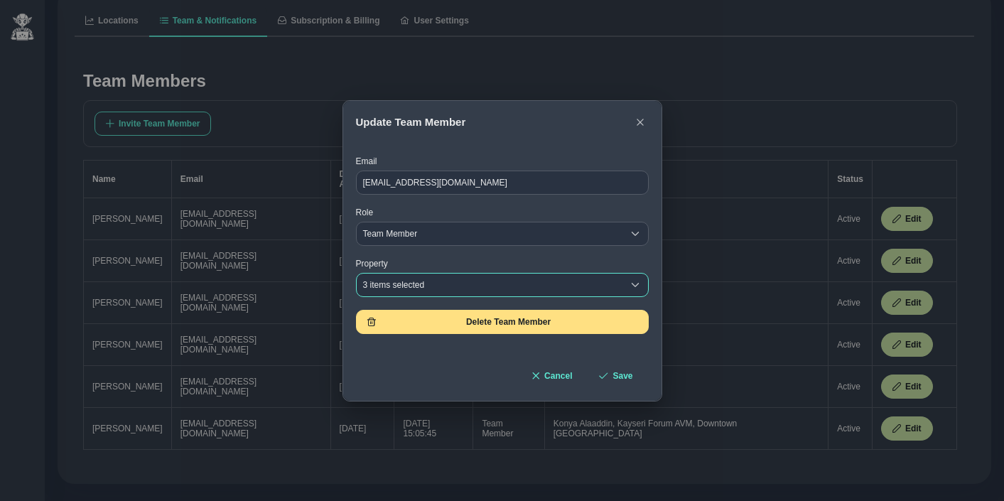
click at [461, 280] on div "3 items selected" at bounding box center [490, 284] width 266 height 23
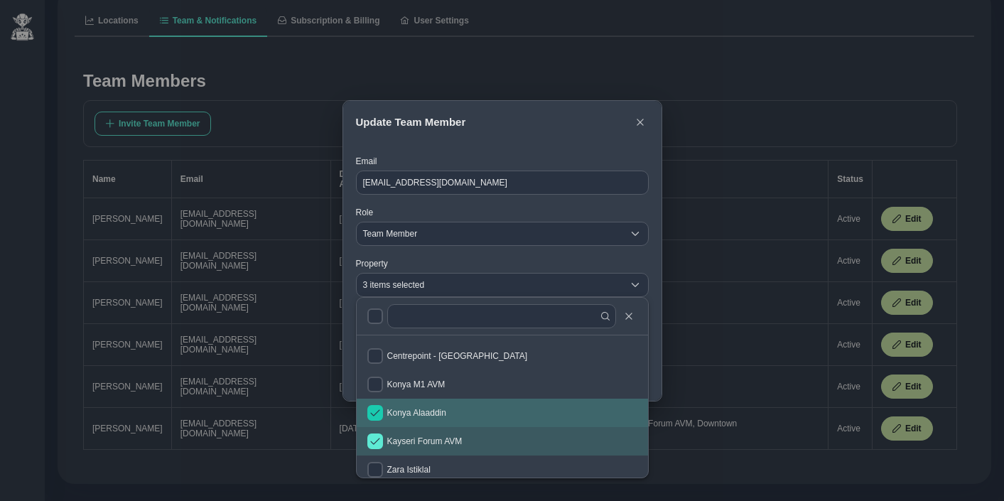
click at [379, 415] on input "checkbox" at bounding box center [375, 413] width 16 height 16
checkbox input "false"
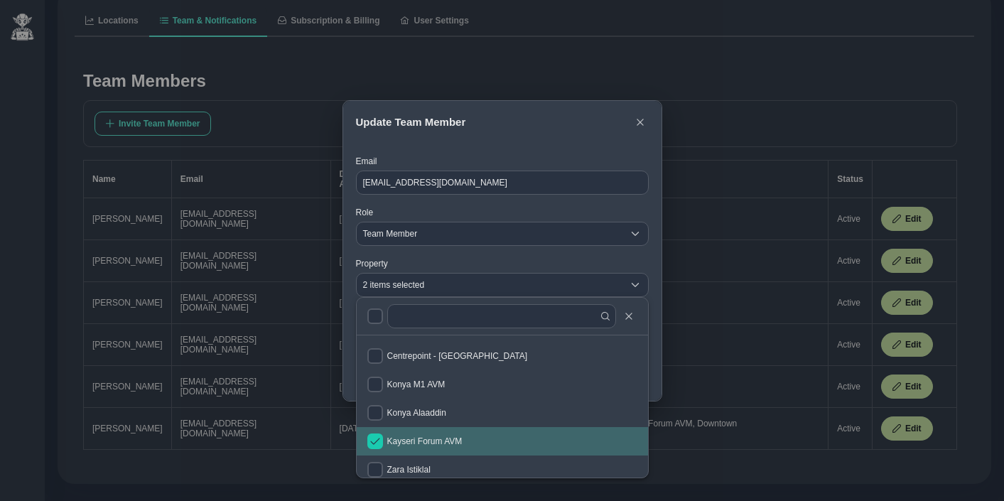
click at [377, 437] on input "checkbox" at bounding box center [375, 441] width 16 height 16
checkbox input "false"
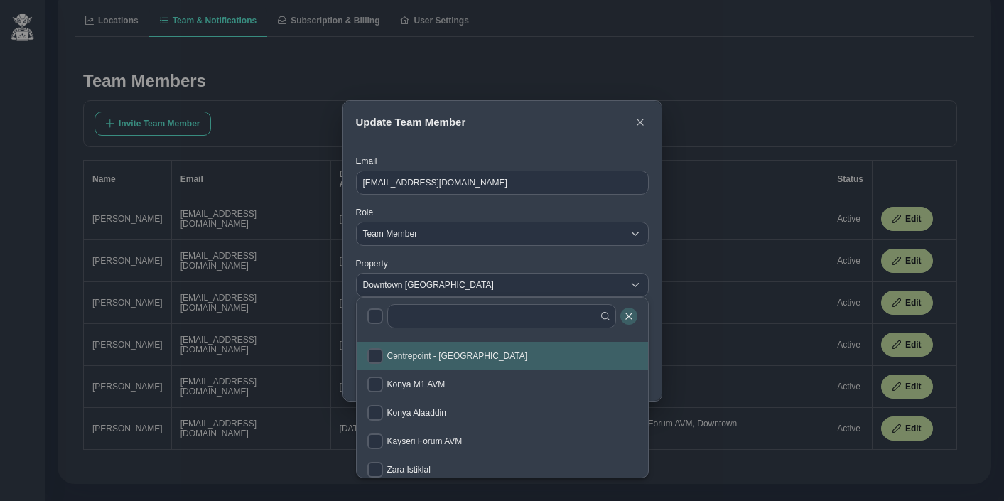
click at [625, 319] on icon "button" at bounding box center [628, 316] width 9 height 9
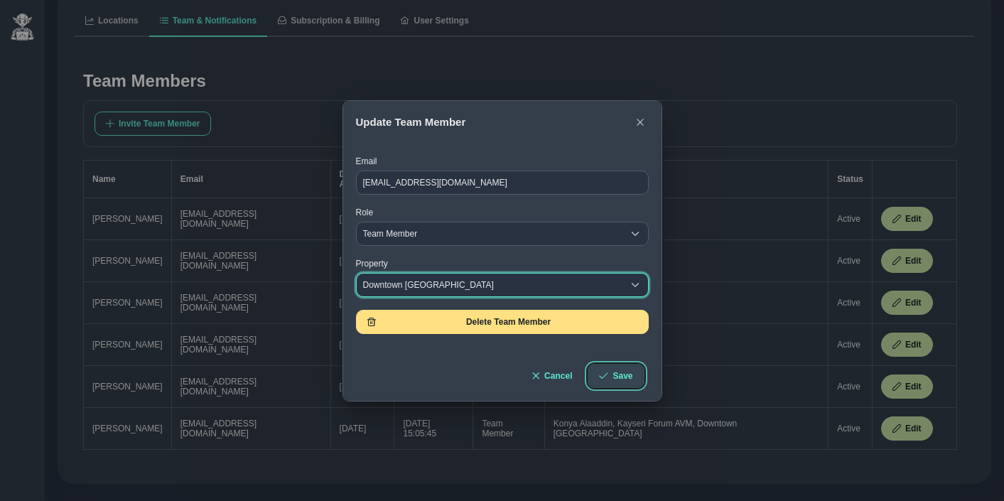
click at [611, 378] on button "Save" at bounding box center [615, 376] width 56 height 24
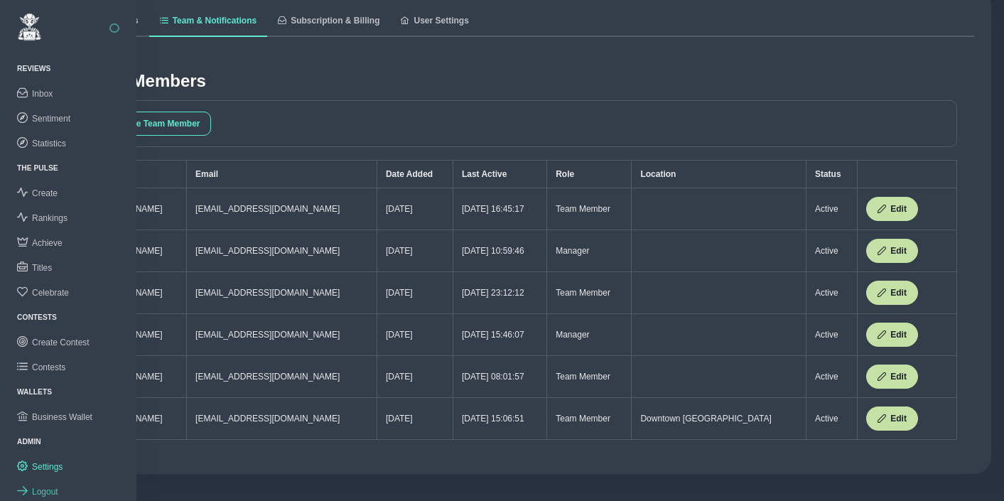
click at [57, 487] on span "Logout" at bounding box center [45, 492] width 26 height 10
